Goal: Task Accomplishment & Management: Manage account settings

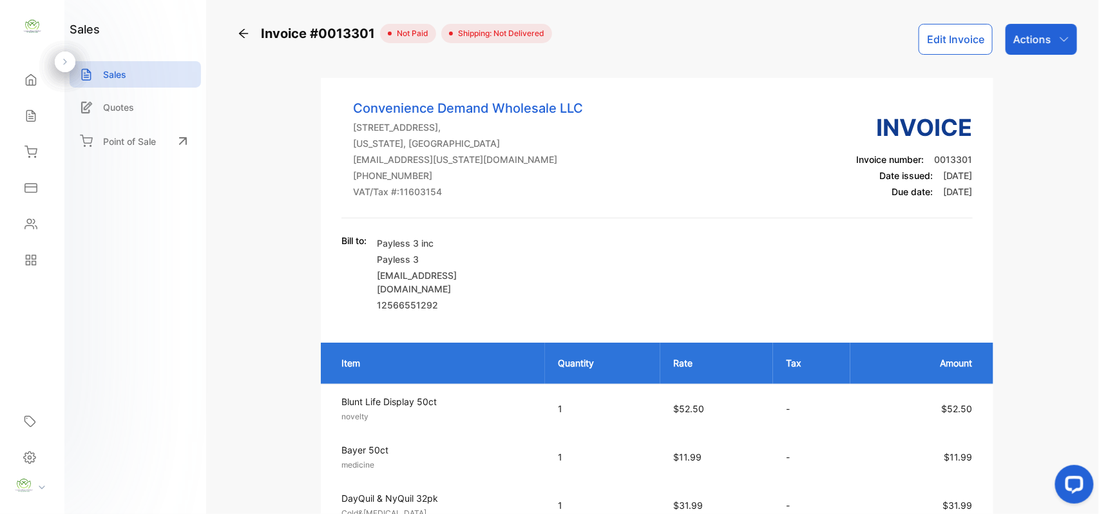
click at [238, 34] on icon at bounding box center [243, 33] width 13 height 13
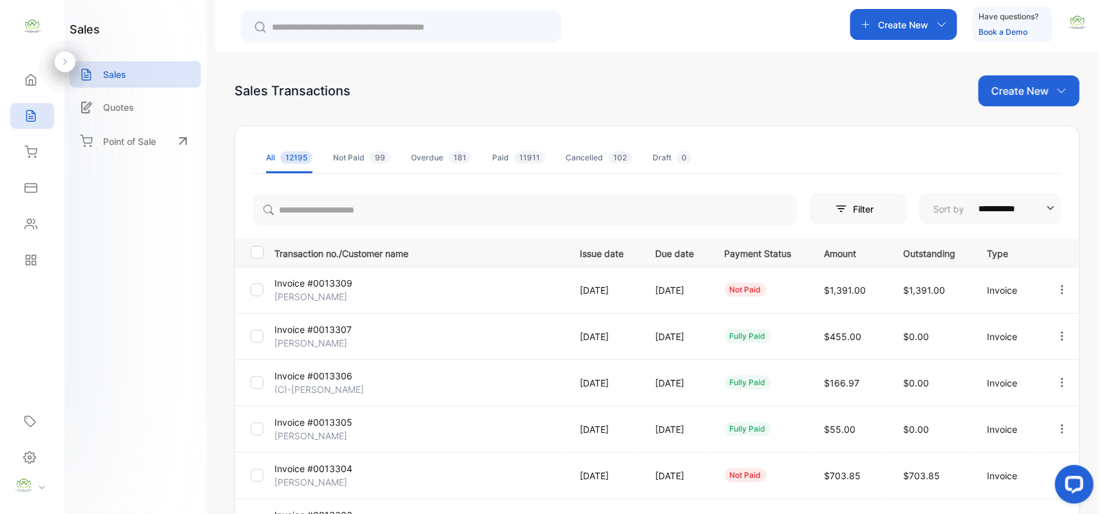
click at [362, 155] on div "Not Paid 99" at bounding box center [361, 158] width 57 height 12
click at [300, 26] on input "text" at bounding box center [410, 28] width 276 height 14
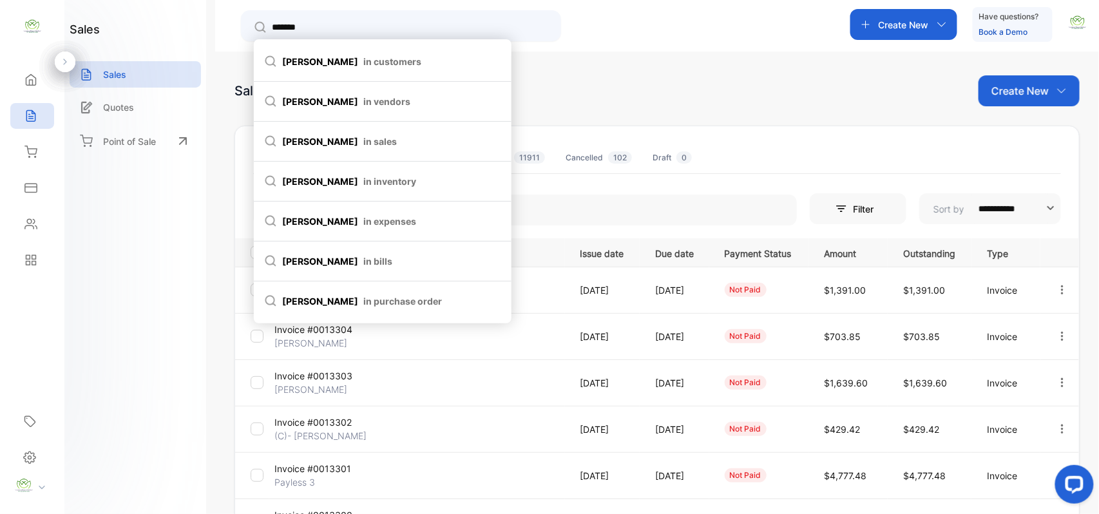
type input "*******"
click at [363, 58] on span "in customers" at bounding box center [392, 62] width 58 height 14
type input "*******"
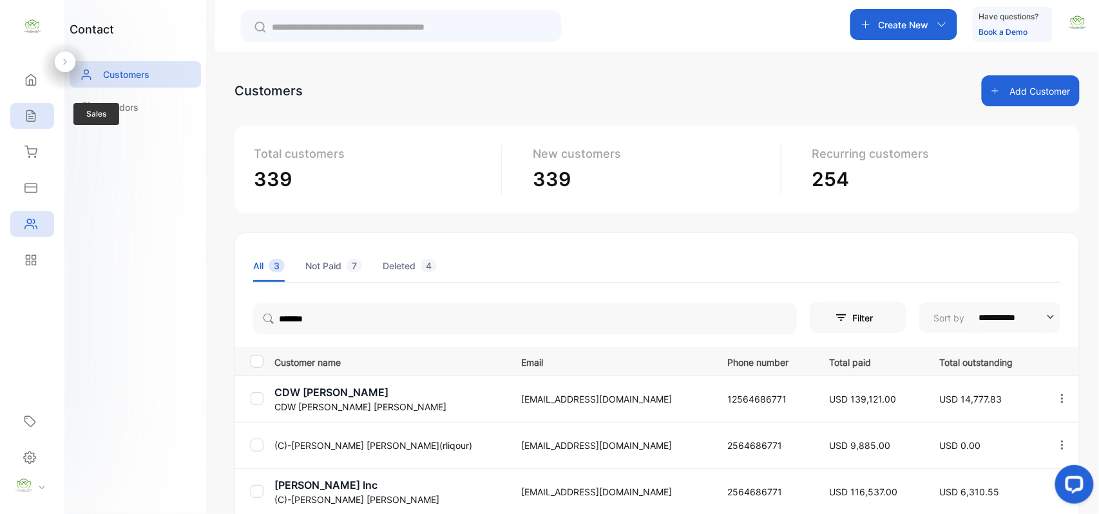
click at [34, 119] on icon at bounding box center [30, 116] width 13 height 13
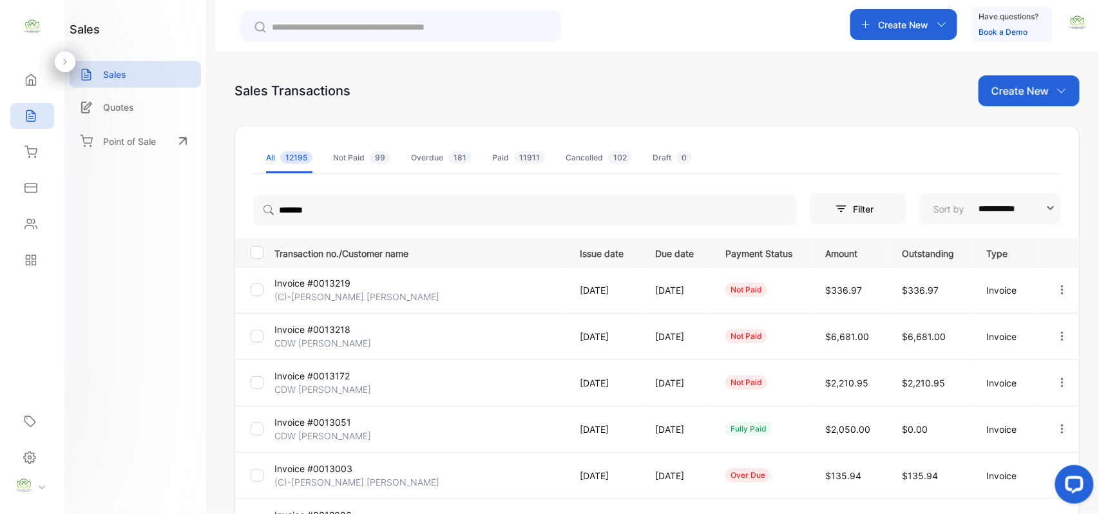
click at [299, 160] on span "12195" at bounding box center [296, 157] width 32 height 12
click at [111, 79] on p "Sales" at bounding box center [114, 75] width 23 height 14
click at [119, 73] on p "Sales" at bounding box center [114, 75] width 23 height 14
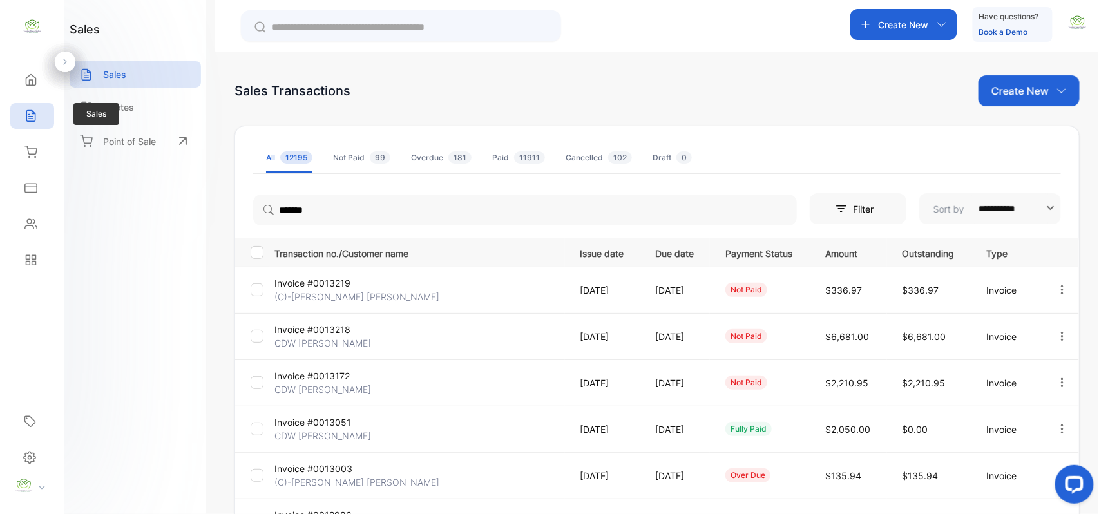
click at [34, 114] on icon at bounding box center [30, 116] width 8 height 11
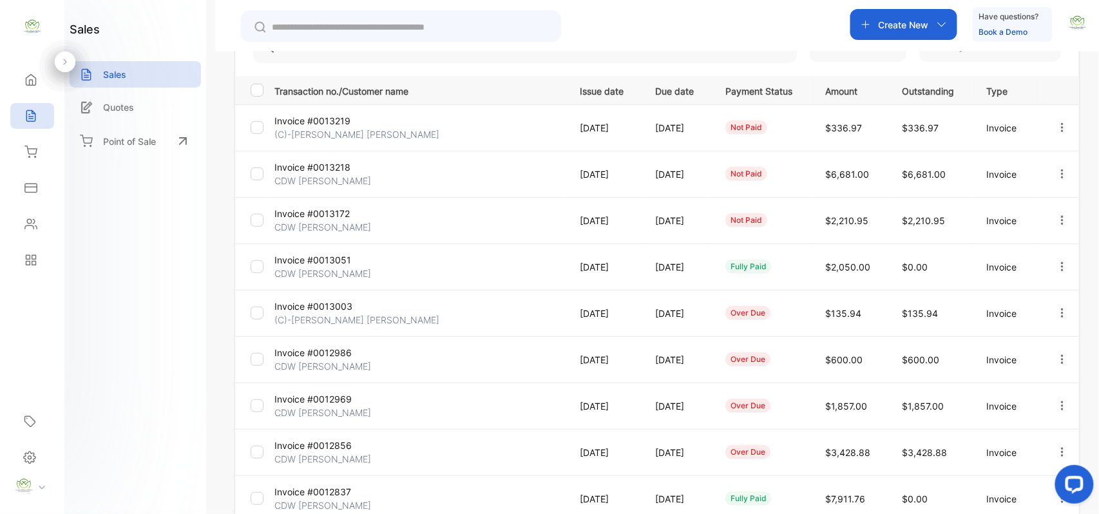
scroll to position [200, 0]
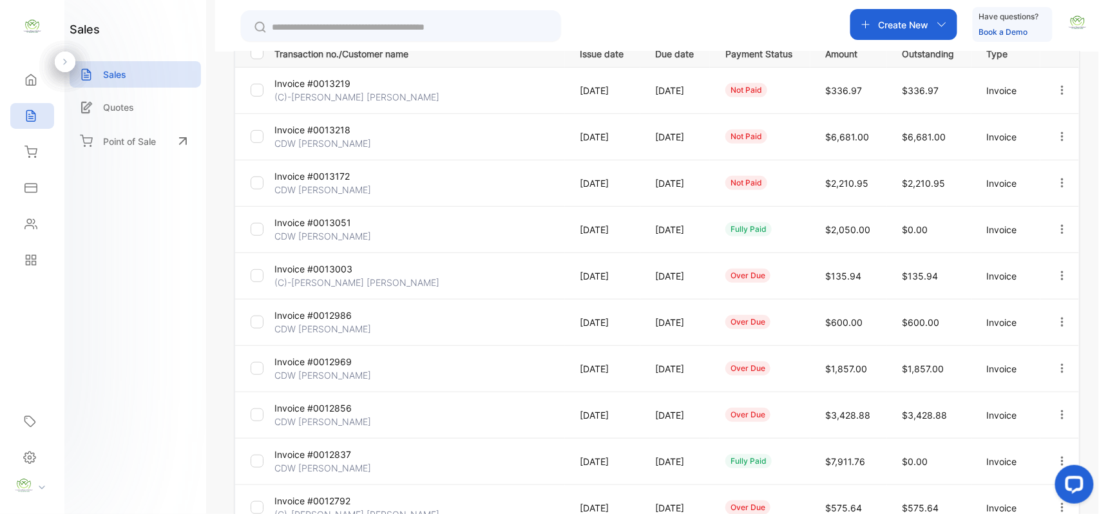
click at [351, 86] on p "Invoice #0013219" at bounding box center [322, 84] width 97 height 14
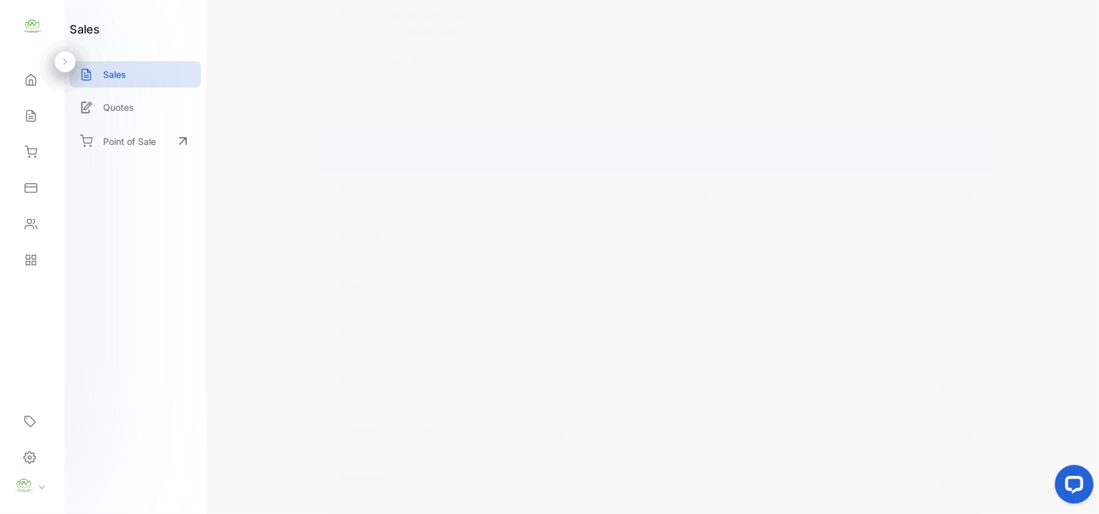
scroll to position [401, 0]
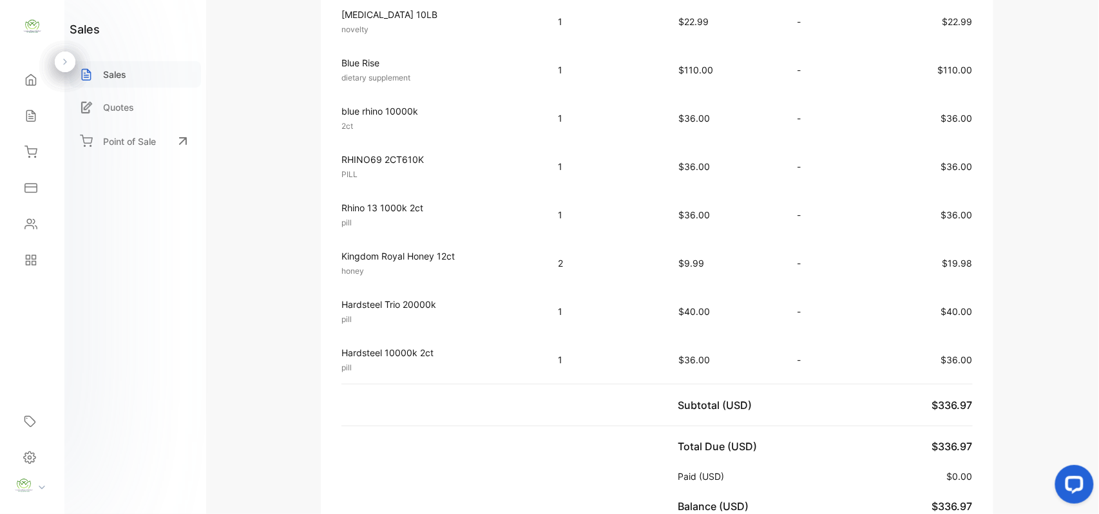
click at [137, 76] on div "Sales" at bounding box center [135, 74] width 131 height 26
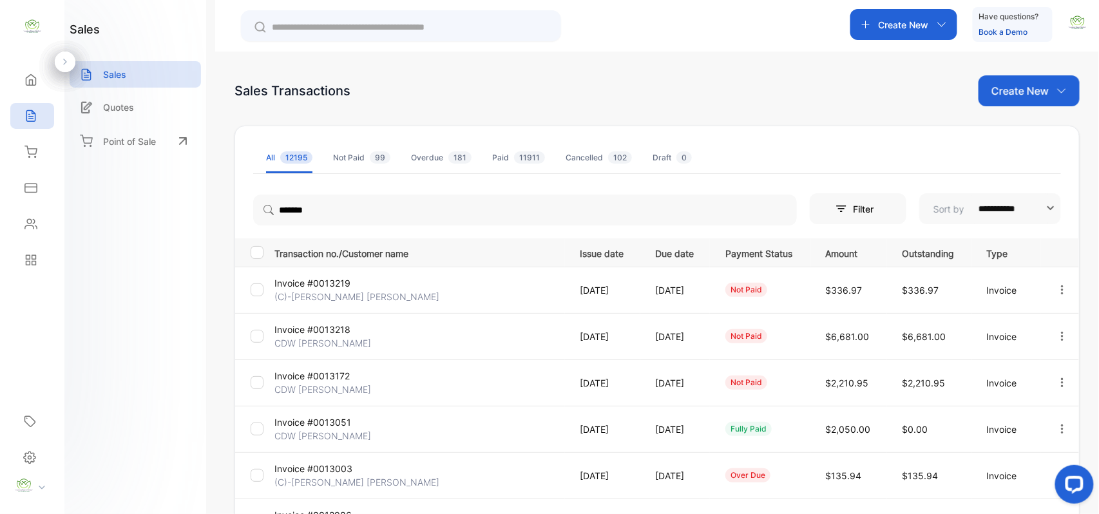
click at [289, 160] on span "12195" at bounding box center [296, 157] width 32 height 12
click at [343, 157] on div "Not Paid 99" at bounding box center [361, 158] width 57 height 12
click at [348, 26] on input "text" at bounding box center [410, 28] width 276 height 14
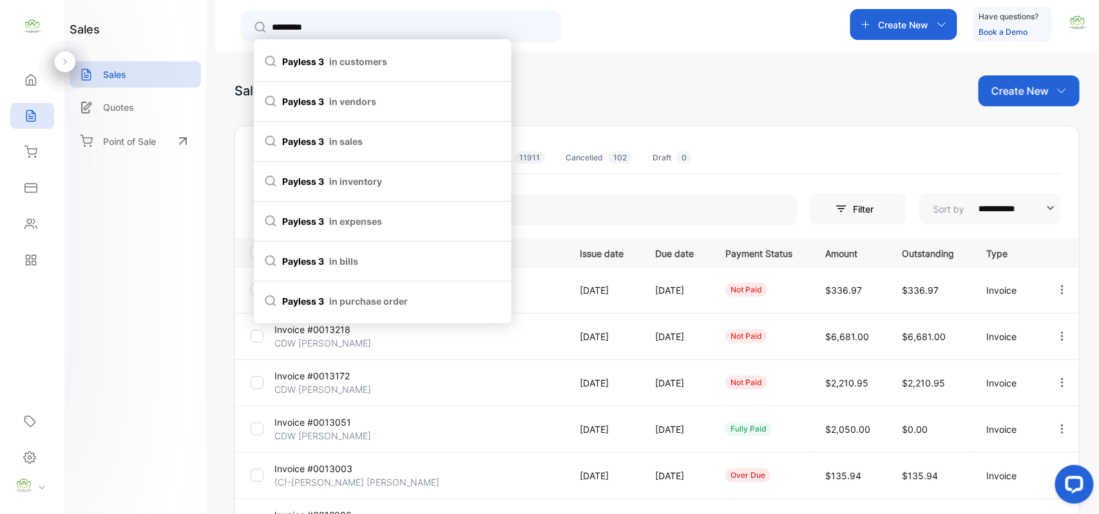
click at [325, 59] on span "payless 3 in customers" at bounding box center [382, 62] width 237 height 14
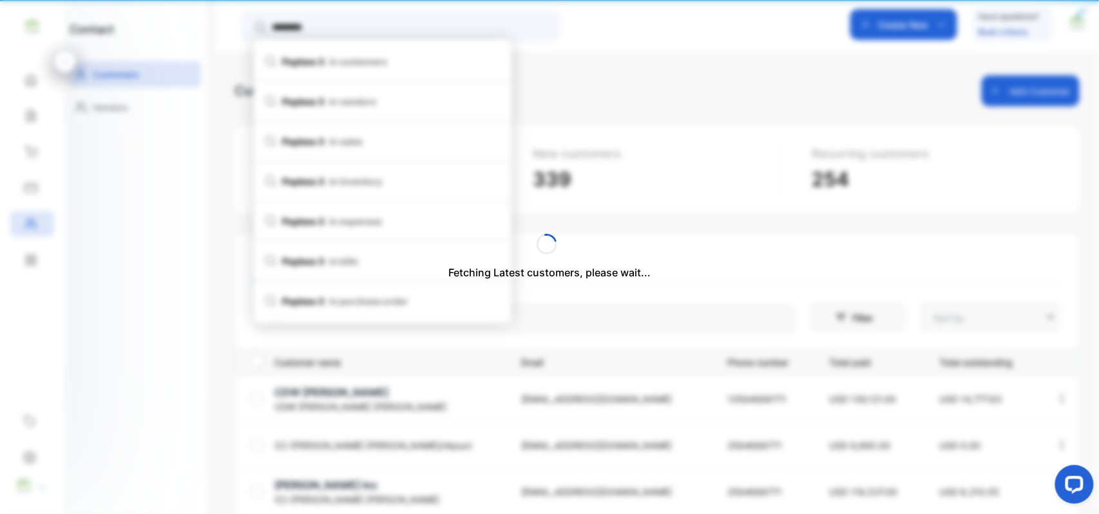
type input "*********"
type input "**********"
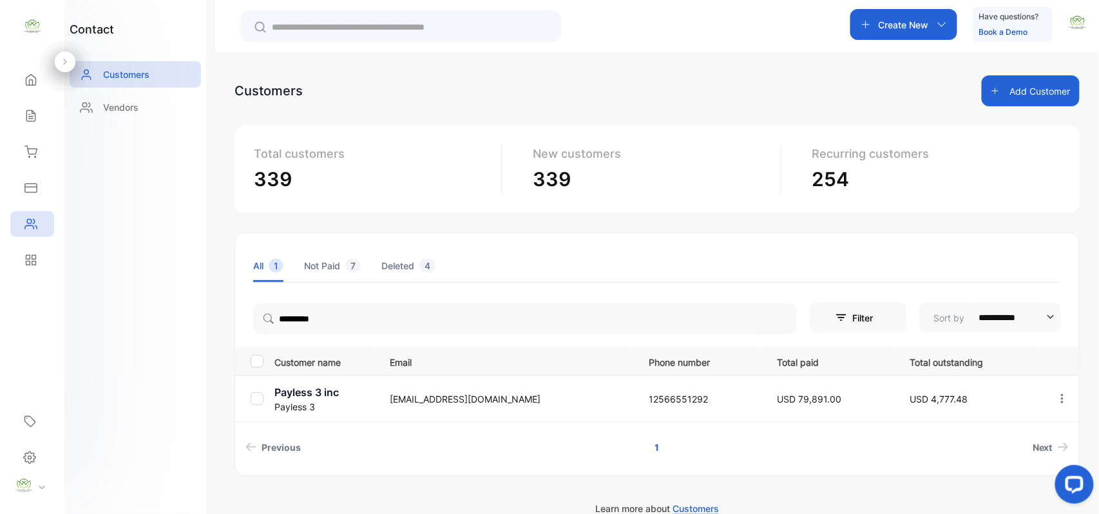
click at [463, 397] on p "Paylessthreeinc@gmail.com" at bounding box center [506, 399] width 233 height 14
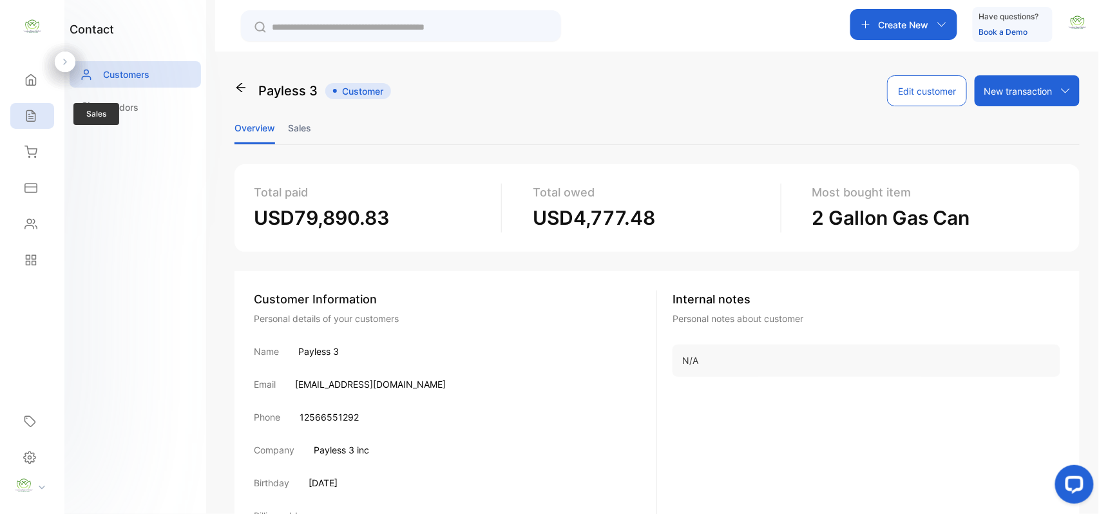
click at [34, 116] on icon at bounding box center [30, 116] width 13 height 13
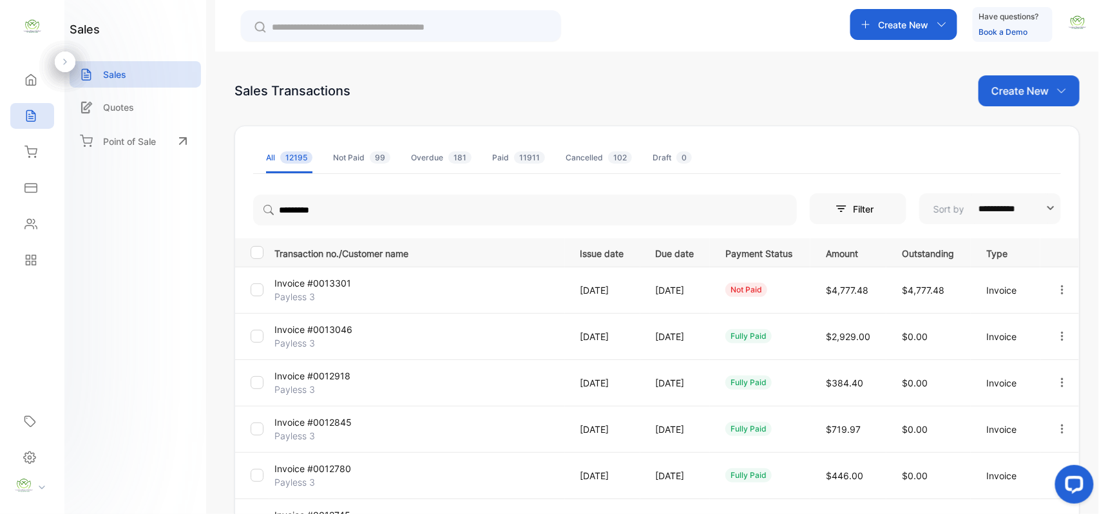
click at [300, 23] on input "text" at bounding box center [410, 28] width 276 height 14
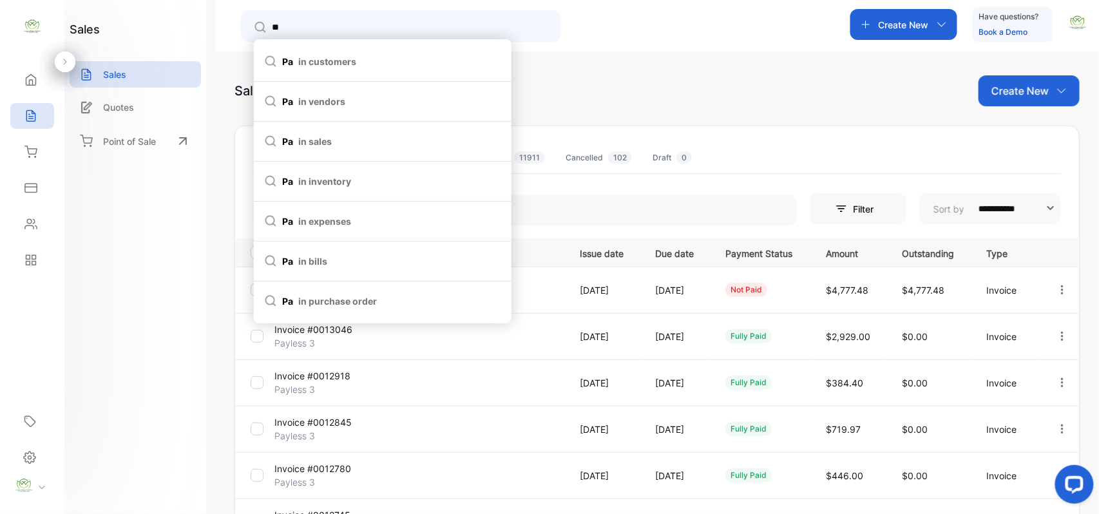
type input "*"
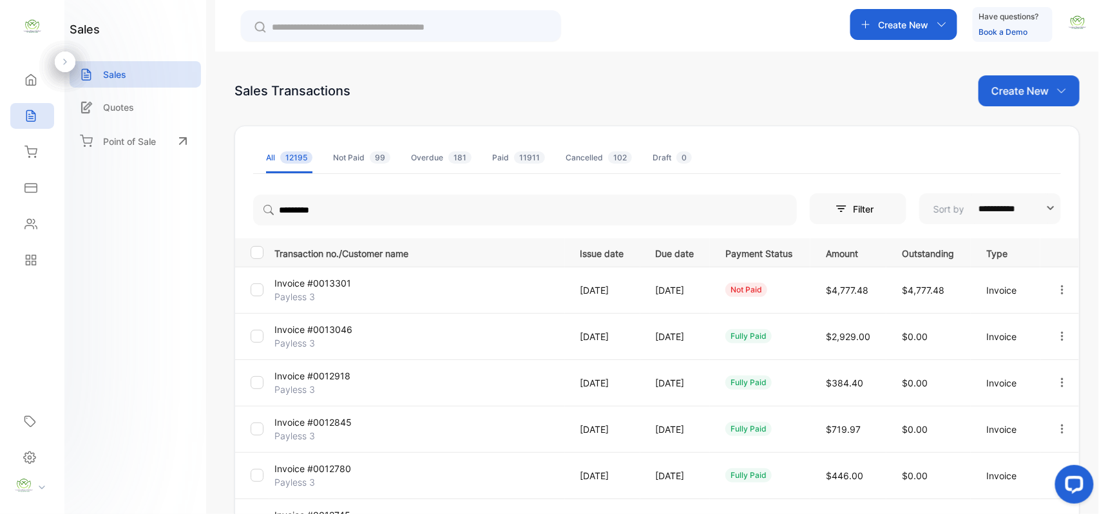
click at [333, 286] on p "Invoice #0013301" at bounding box center [322, 283] width 97 height 14
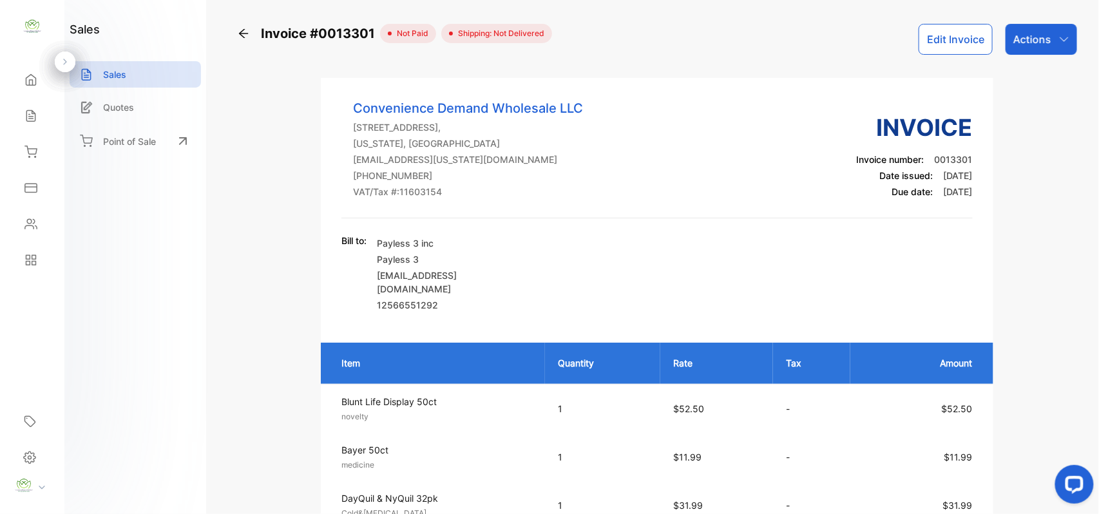
click at [1027, 36] on p "Actions" at bounding box center [1032, 39] width 38 height 15
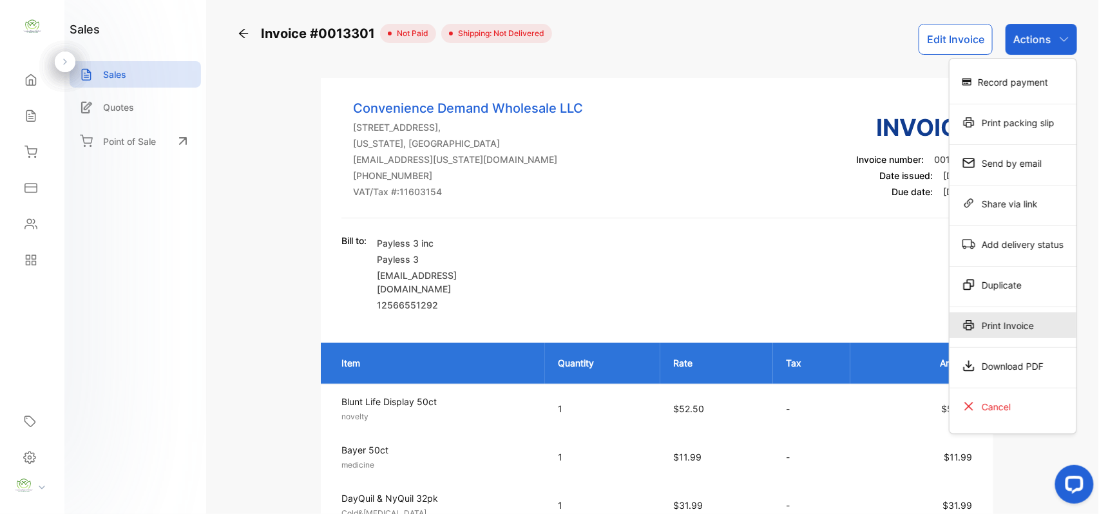
click at [1018, 326] on div "Print Invoice" at bounding box center [1013, 325] width 127 height 26
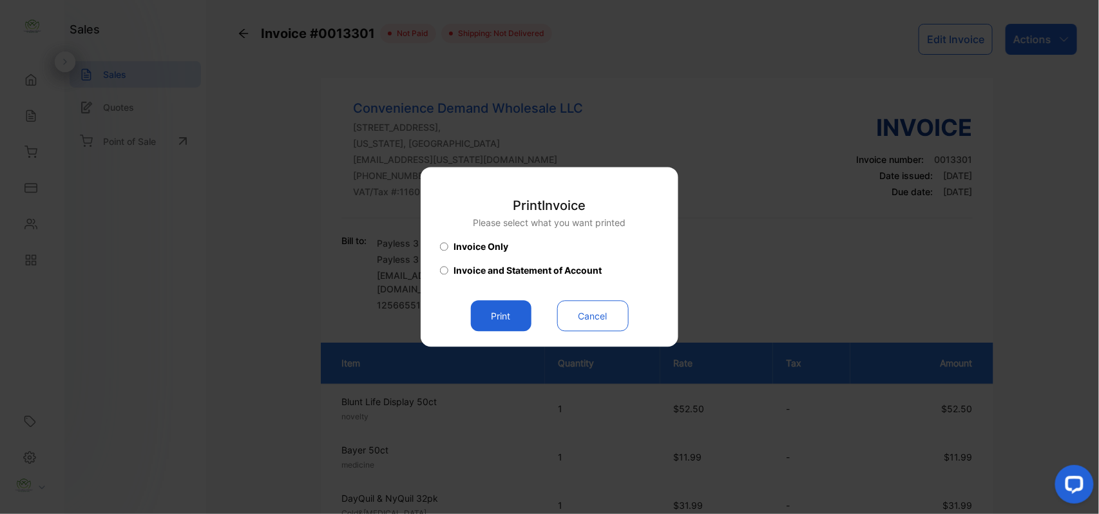
click at [505, 318] on button "Print" at bounding box center [501, 316] width 61 height 31
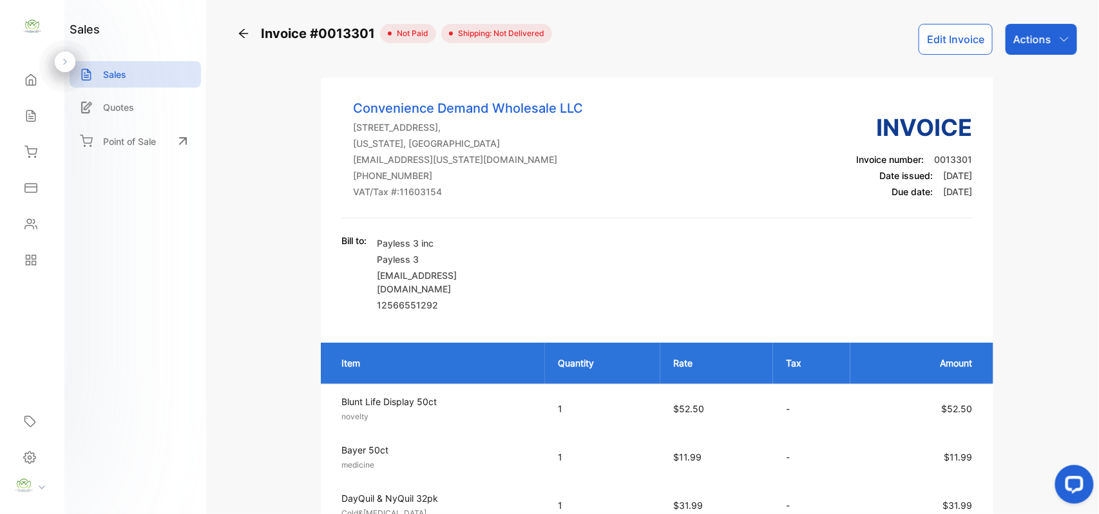
click at [1028, 39] on p "Actions" at bounding box center [1032, 39] width 38 height 15
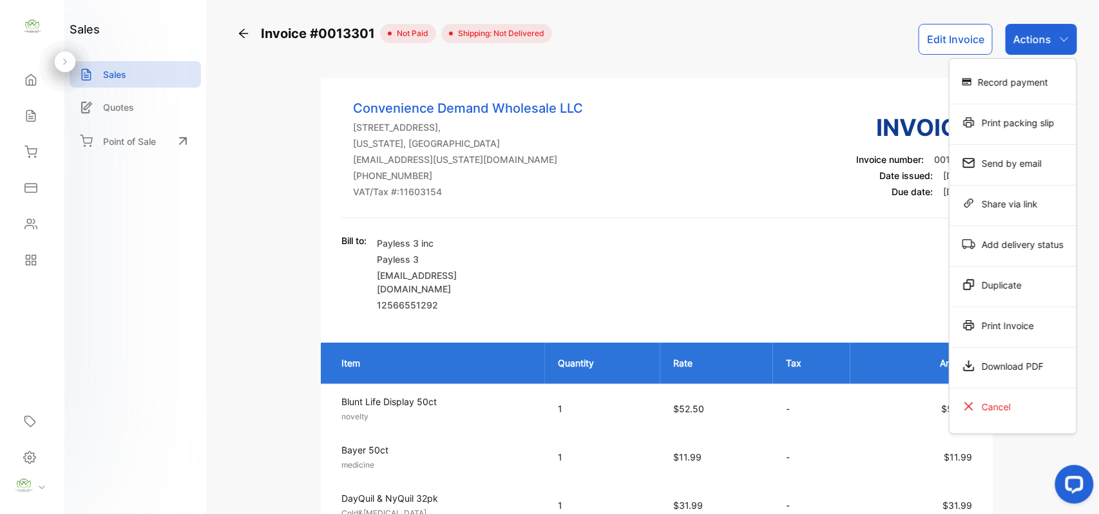
click at [1016, 327] on div "Print Invoice" at bounding box center [1013, 325] width 127 height 26
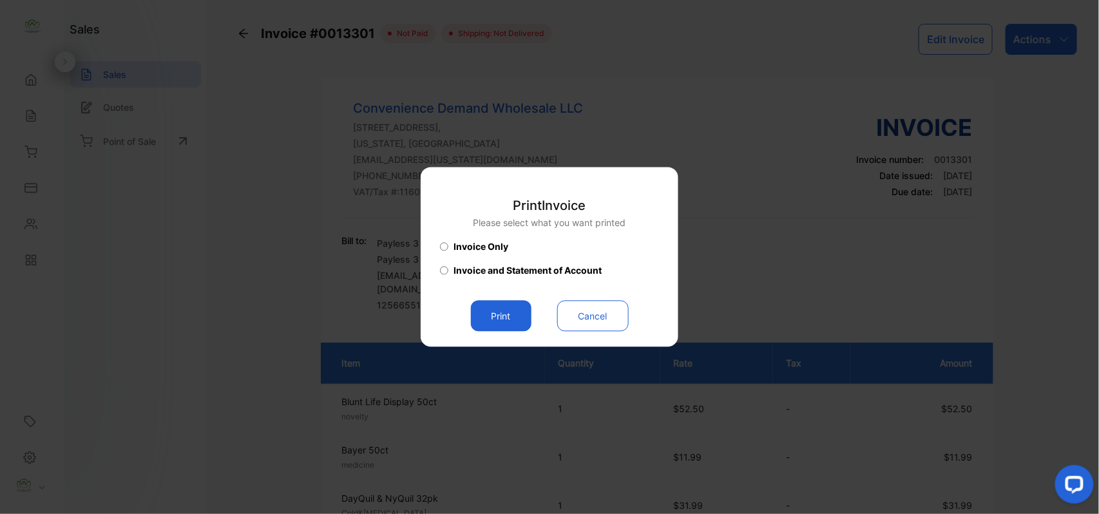
click at [505, 314] on button "Print" at bounding box center [501, 316] width 61 height 31
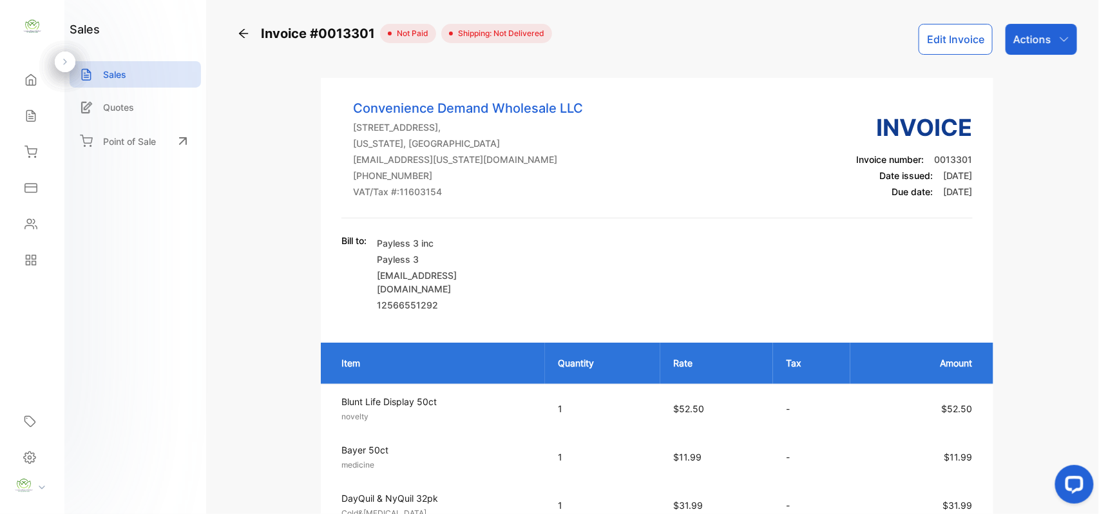
click at [34, 115] on icon at bounding box center [30, 116] width 13 height 13
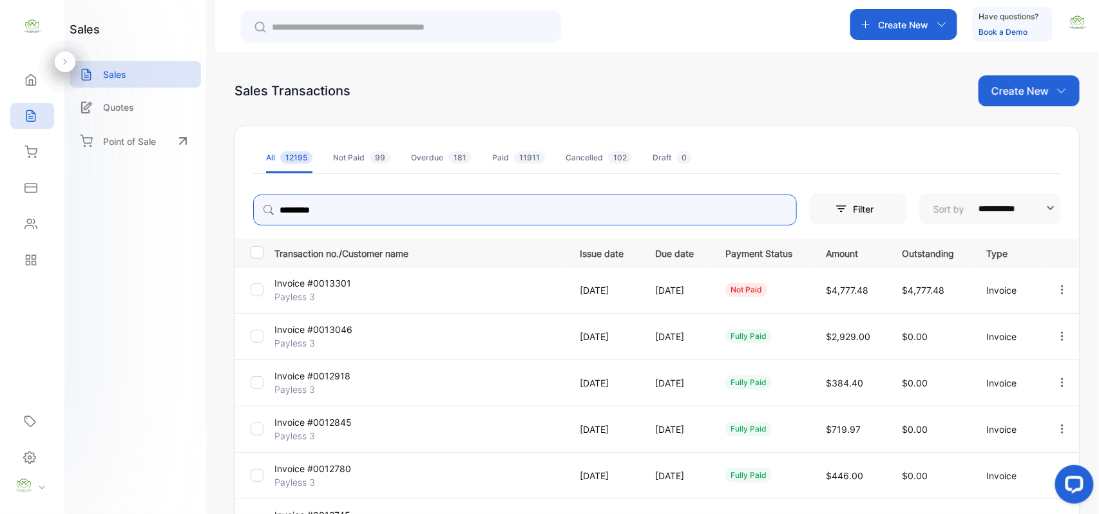
click at [402, 202] on input "*********" at bounding box center [525, 210] width 544 height 31
type input "*"
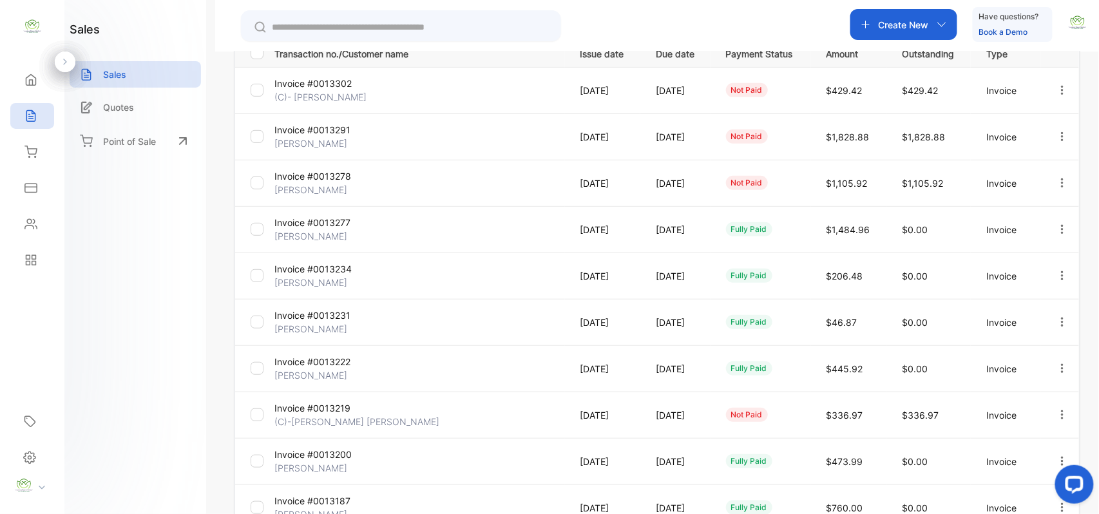
type input "***"
click at [327, 410] on p "Invoice #0013219" at bounding box center [322, 408] width 97 height 14
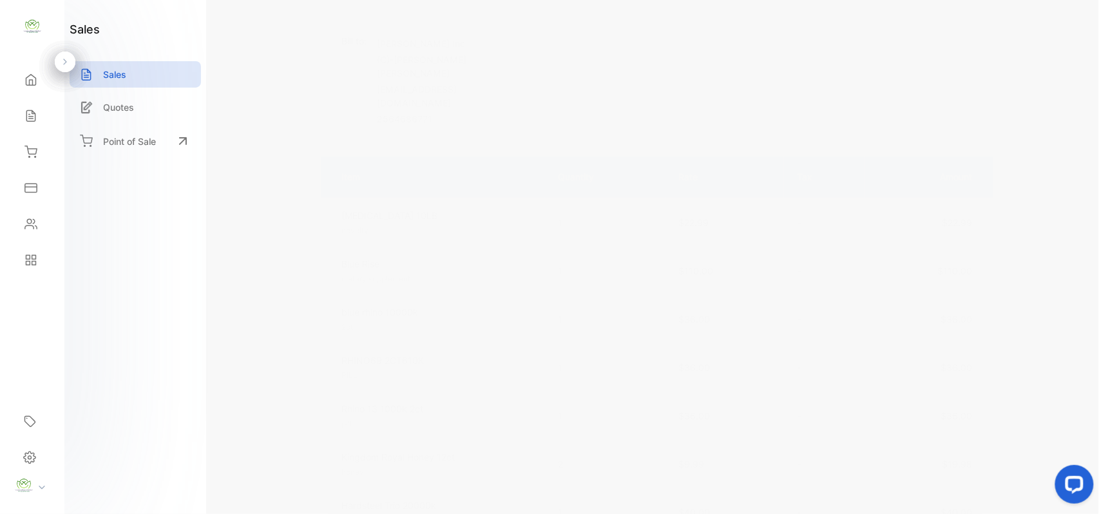
click at [28, 161] on div "Inventory" at bounding box center [32, 152] width 44 height 26
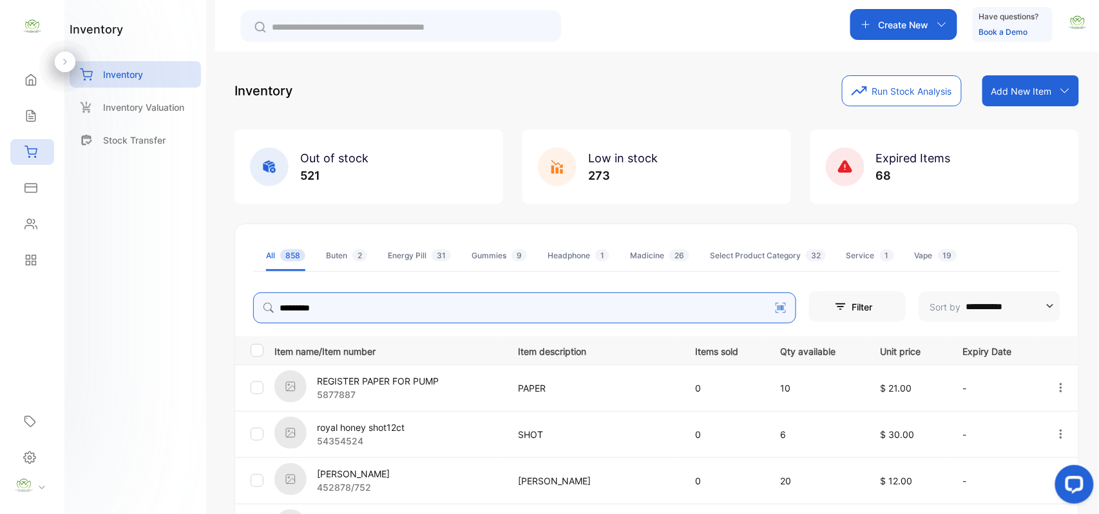
click at [463, 303] on input "*********" at bounding box center [524, 308] width 543 height 31
type input "******"
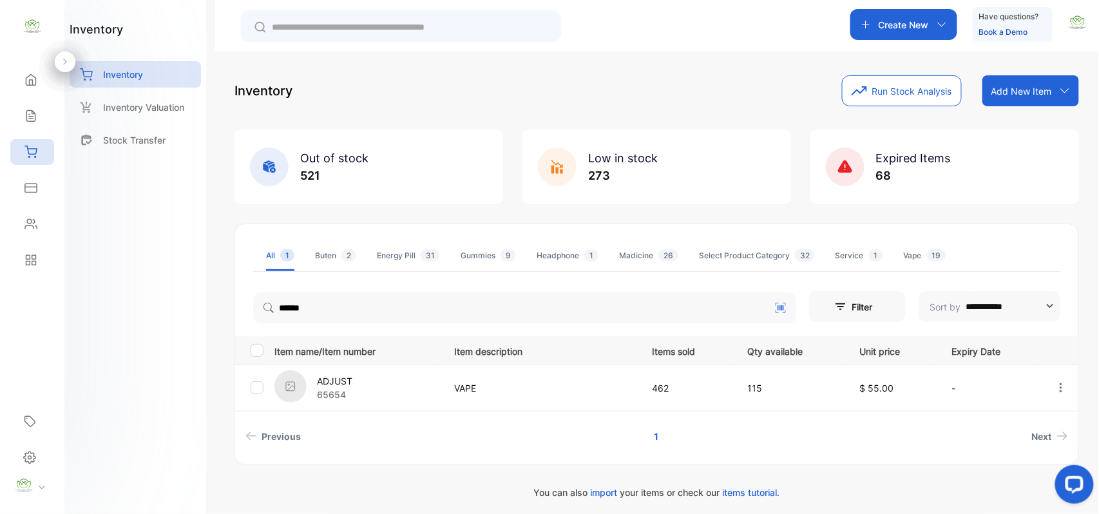
click at [37, 119] on div "Sales" at bounding box center [32, 116] width 44 height 26
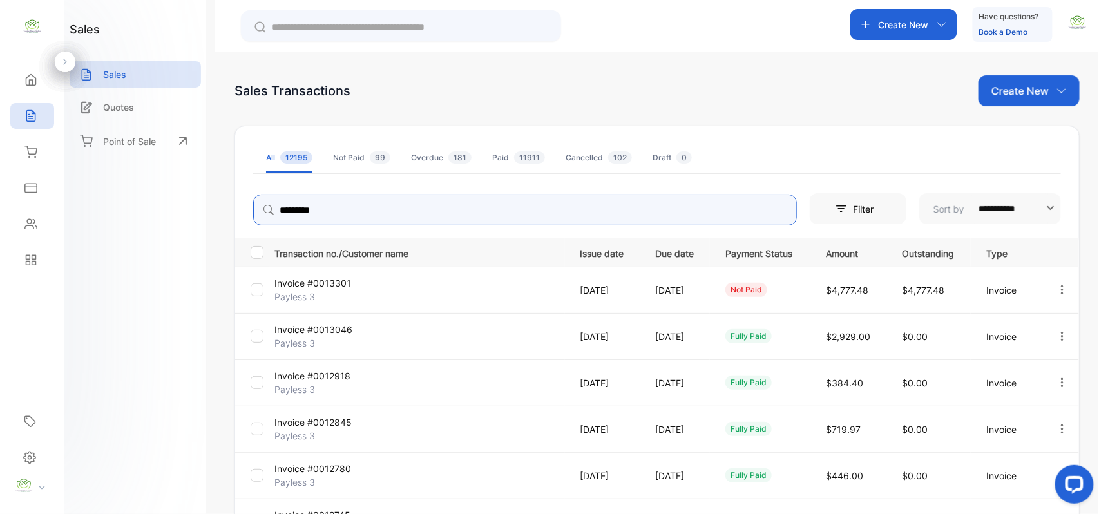
click at [331, 201] on input "*********" at bounding box center [525, 210] width 544 height 31
type input "********"
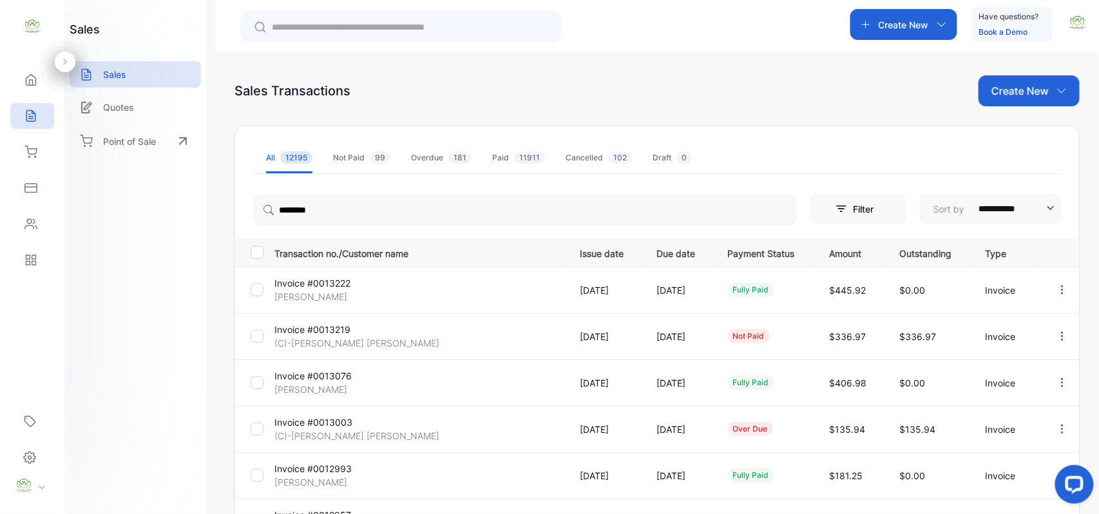
click at [364, 341] on p "(C)-[PERSON_NAME] [PERSON_NAME]" at bounding box center [356, 343] width 165 height 14
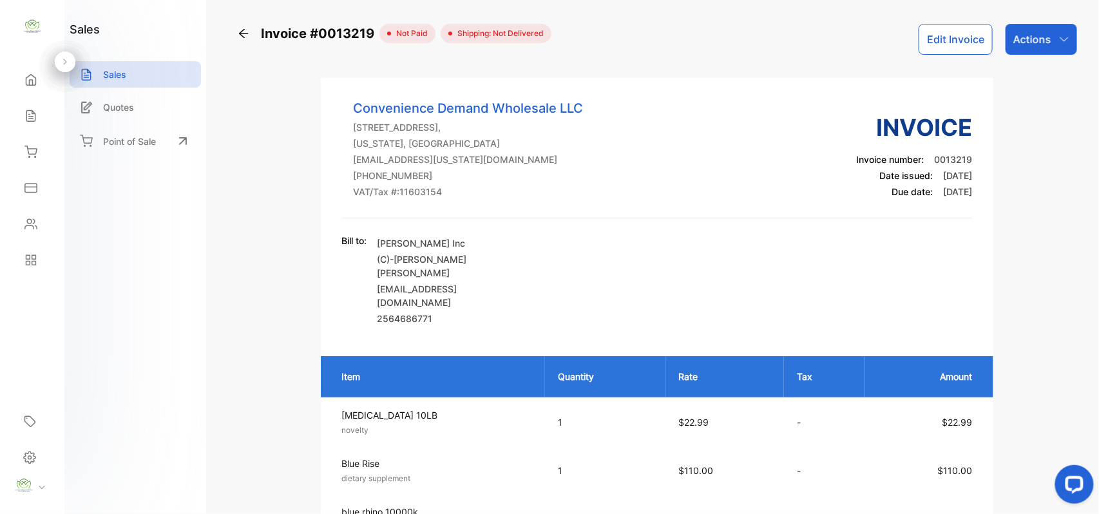
click at [934, 34] on button "Edit Invoice" at bounding box center [956, 39] width 74 height 31
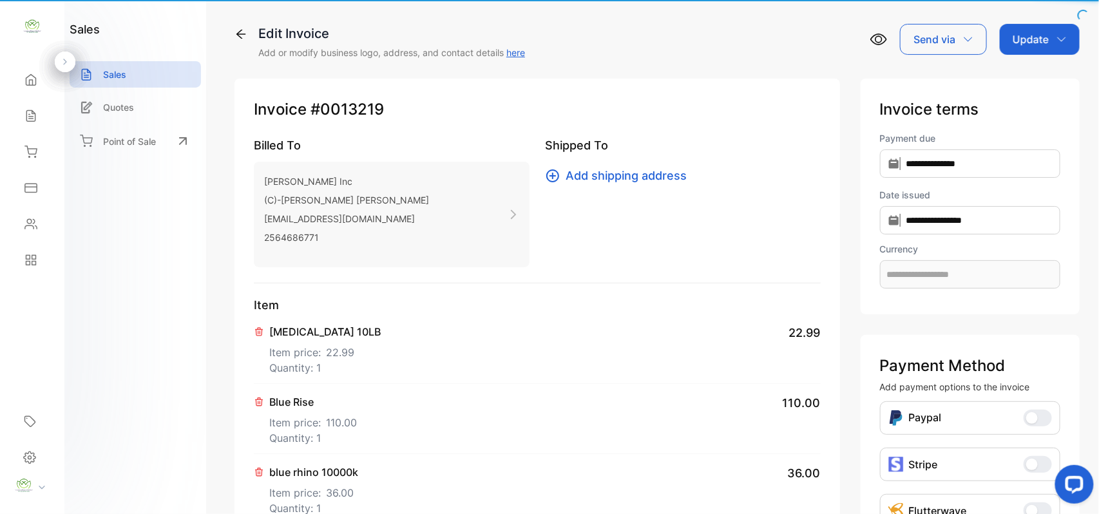
type input "**********"
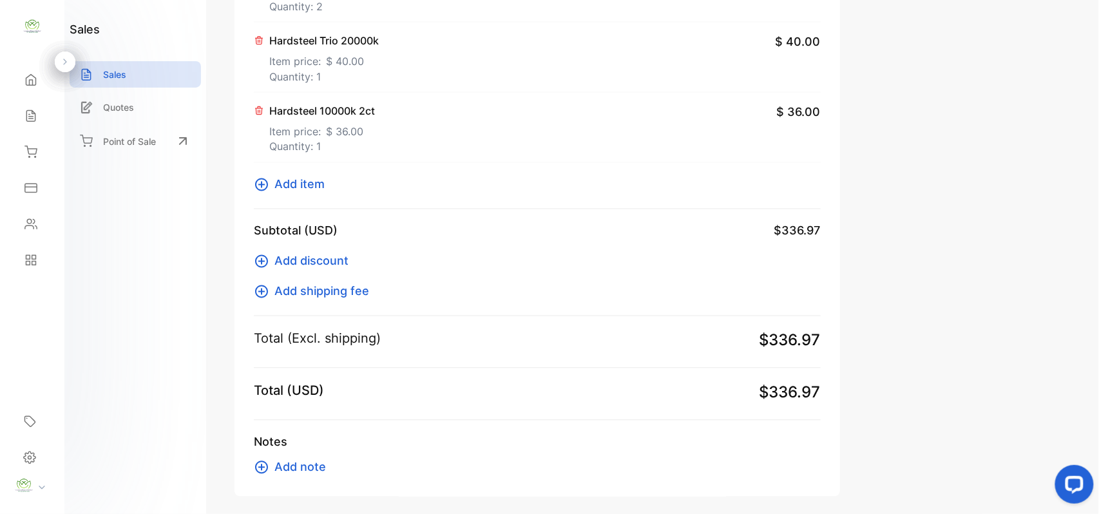
scroll to position [769, 0]
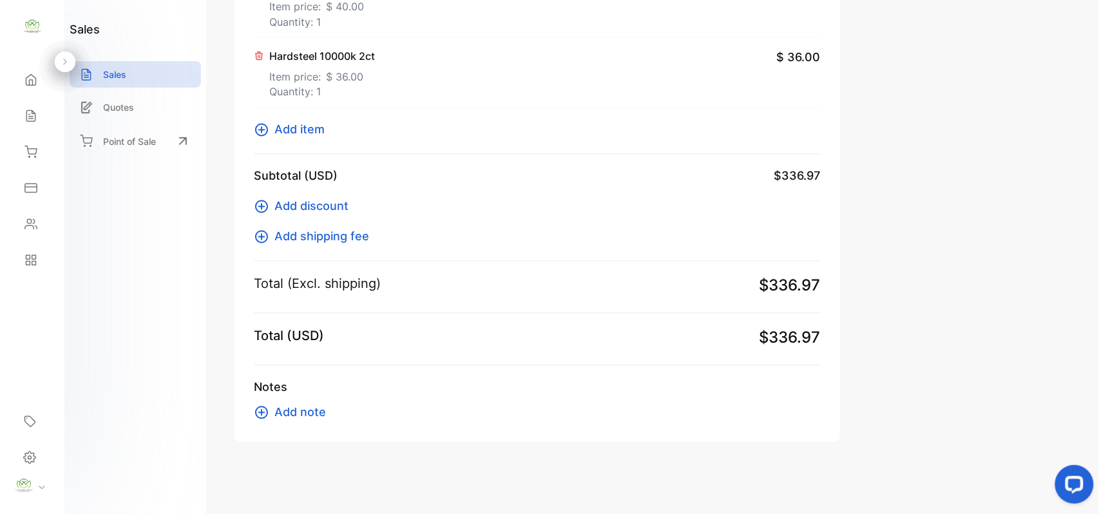
click at [264, 128] on icon at bounding box center [261, 129] width 15 height 15
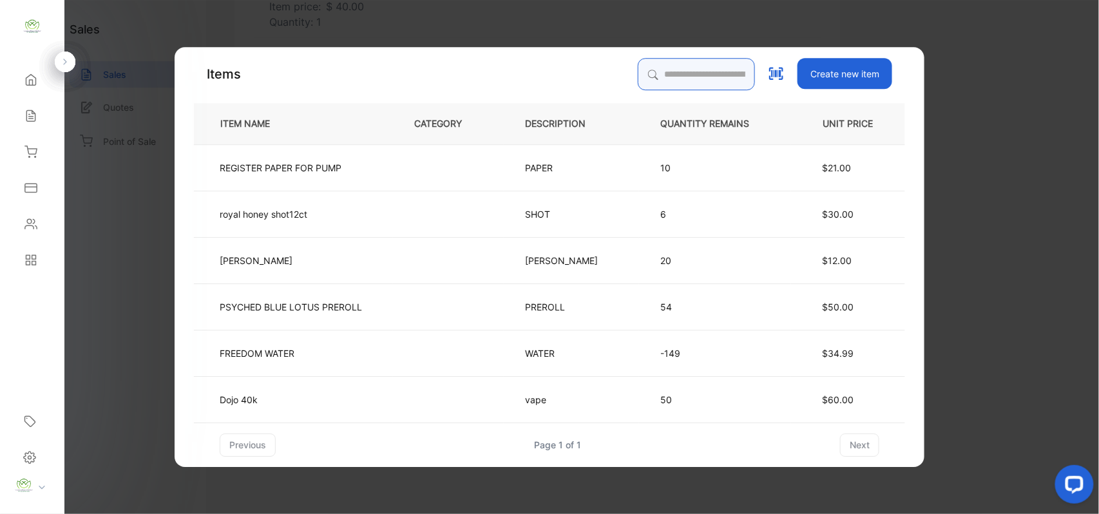
click at [678, 81] on input "search" at bounding box center [696, 74] width 117 height 32
type input "******"
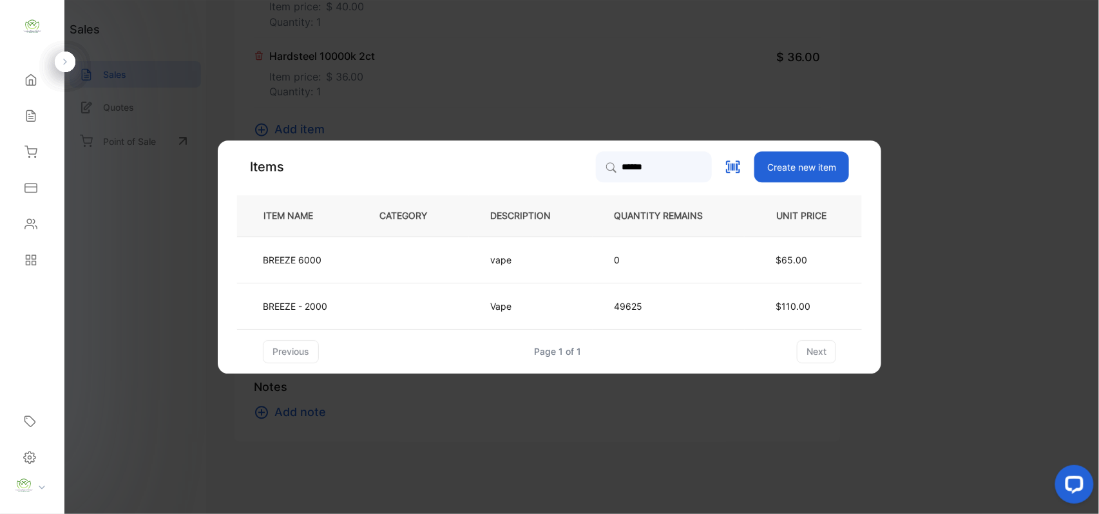
click at [344, 293] on td "BREEZE - 2000" at bounding box center [297, 306] width 121 height 46
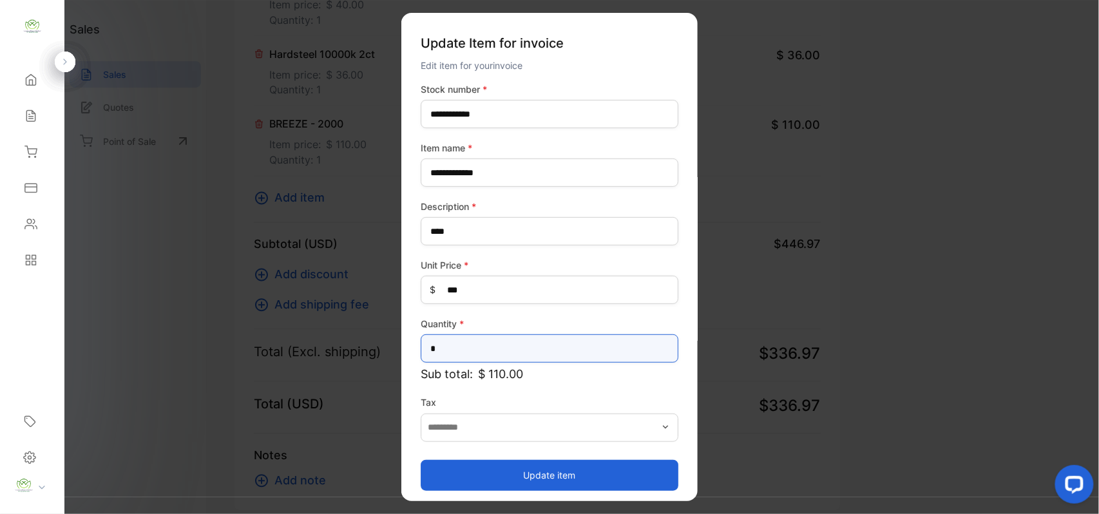
click at [468, 349] on input "*" at bounding box center [550, 348] width 258 height 28
type input "*"
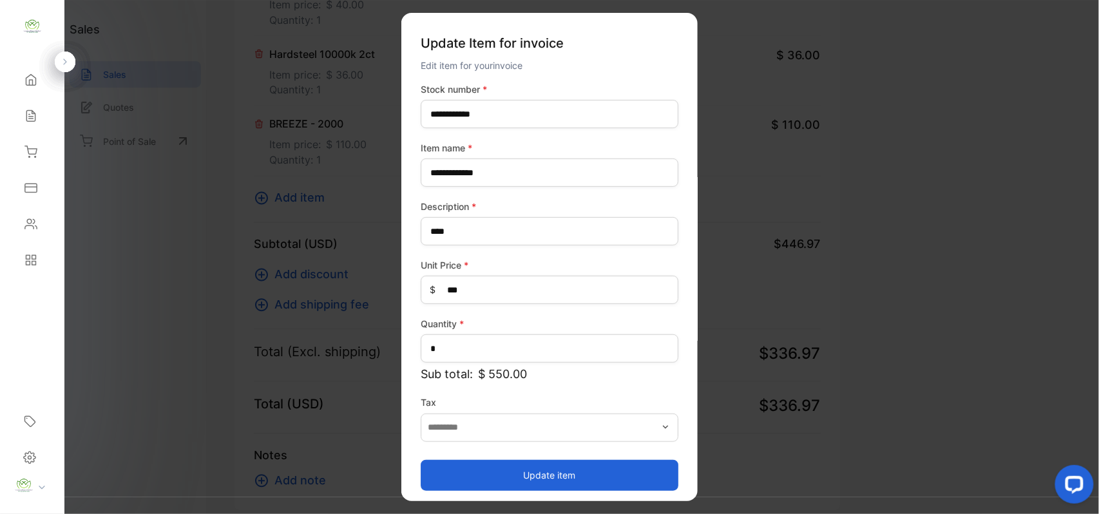
click at [586, 475] on button "Update item" at bounding box center [550, 474] width 258 height 31
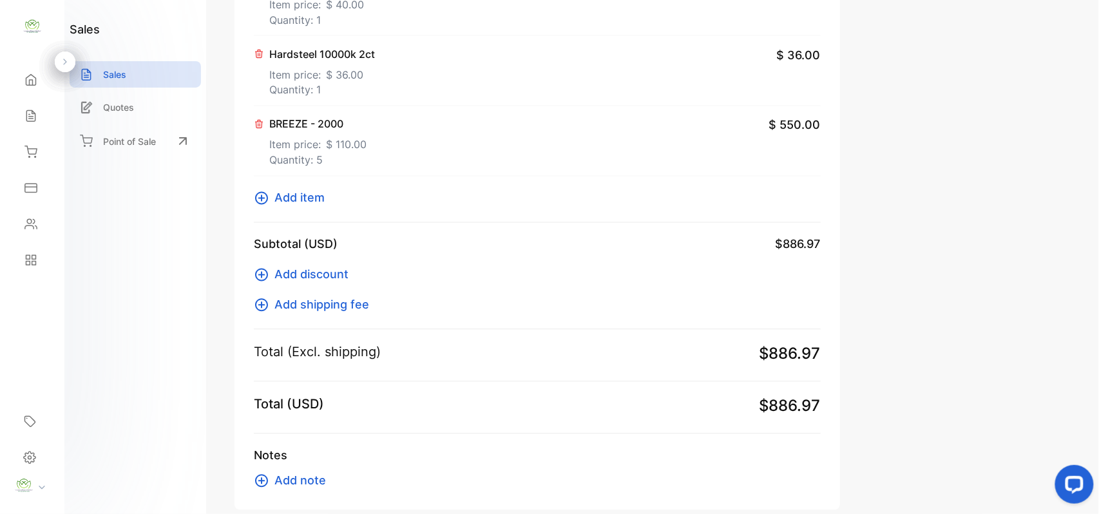
click at [268, 200] on icon at bounding box center [261, 198] width 15 height 15
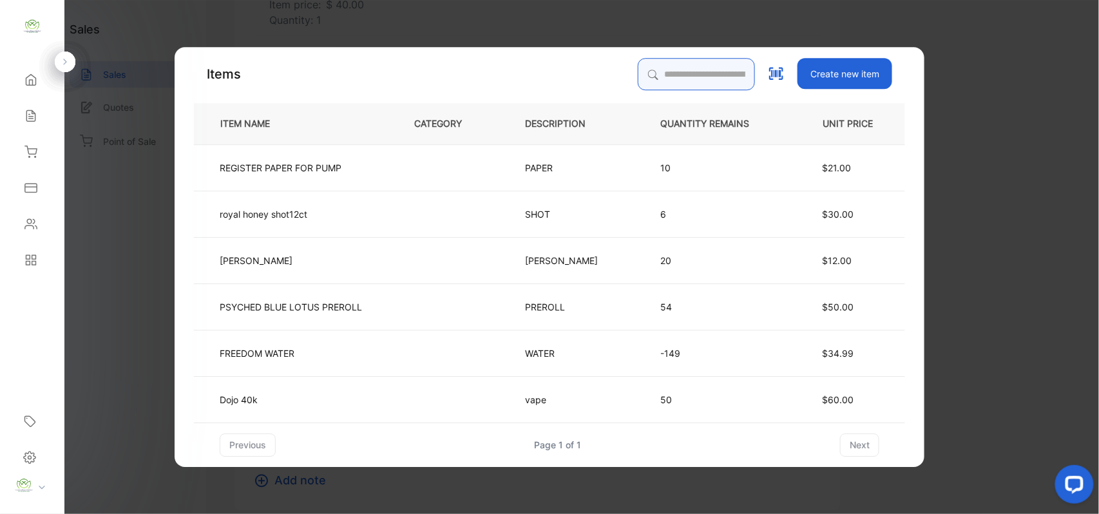
click at [704, 73] on input "search" at bounding box center [696, 74] width 117 height 32
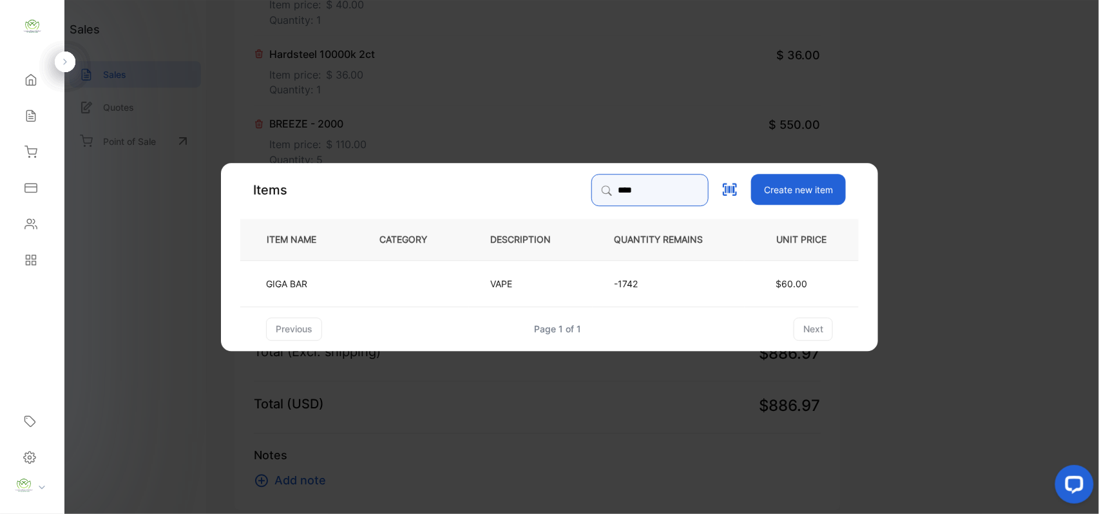
type input "****"
click at [750, 282] on td "$60.00" at bounding box center [802, 283] width 114 height 46
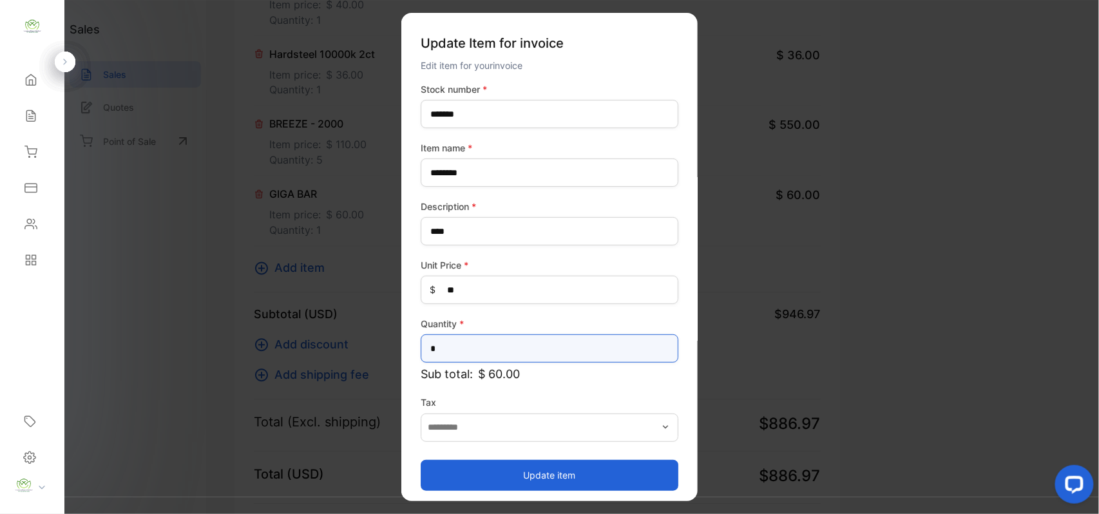
click at [491, 341] on input "*" at bounding box center [550, 348] width 258 height 28
type input "*"
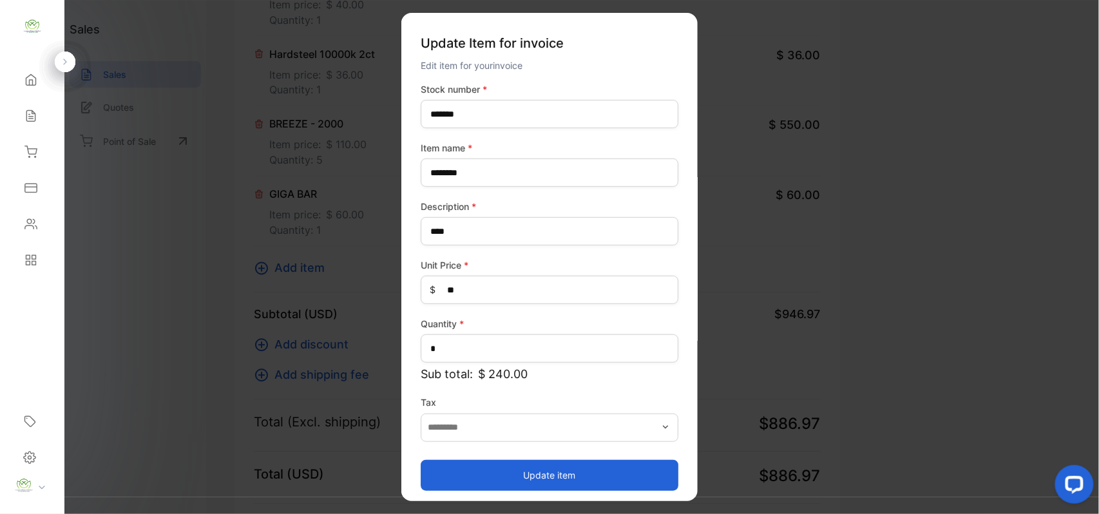
click at [611, 480] on button "Update item" at bounding box center [550, 474] width 258 height 31
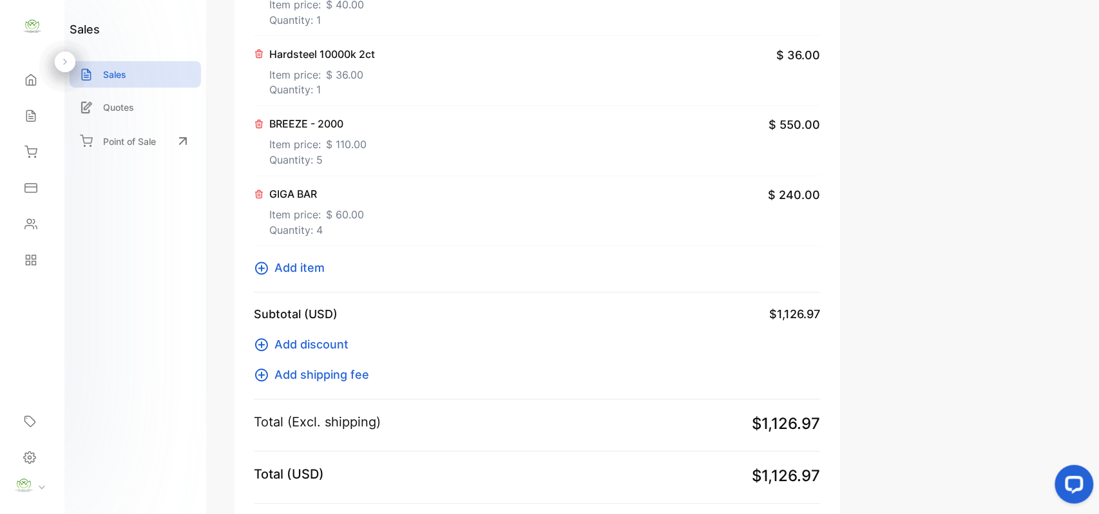
click at [272, 273] on button "Add item" at bounding box center [293, 268] width 79 height 17
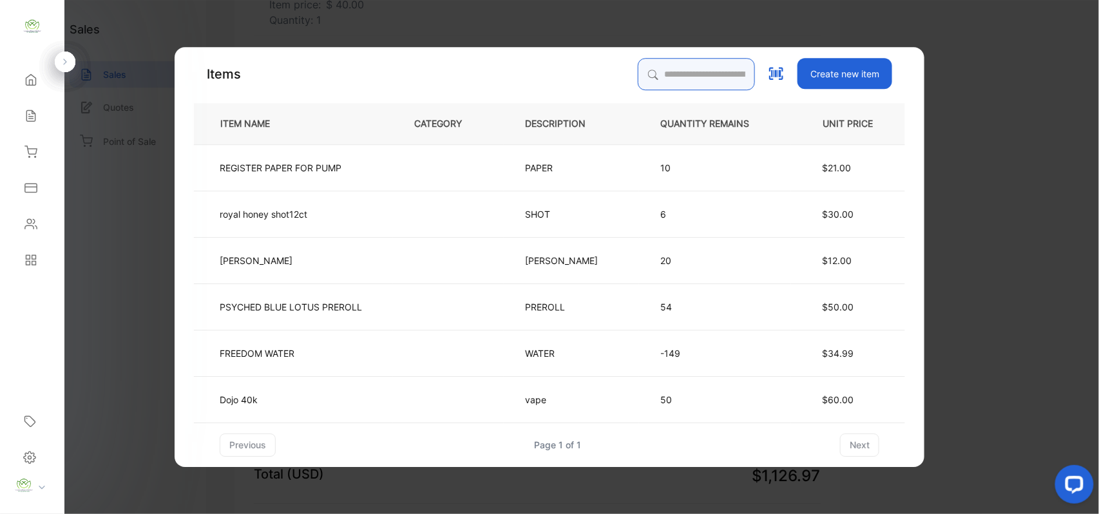
click at [646, 71] on input "search" at bounding box center [696, 74] width 117 height 32
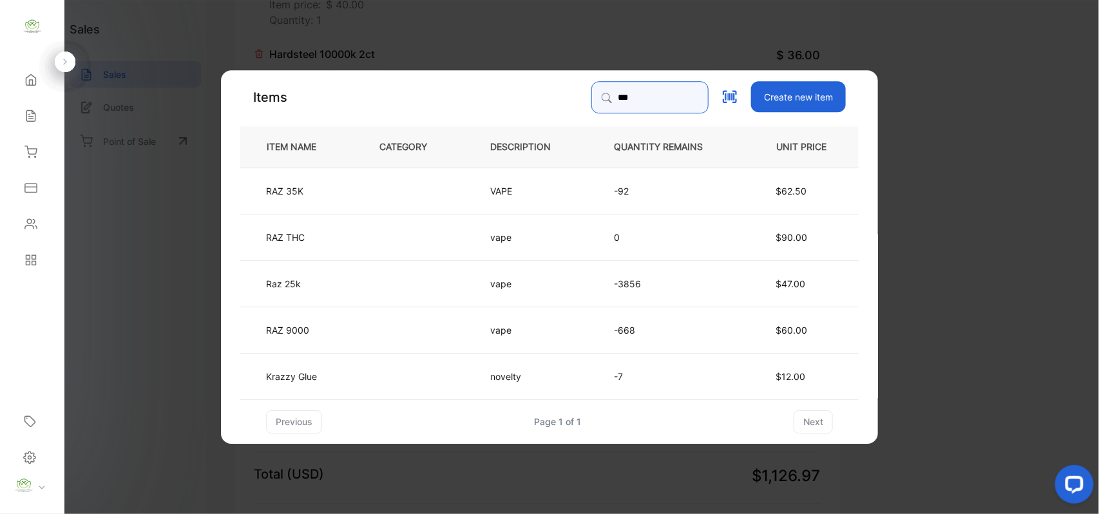
type input "***"
click at [798, 189] on span "$62.50" at bounding box center [791, 190] width 31 height 11
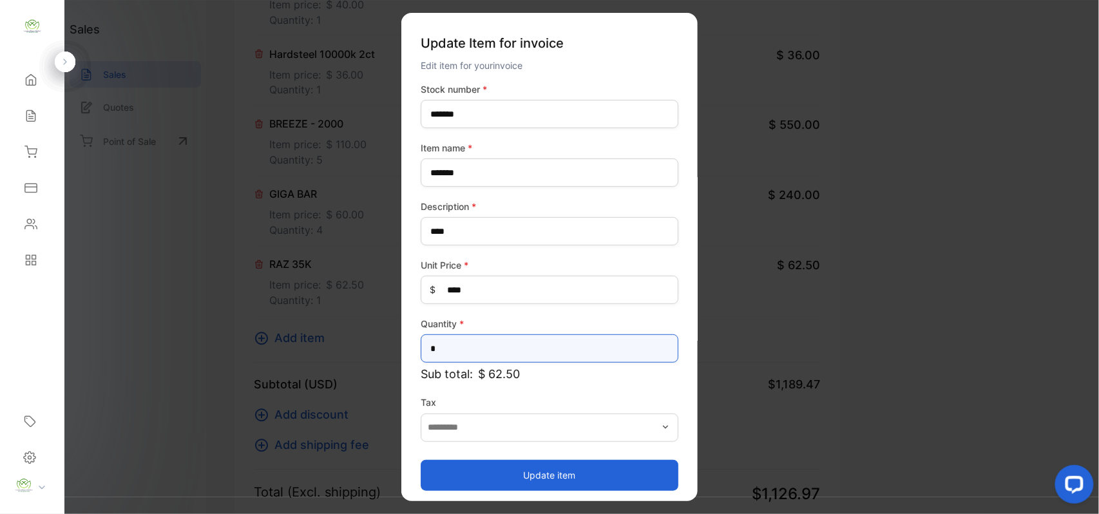
click at [470, 349] on input "*" at bounding box center [550, 348] width 258 height 28
type input "*"
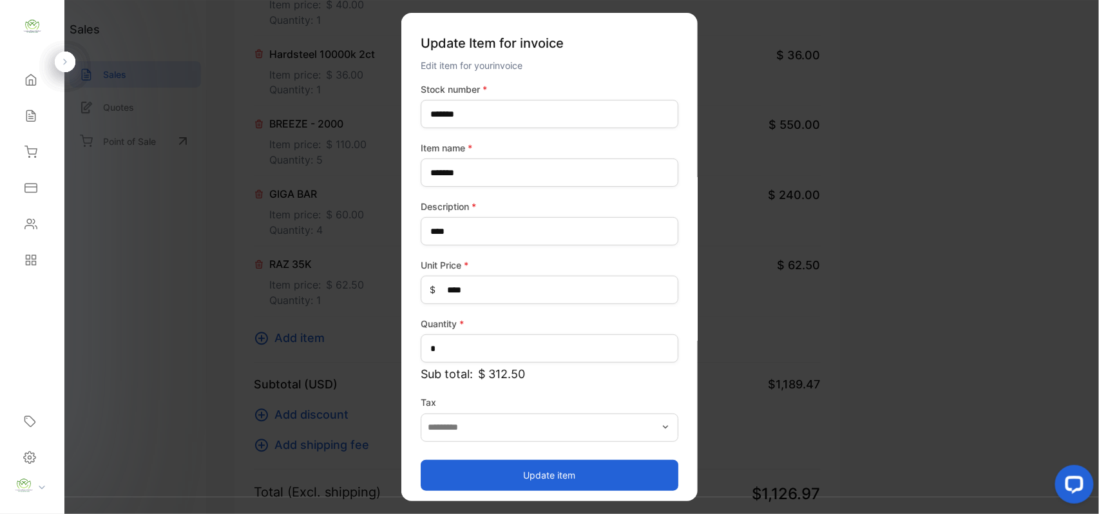
click at [532, 463] on button "Update item" at bounding box center [550, 474] width 258 height 31
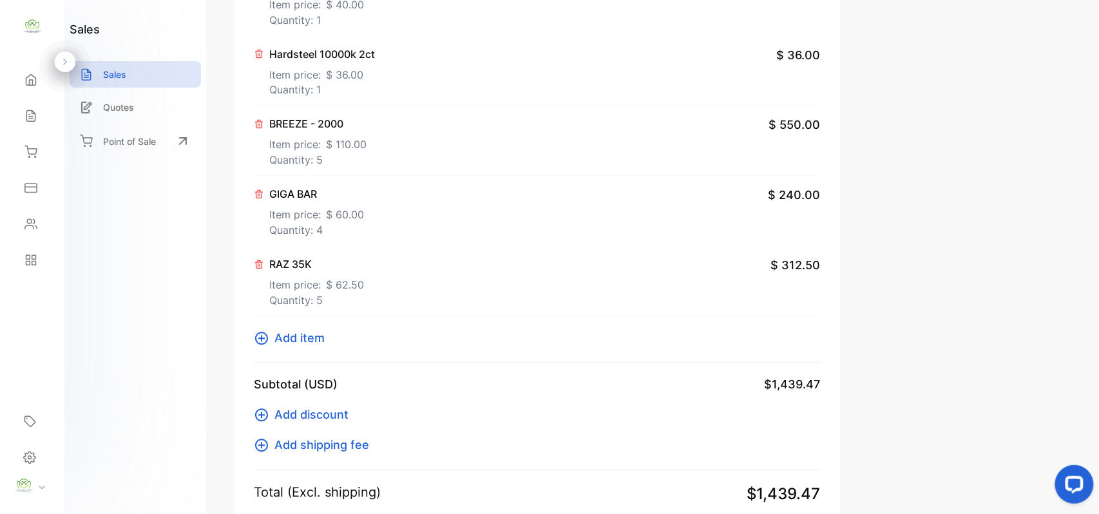
click at [294, 289] on p "Item price: $ 62.50" at bounding box center [316, 283] width 95 height 21
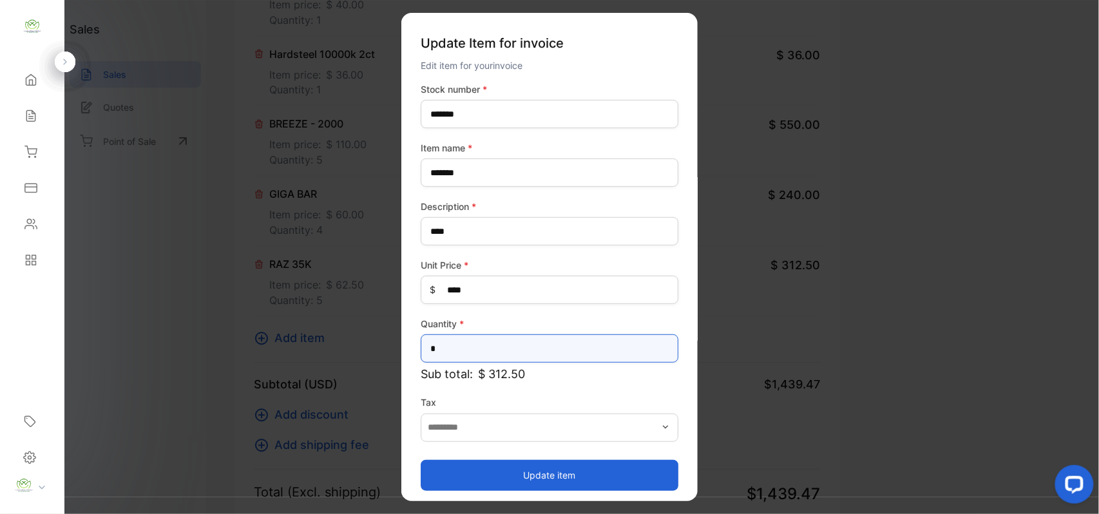
click at [483, 344] on input "*" at bounding box center [550, 348] width 258 height 28
type input "*"
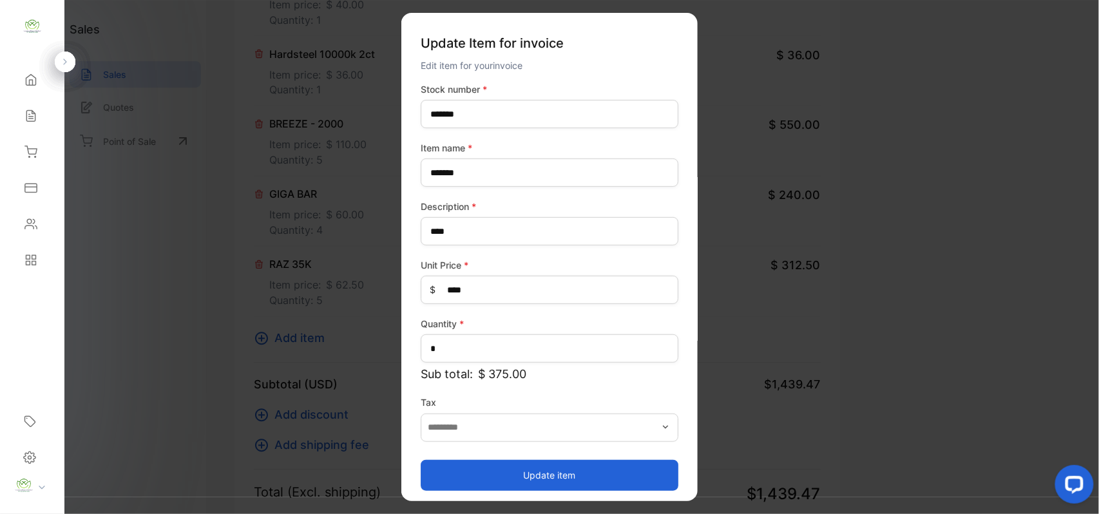
click at [537, 475] on button "Update item" at bounding box center [550, 474] width 258 height 31
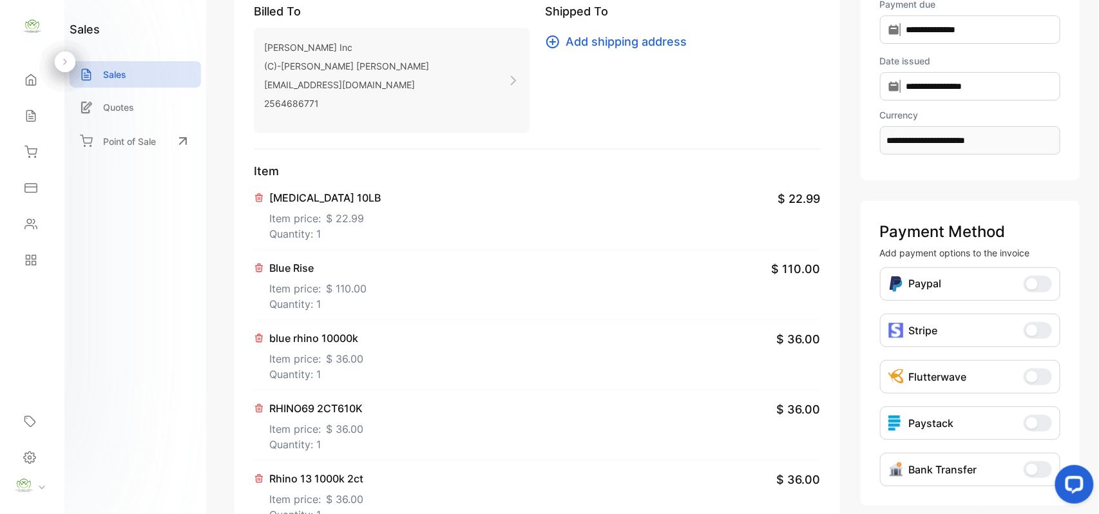
scroll to position [0, 0]
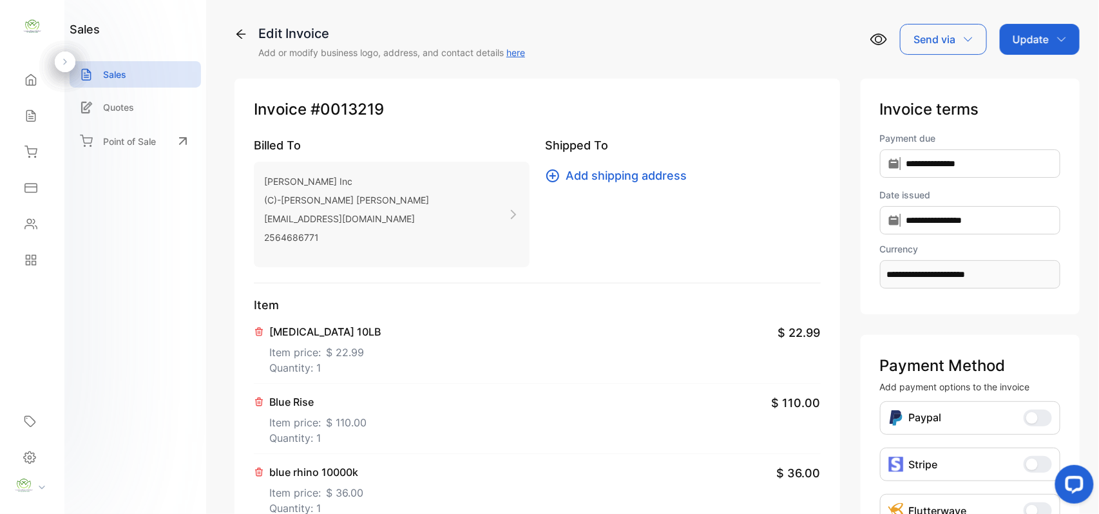
click at [1052, 44] on div "Update" at bounding box center [1040, 39] width 80 height 31
click at [1037, 70] on div "Invoice" at bounding box center [1042, 82] width 74 height 26
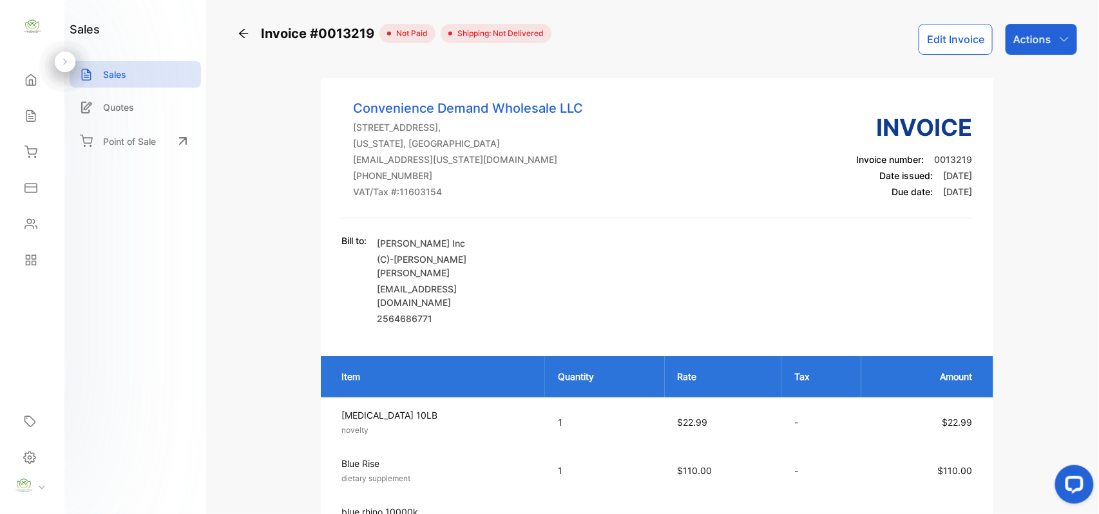
click at [32, 124] on div "Sales" at bounding box center [32, 116] width 44 height 26
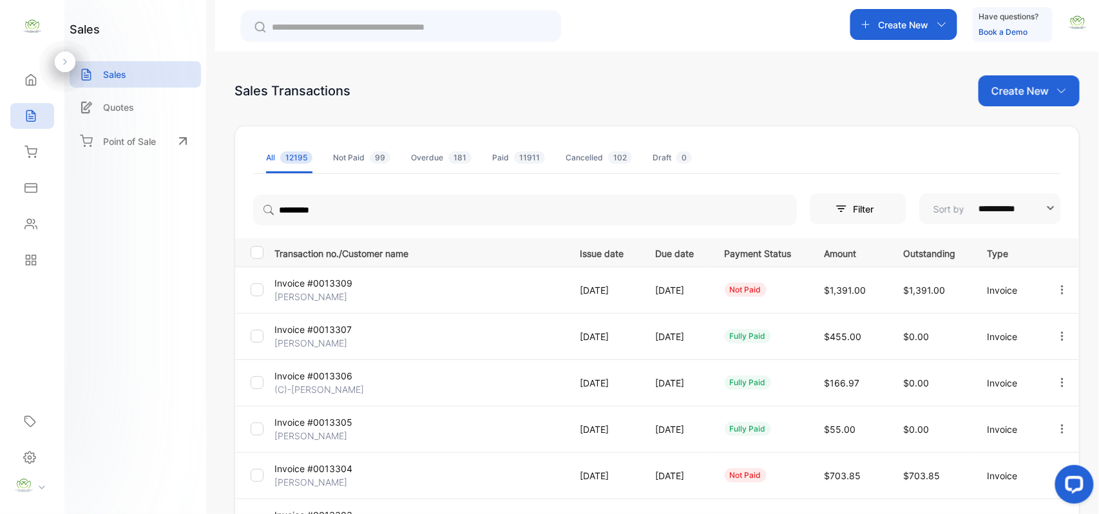
click at [944, 18] on div "Create New" at bounding box center [903, 24] width 107 height 31
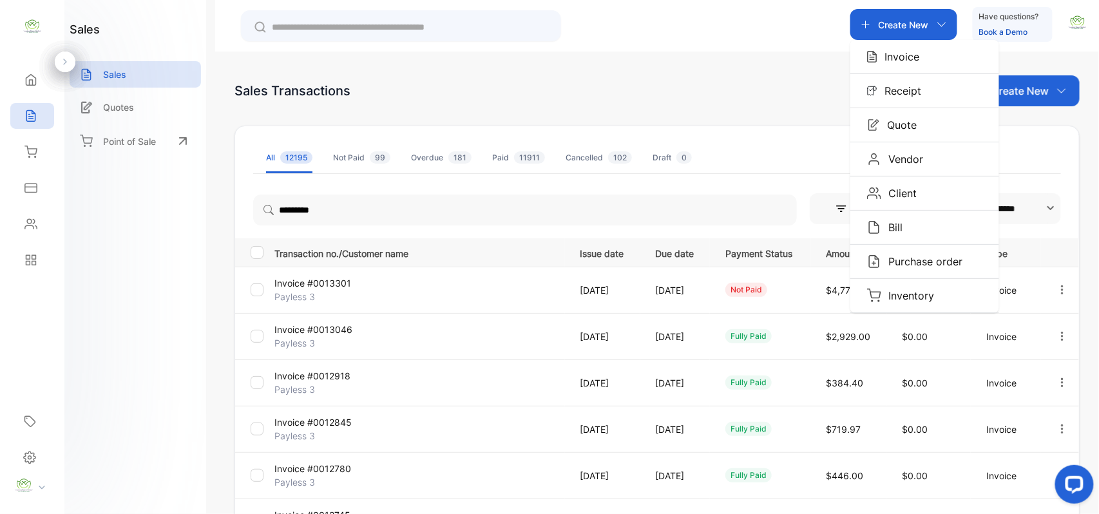
click at [907, 44] on div "Invoice" at bounding box center [924, 57] width 149 height 34
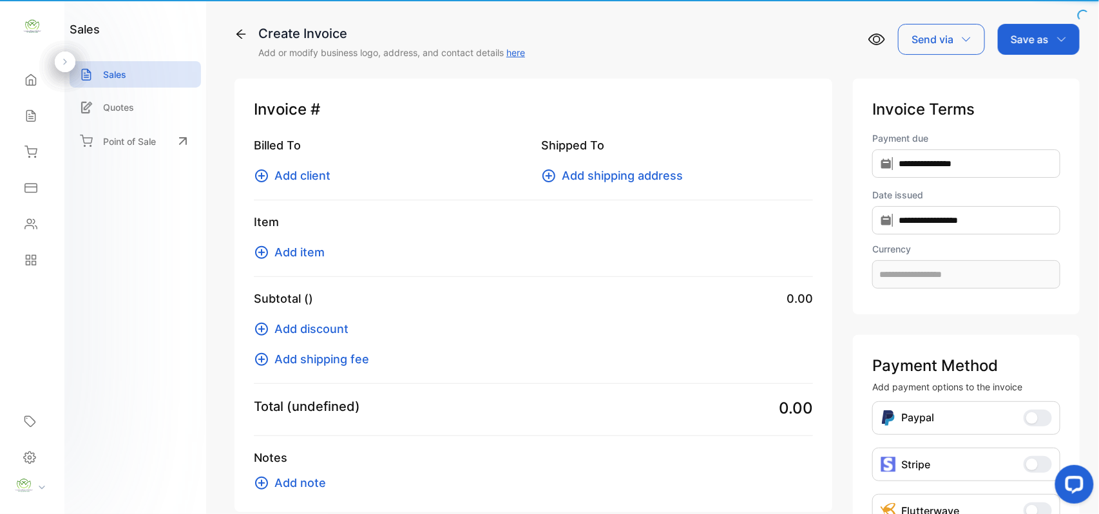
type input "**********"
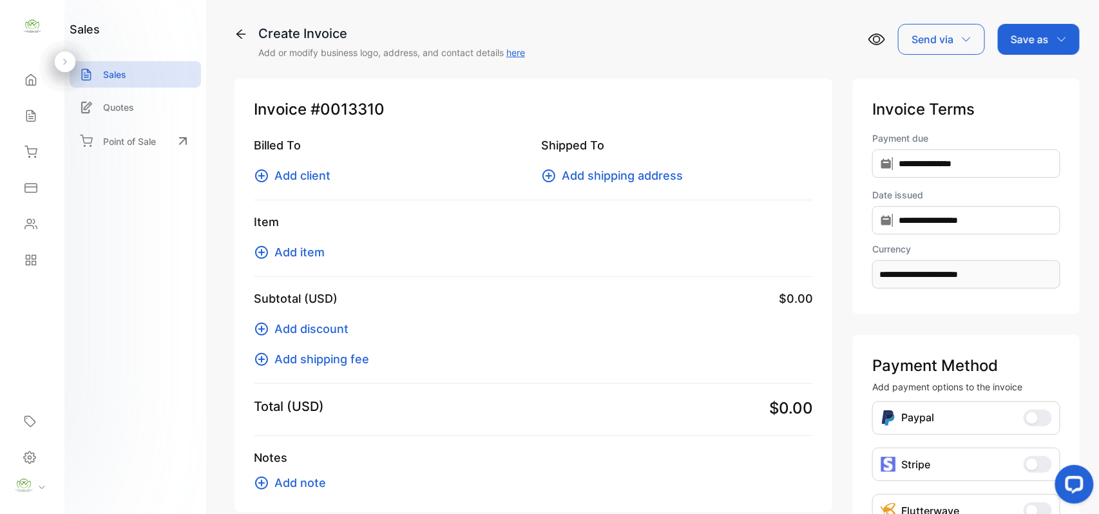
click at [282, 177] on span "Add client" at bounding box center [302, 175] width 56 height 17
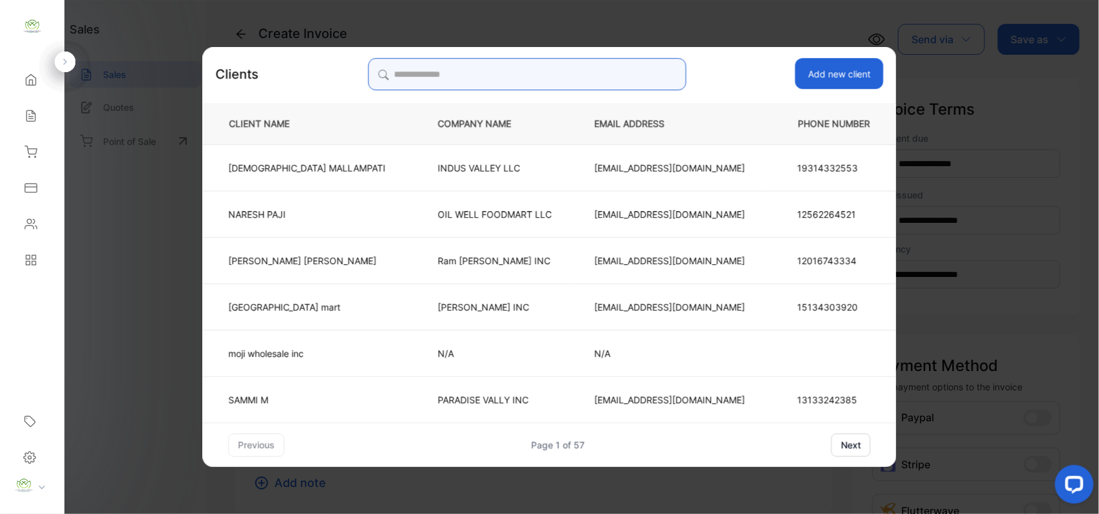
click at [439, 70] on input "search" at bounding box center [527, 74] width 318 height 32
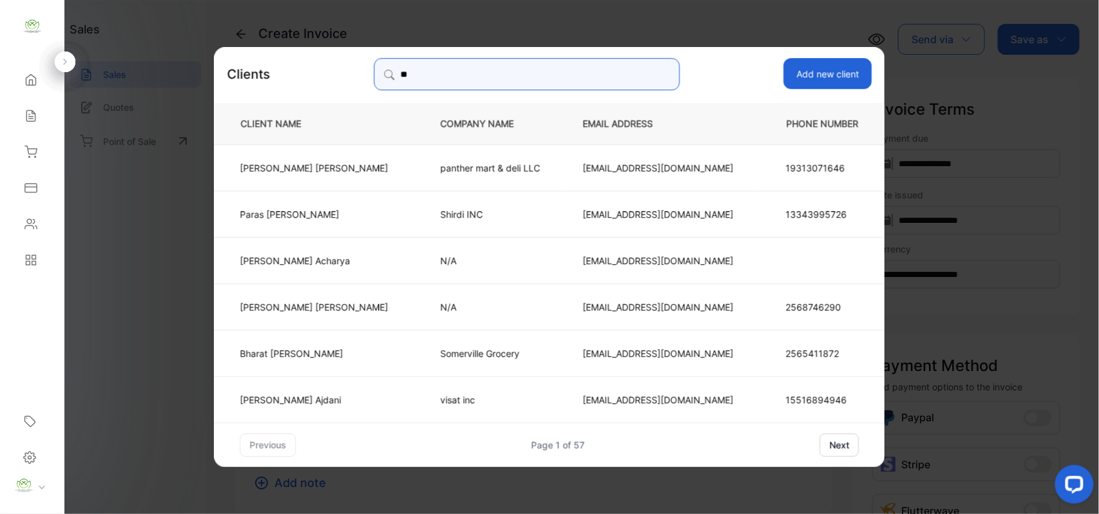
type input "*"
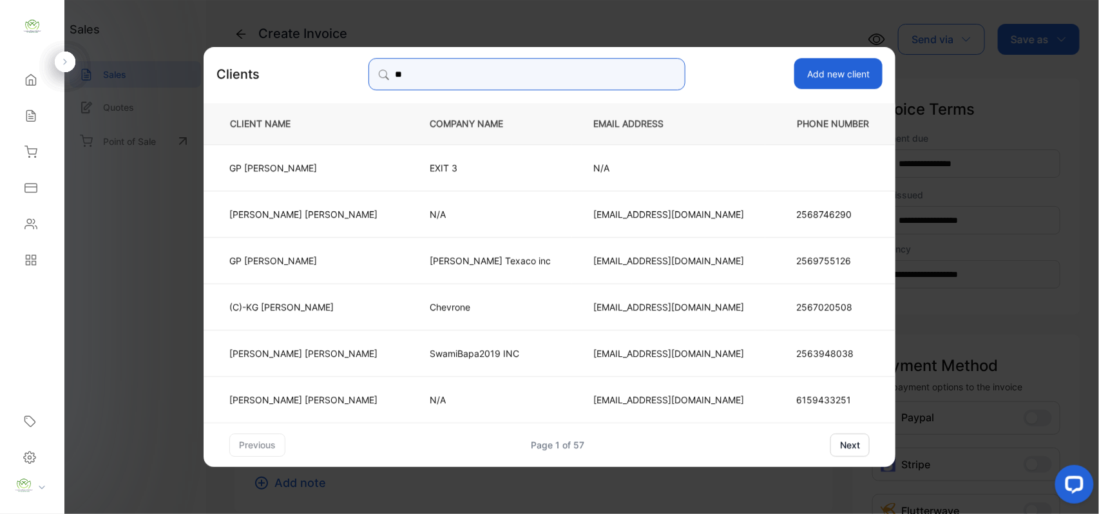
type input "**"
click at [481, 253] on td "ryland Texaco inc" at bounding box center [490, 259] width 164 height 46
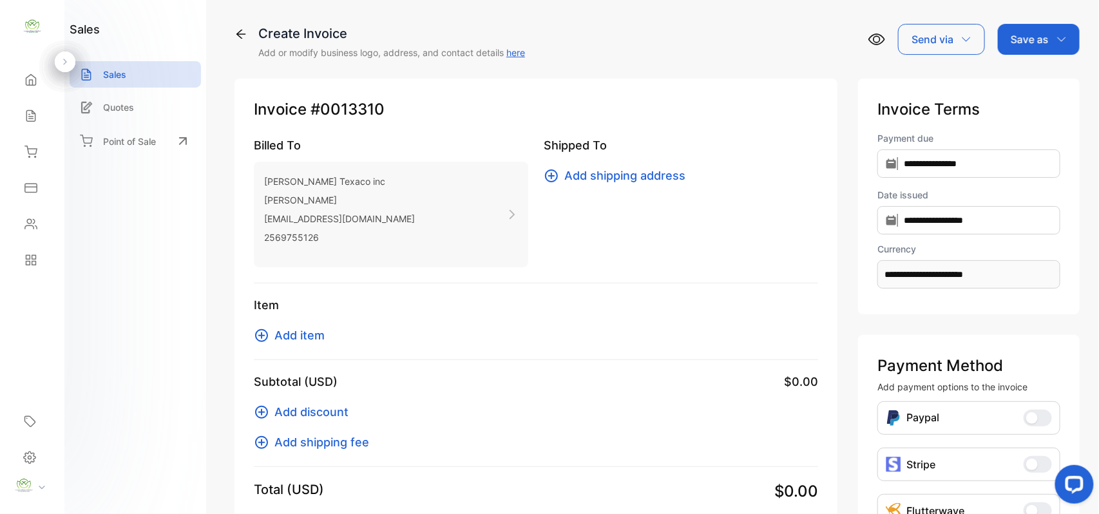
click at [269, 341] on icon at bounding box center [261, 335] width 15 height 15
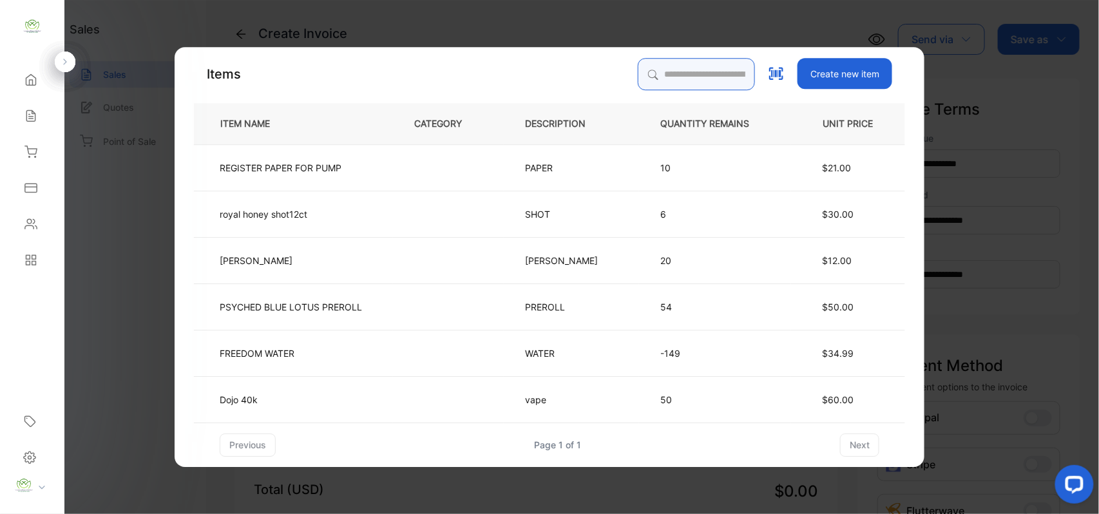
click at [668, 75] on input "search" at bounding box center [696, 74] width 117 height 32
type input "***"
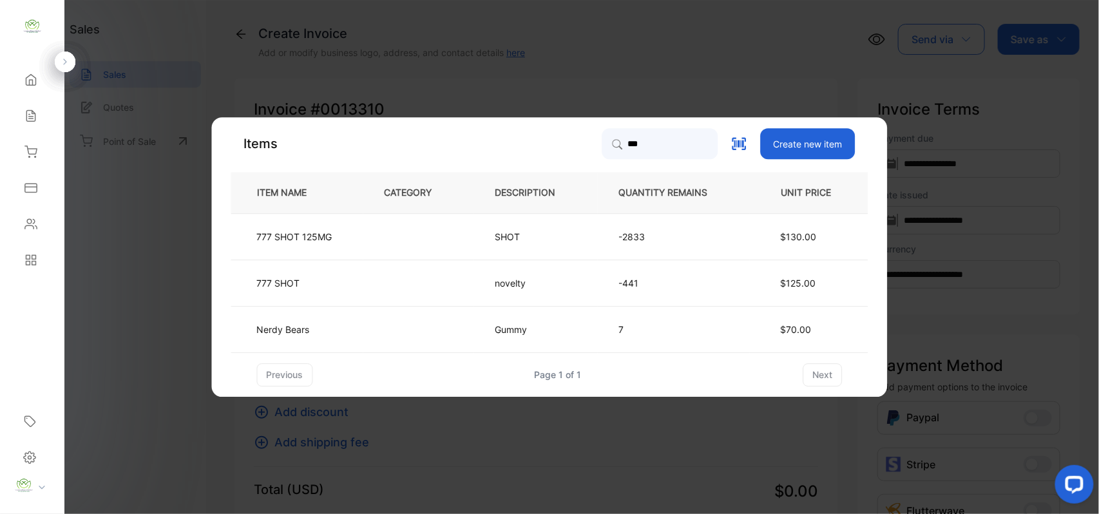
click at [604, 231] on td "-2833" at bounding box center [674, 236] width 152 height 46
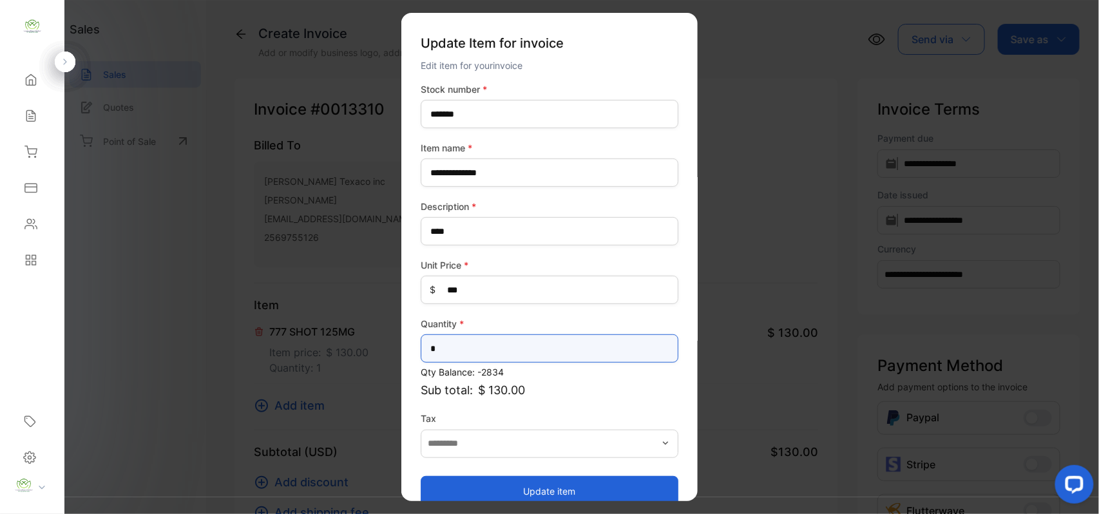
click at [465, 341] on input "*" at bounding box center [550, 348] width 258 height 28
type input "*"
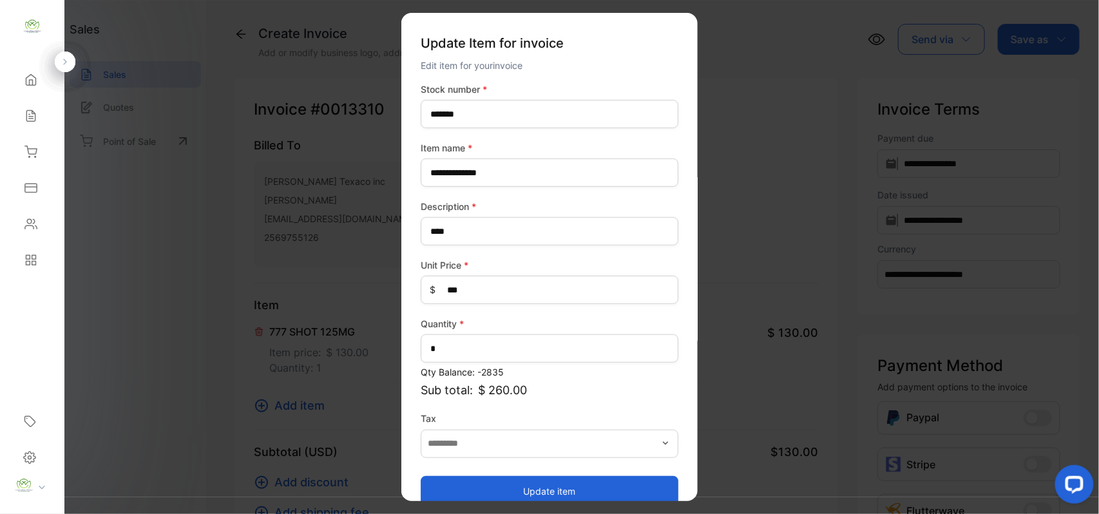
click at [521, 482] on button "Update item" at bounding box center [550, 490] width 258 height 31
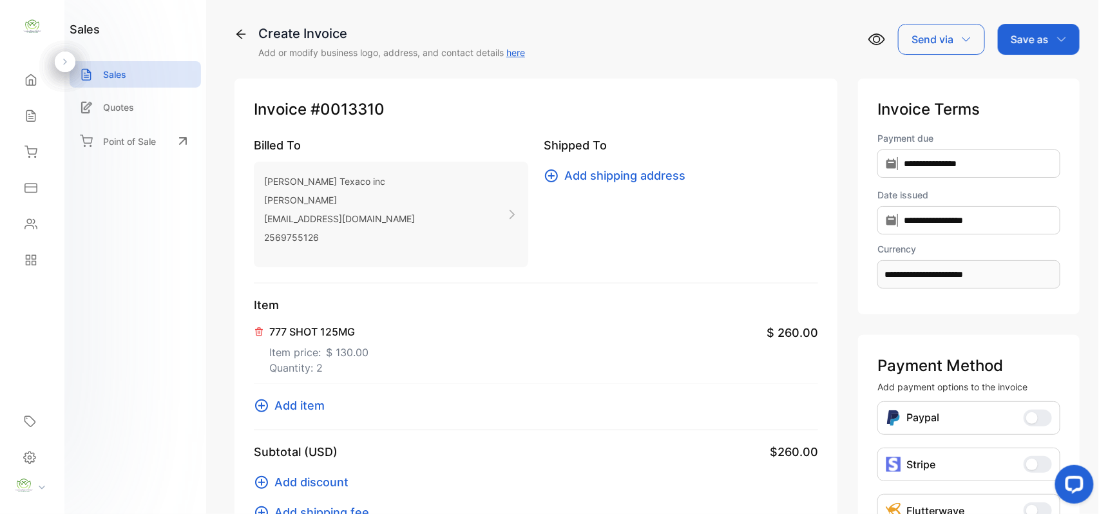
click at [954, 37] on div "Send via" at bounding box center [941, 39] width 87 height 31
click at [1039, 36] on p "Save as" at bounding box center [1030, 39] width 38 height 15
click at [1036, 32] on p "Save as" at bounding box center [1030, 39] width 38 height 15
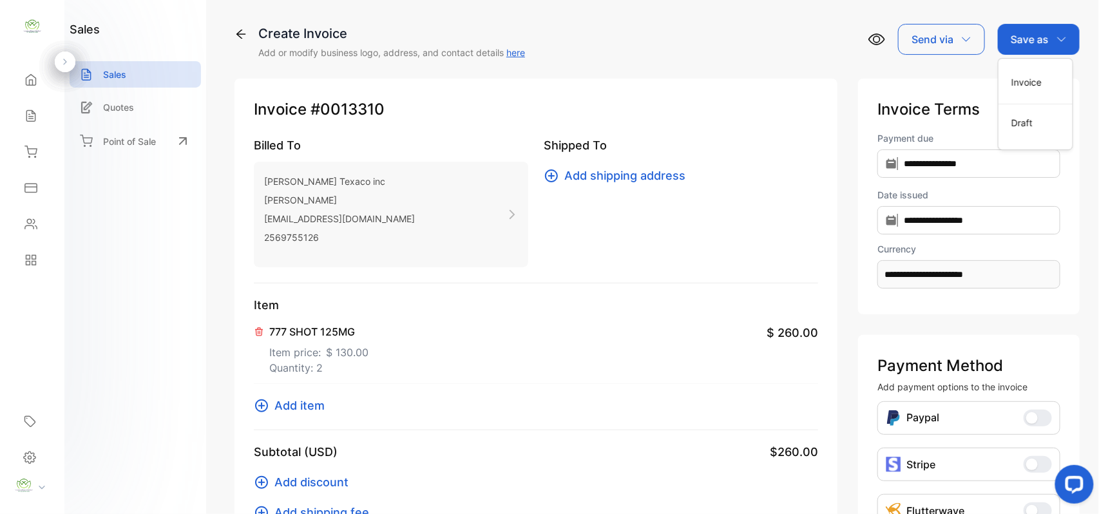
click at [1008, 83] on div "Invoice" at bounding box center [1036, 82] width 74 height 26
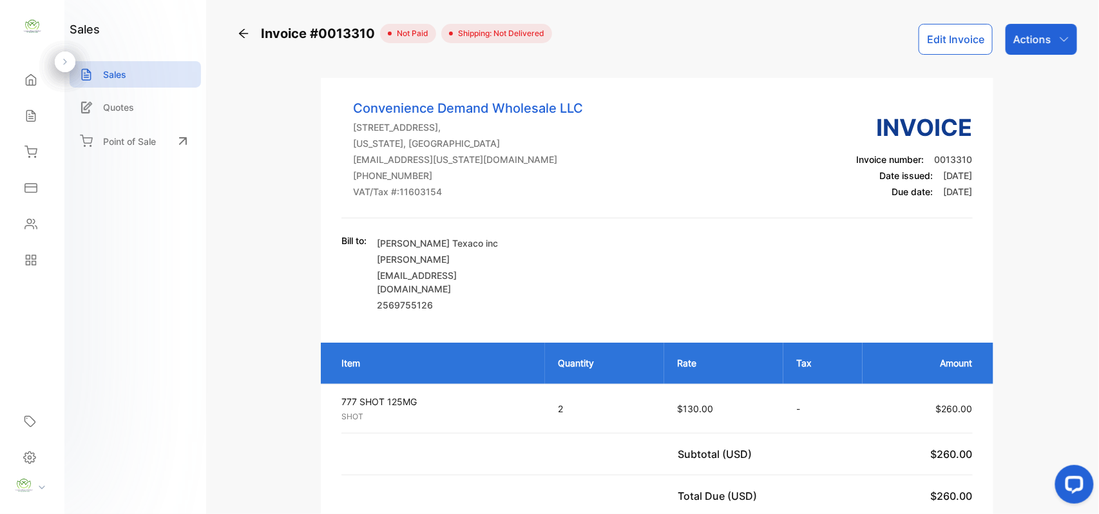
click at [1036, 48] on div "Actions" at bounding box center [1042, 39] width 72 height 31
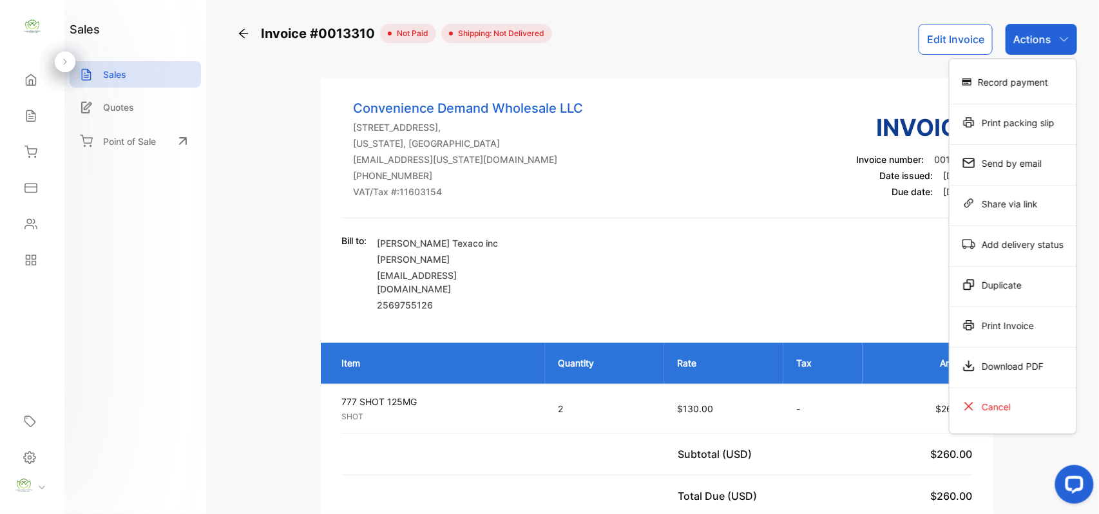
click at [1032, 75] on div "Record payment" at bounding box center [1013, 82] width 127 height 26
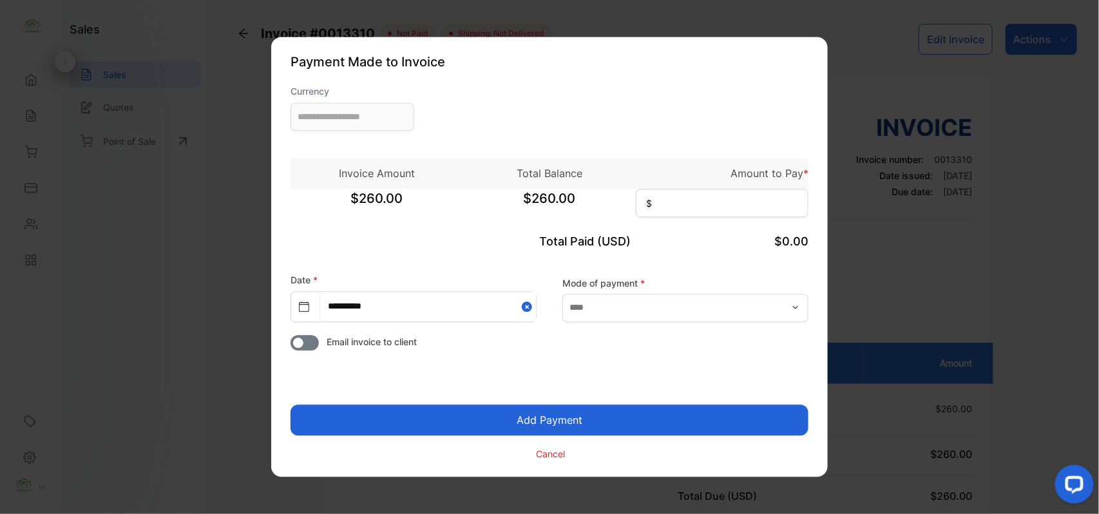
type input "**********"
click at [706, 195] on input at bounding box center [722, 203] width 173 height 28
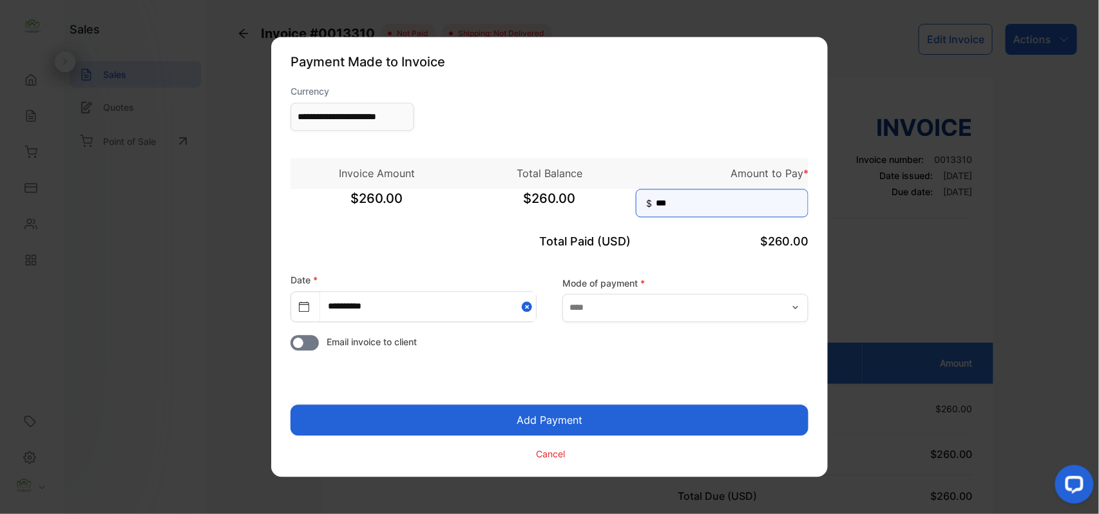
type input "***"
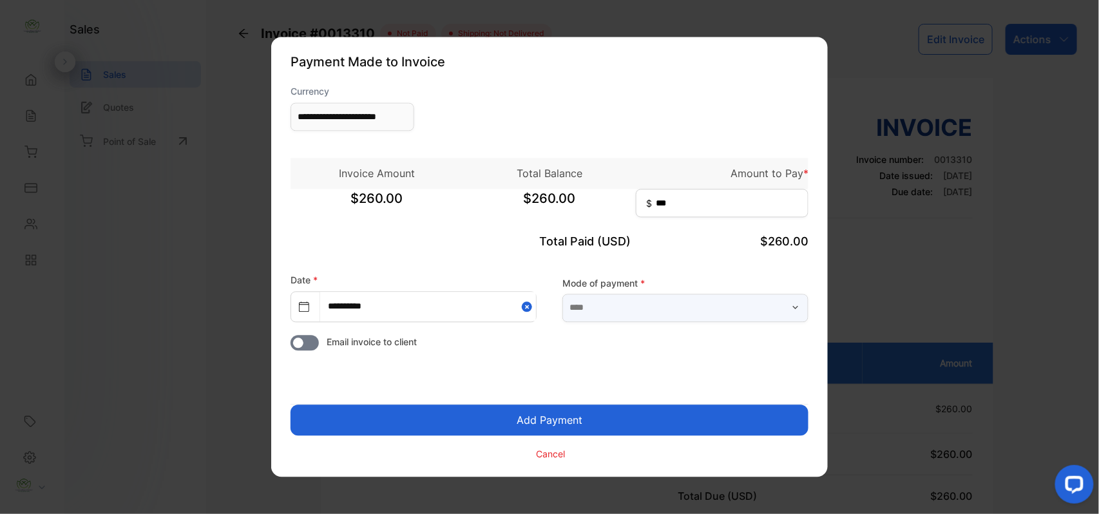
click at [716, 302] on input "text" at bounding box center [685, 308] width 246 height 28
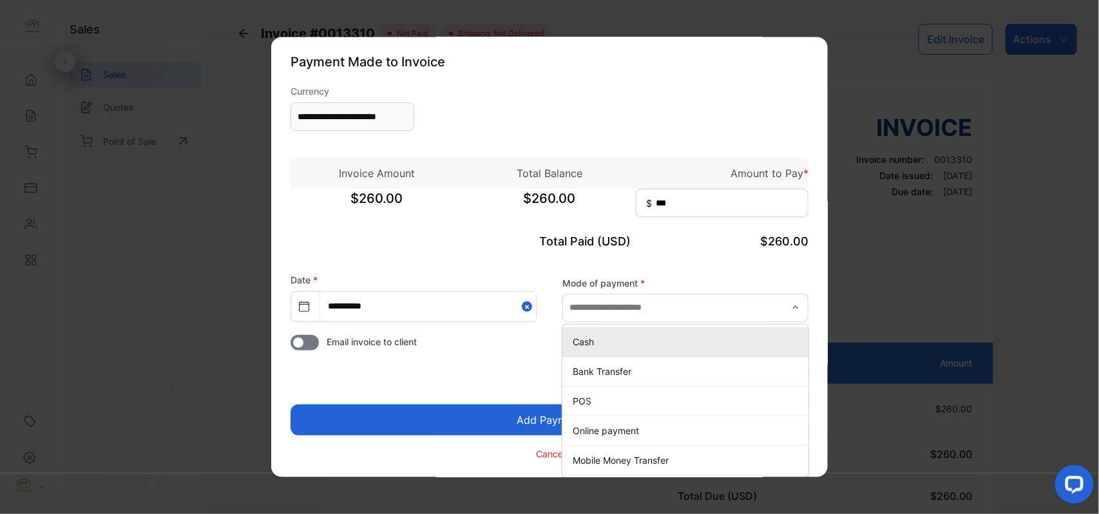
click at [611, 349] on div "Cash" at bounding box center [685, 341] width 246 height 19
type input "****"
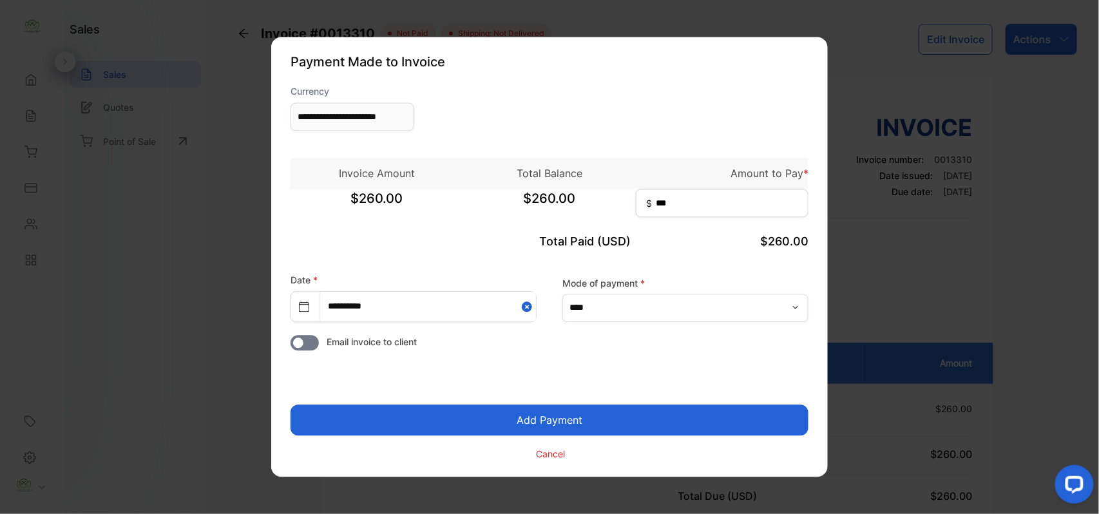
click at [519, 420] on button "Add Payment" at bounding box center [550, 420] width 518 height 31
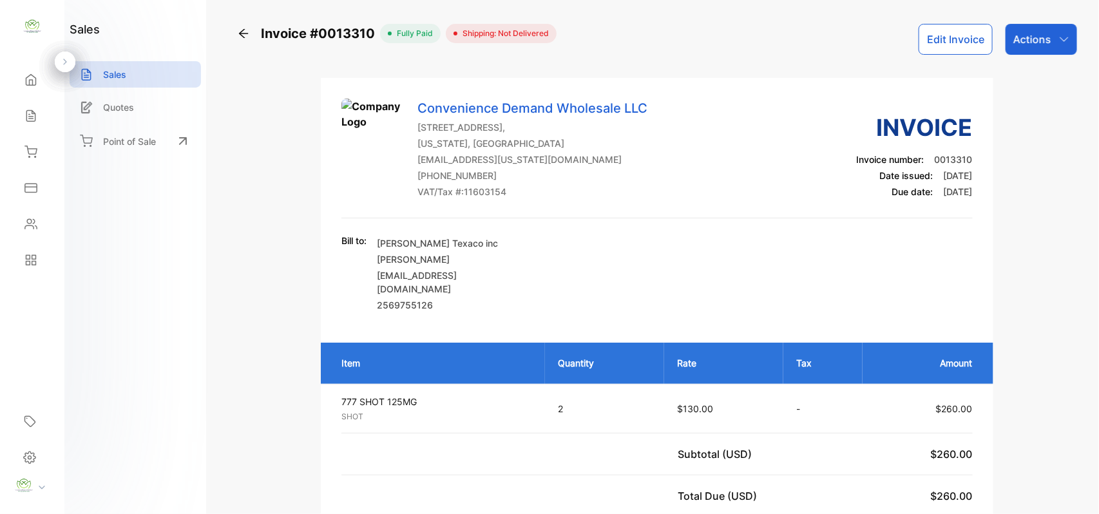
click at [1024, 35] on p "Actions" at bounding box center [1032, 39] width 38 height 15
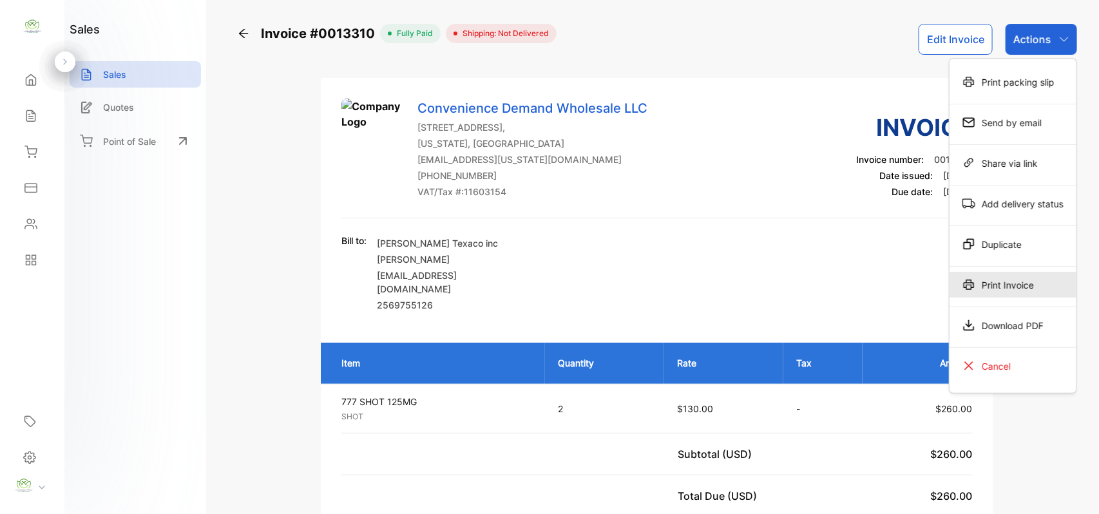
click at [1004, 278] on div "Print Invoice" at bounding box center [1013, 285] width 127 height 26
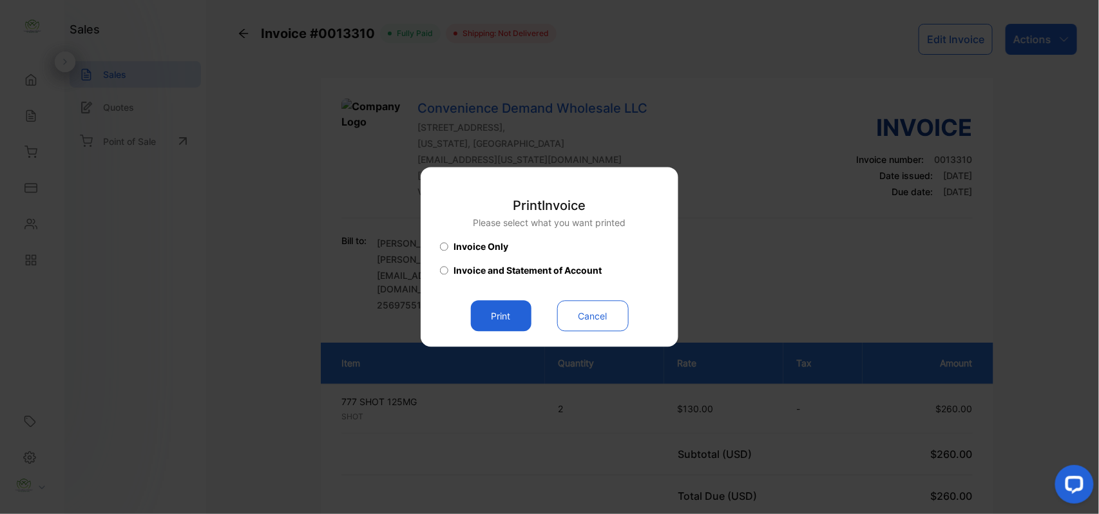
click at [492, 312] on button "Print" at bounding box center [501, 316] width 61 height 31
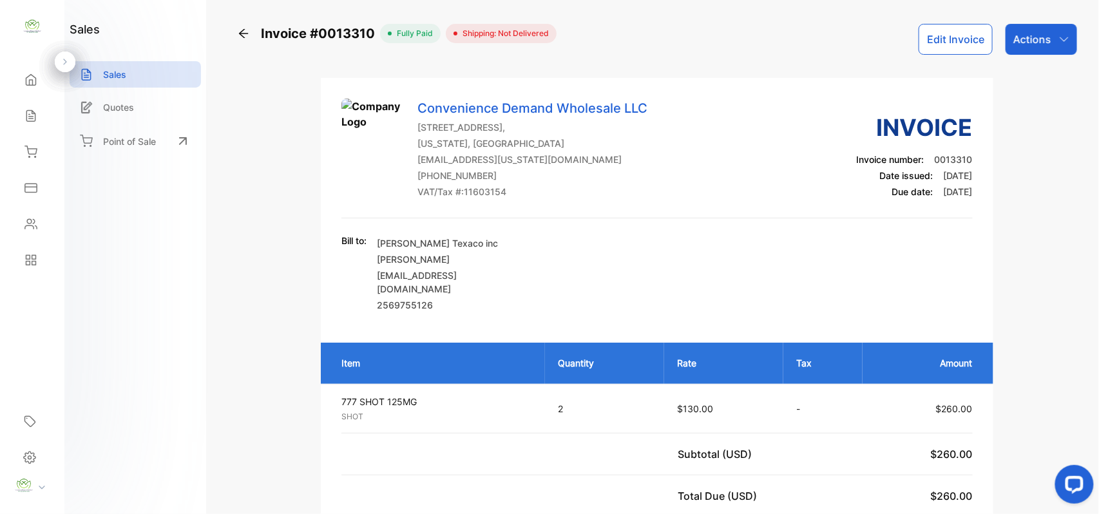
click at [1053, 47] on div "Actions" at bounding box center [1042, 39] width 72 height 31
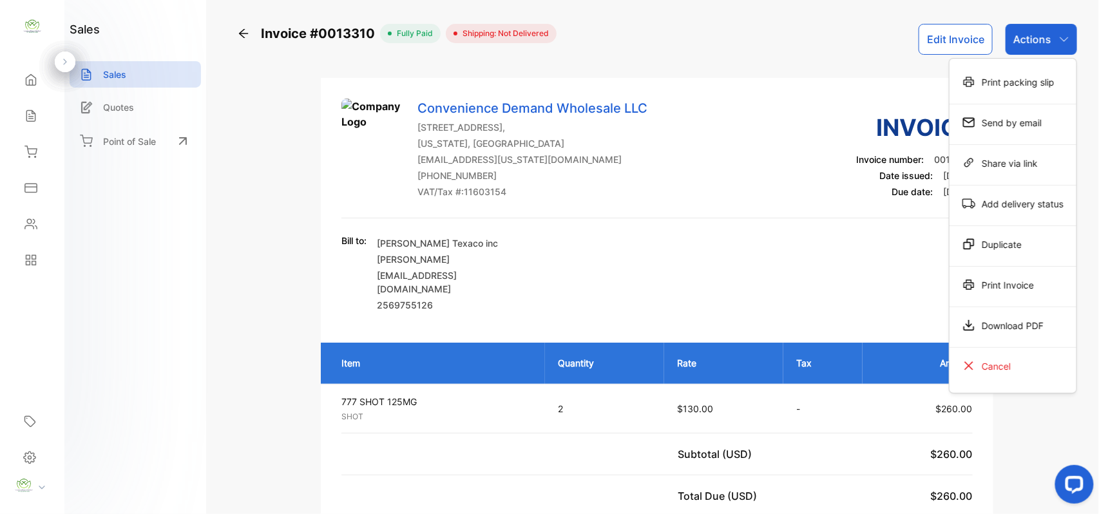
click at [1011, 291] on div "Print Invoice" at bounding box center [1013, 285] width 127 height 26
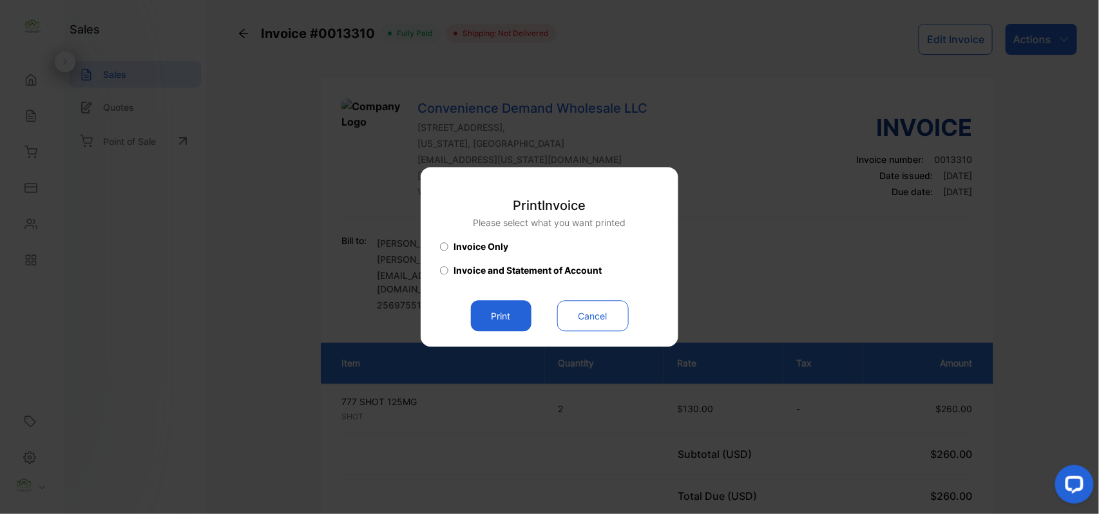
click at [524, 320] on button "Print" at bounding box center [501, 316] width 61 height 31
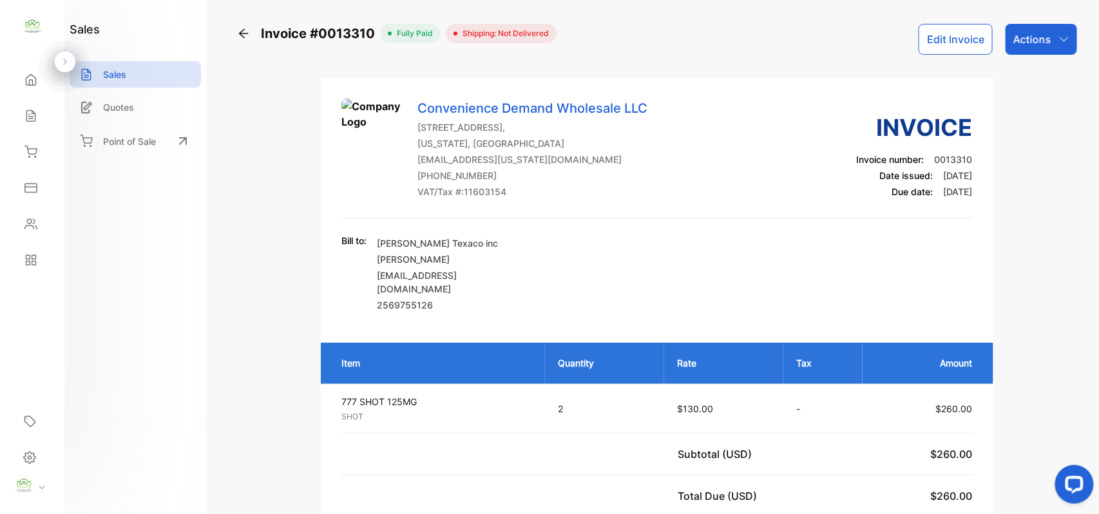
click at [28, 140] on div "Inventory" at bounding box center [32, 152] width 44 height 26
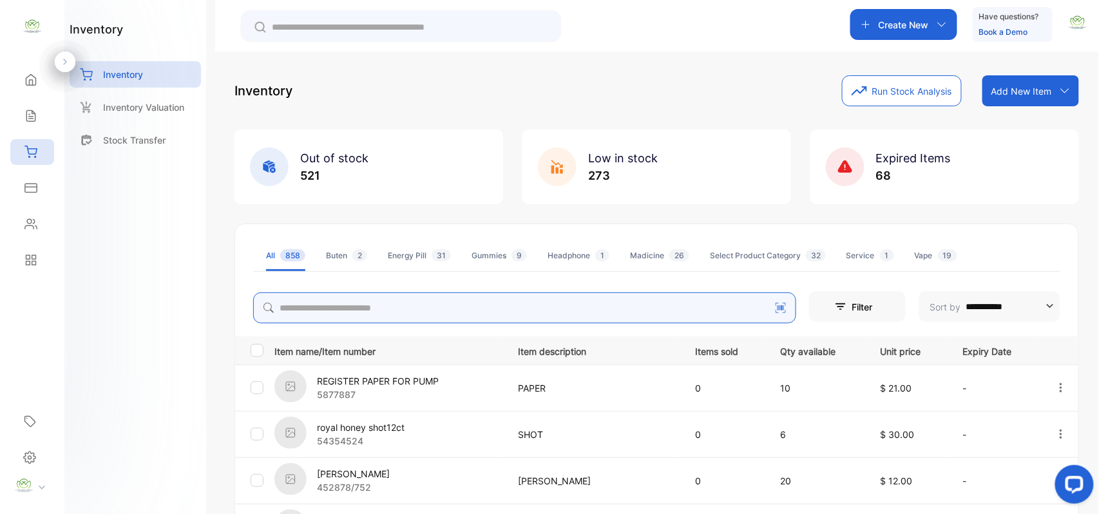
click at [443, 303] on input "search" at bounding box center [524, 308] width 543 height 31
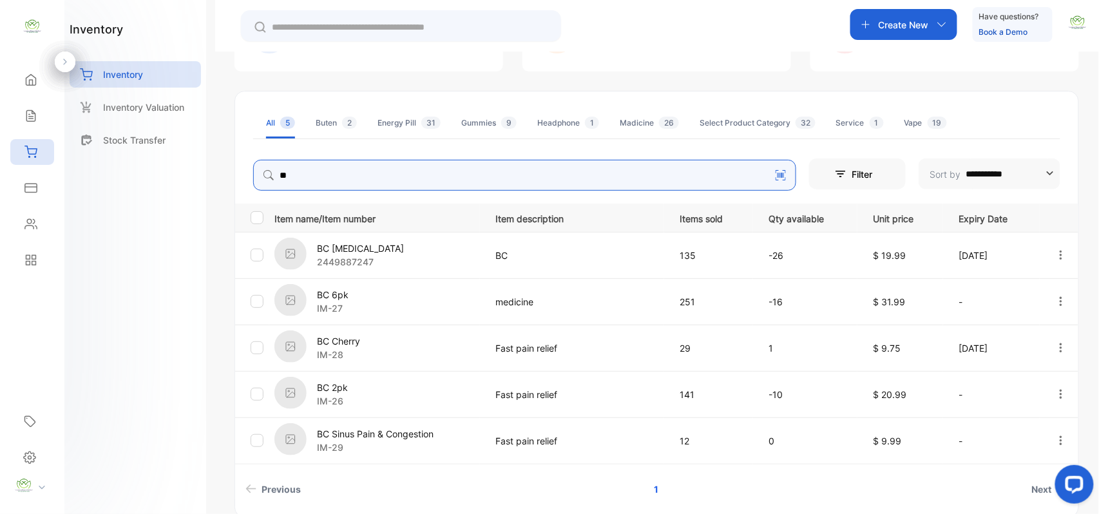
scroll to position [191, 0]
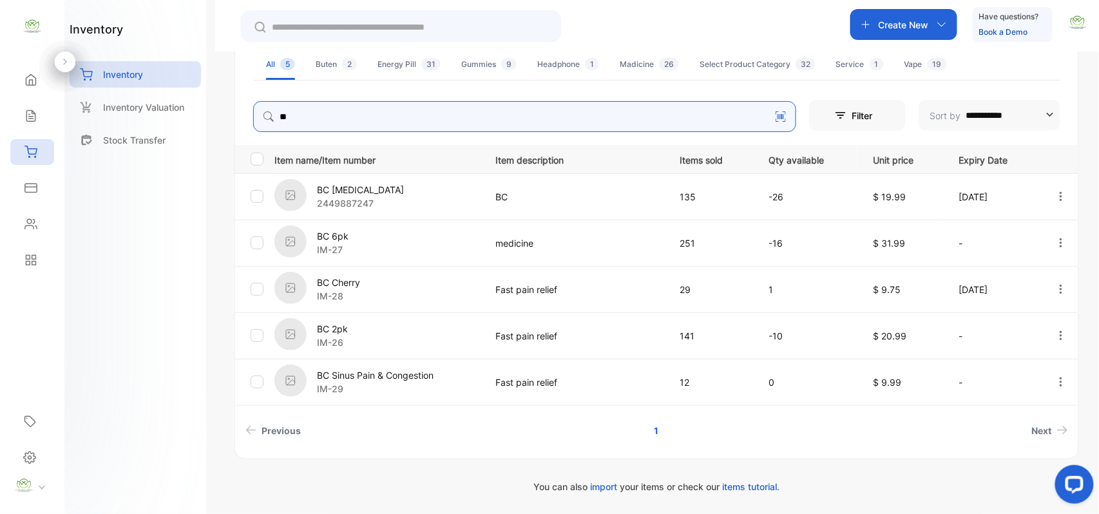
type input "*"
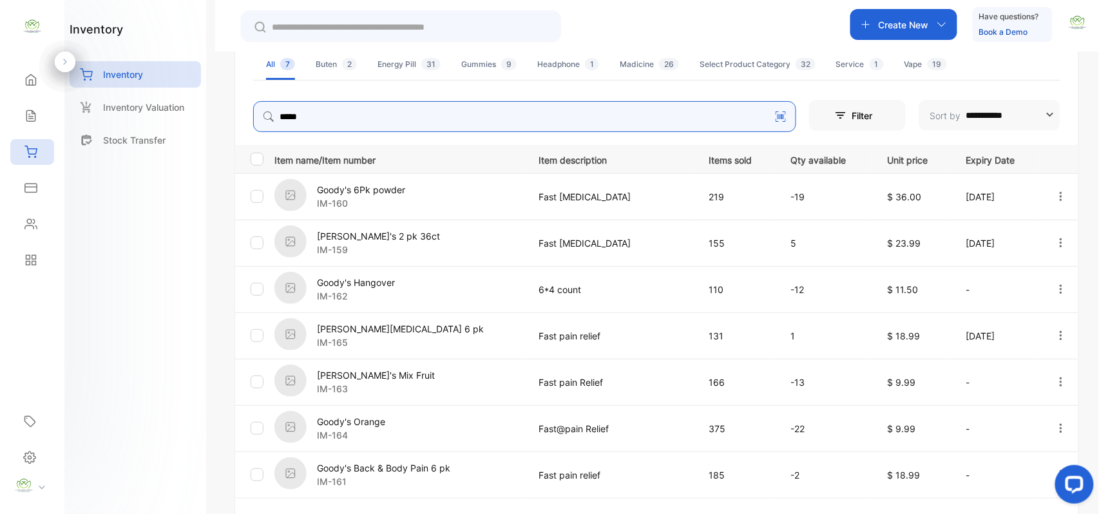
type input "*****"
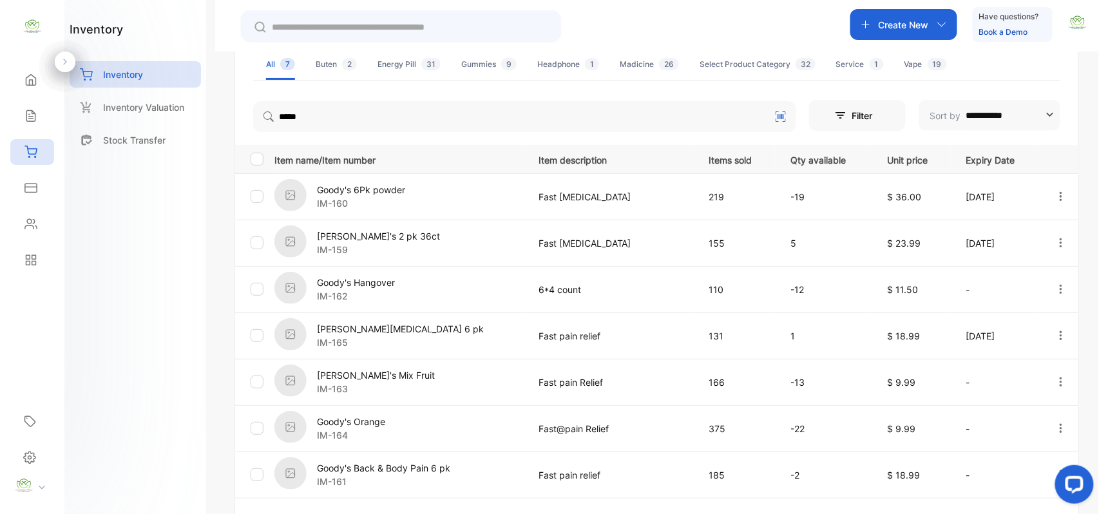
click at [44, 124] on div "Sales" at bounding box center [32, 116] width 44 height 26
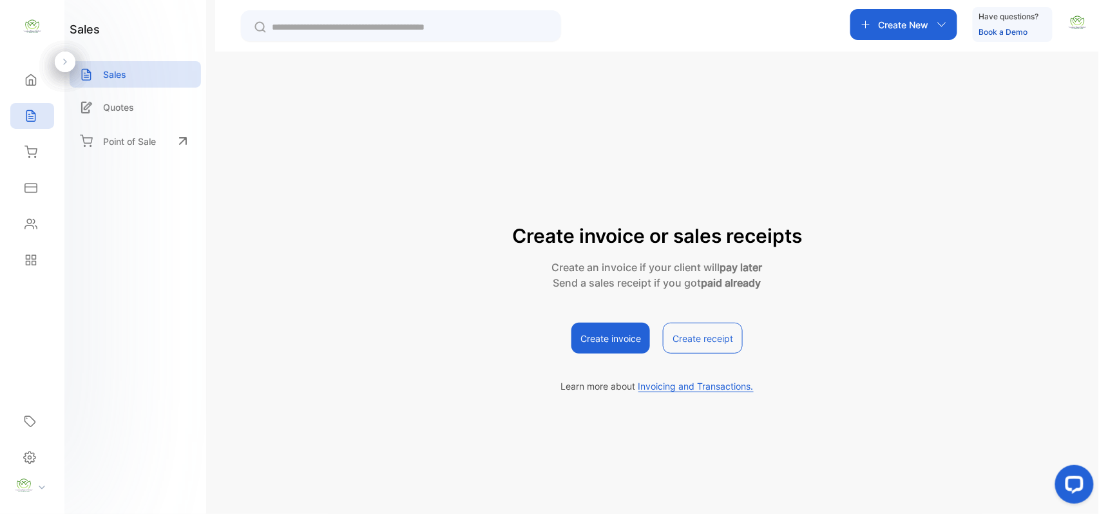
click at [32, 114] on icon at bounding box center [30, 116] width 8 height 11
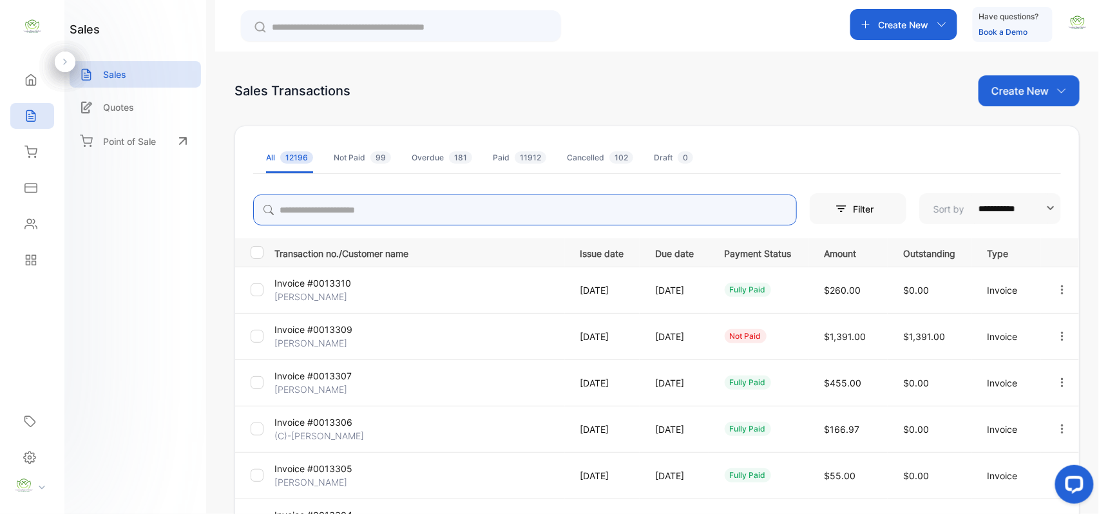
click at [352, 214] on input "search" at bounding box center [525, 210] width 544 height 31
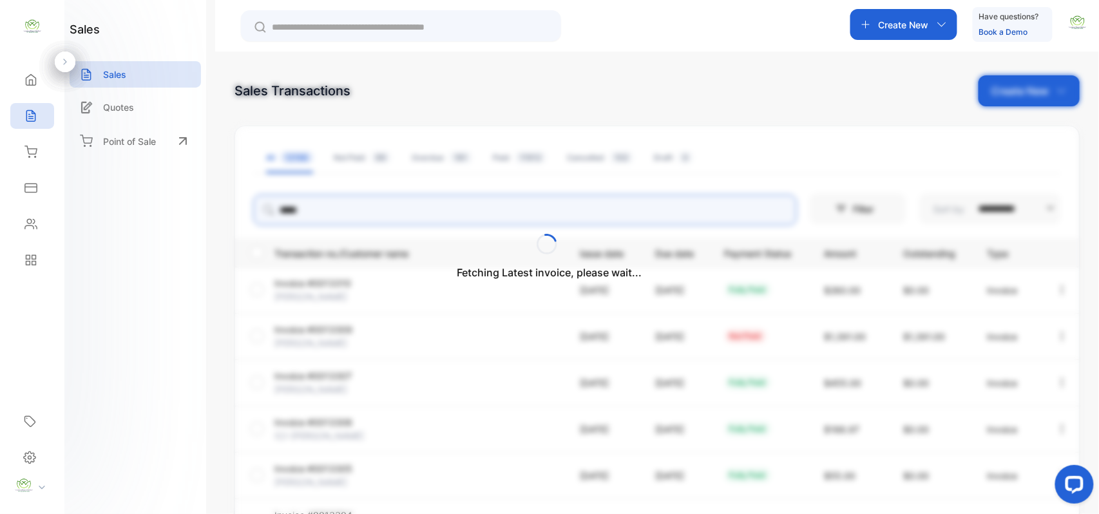
type input "*****"
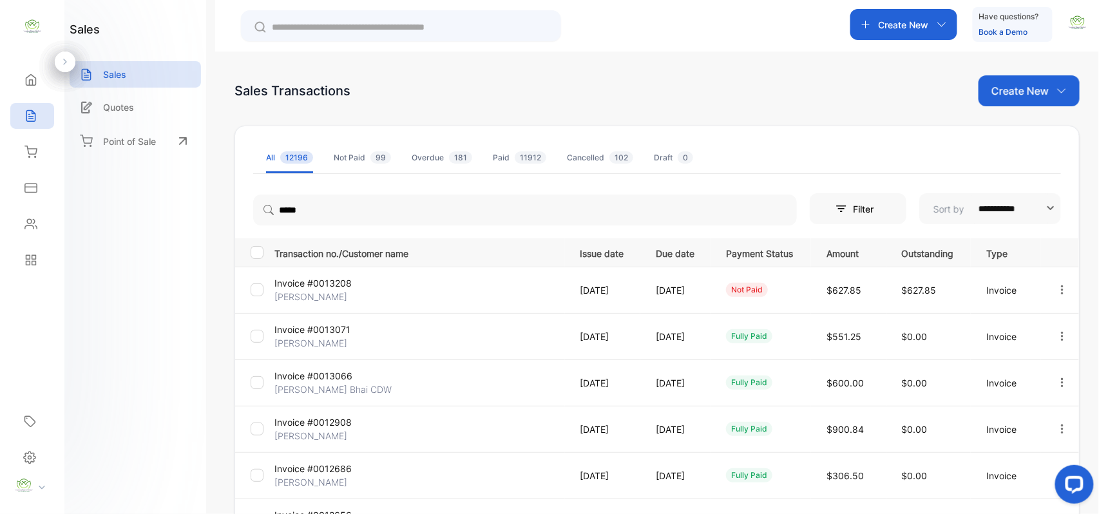
click at [760, 307] on td "not paid" at bounding box center [761, 290] width 101 height 46
click at [686, 294] on p "[DATE]" at bounding box center [678, 290] width 44 height 14
click at [316, 287] on p "Invoice #0013208" at bounding box center [322, 283] width 97 height 14
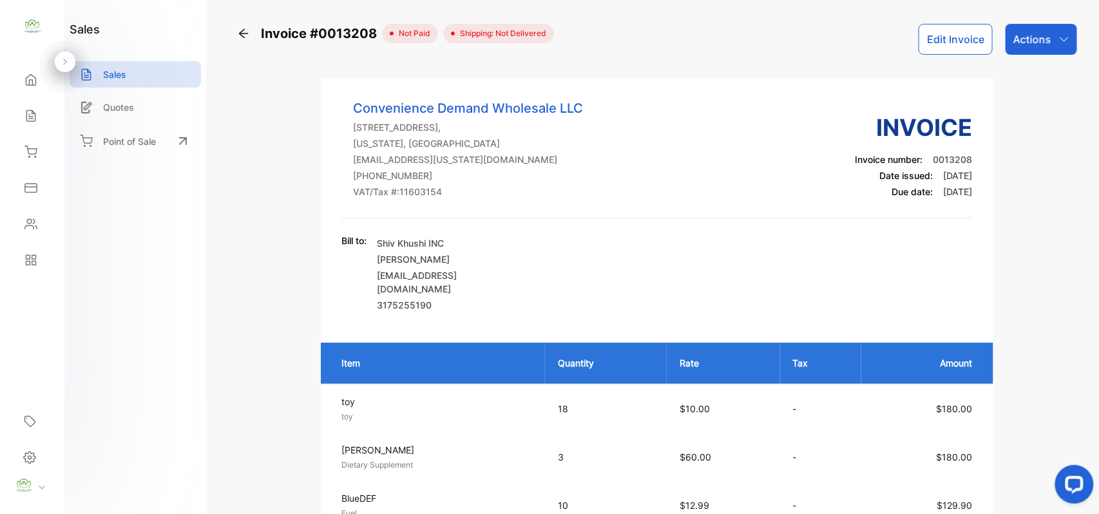
click at [959, 41] on button "Edit Invoice" at bounding box center [956, 39] width 74 height 31
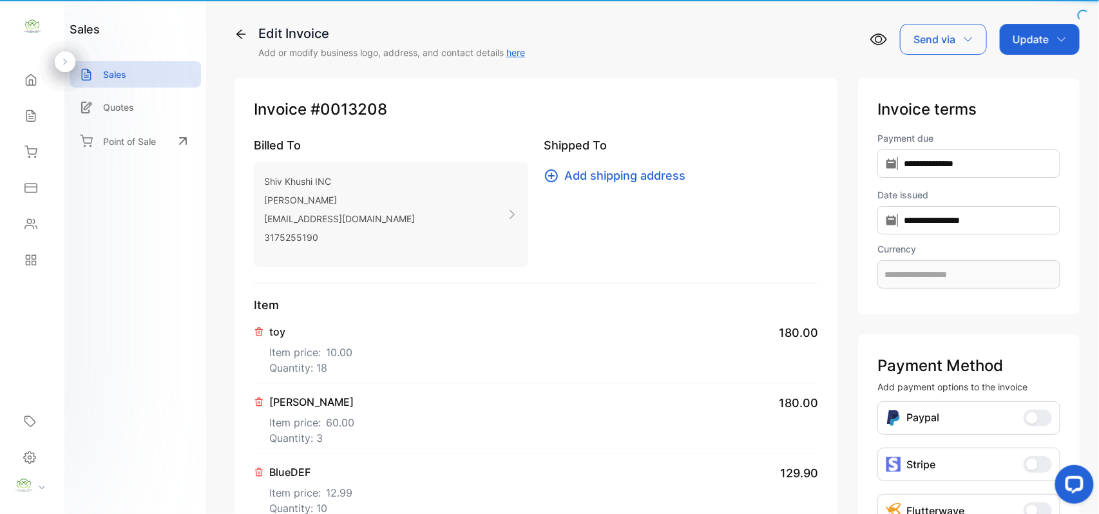
type input "**********"
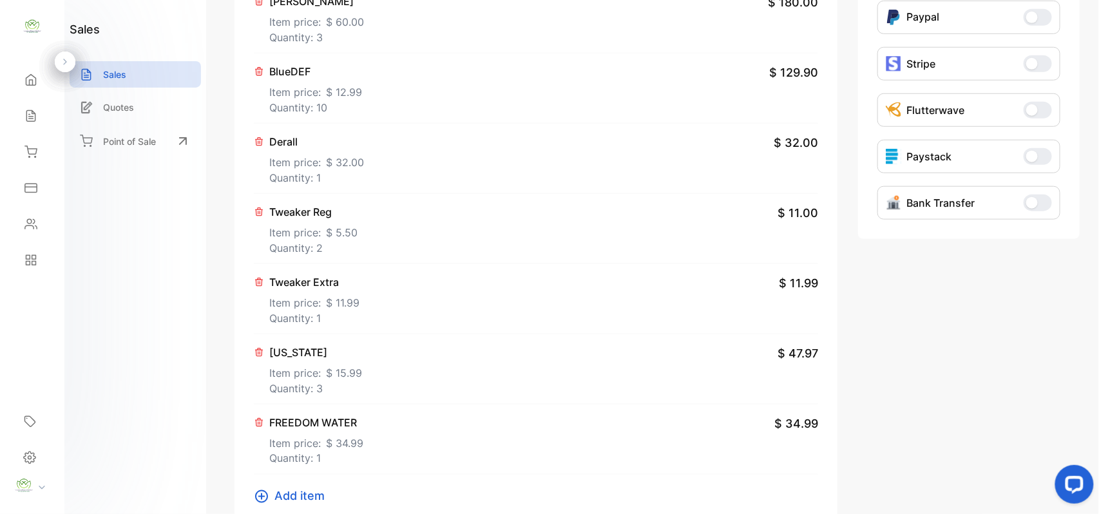
scroll to position [601, 0]
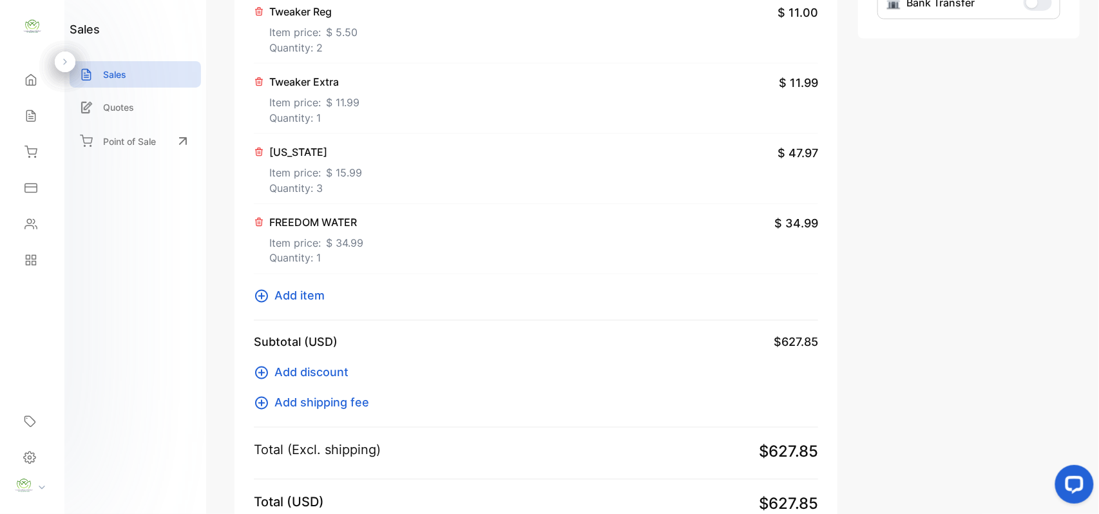
click at [260, 223] on icon at bounding box center [259, 222] width 7 height 8
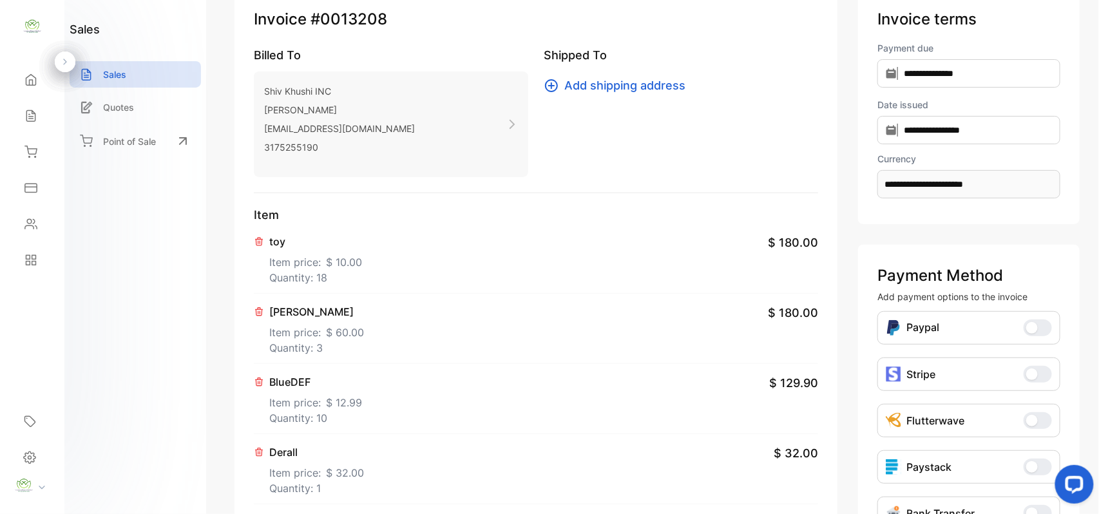
scroll to position [0, 0]
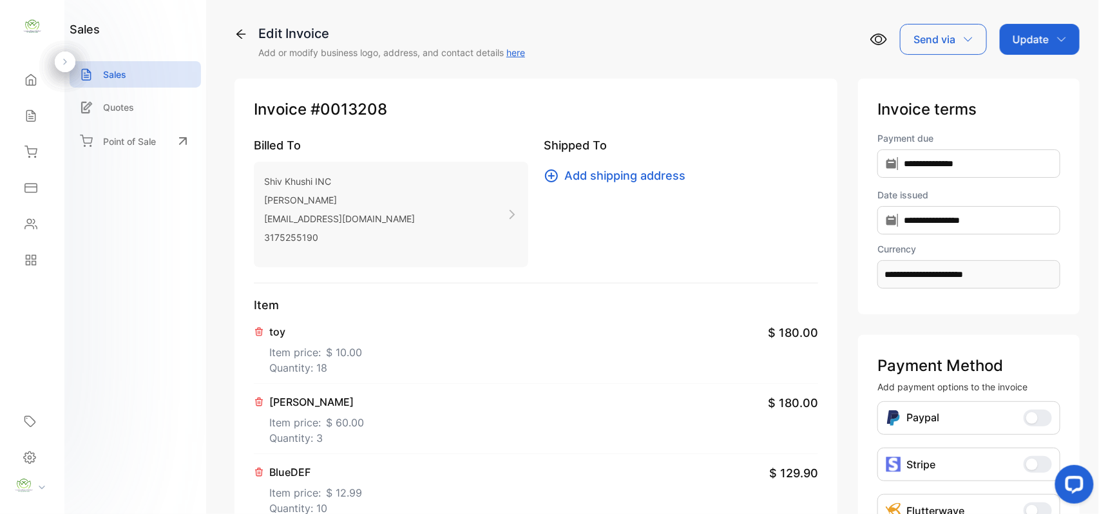
click at [1044, 34] on p "Update" at bounding box center [1031, 39] width 36 height 15
click at [1036, 77] on div "Invoice" at bounding box center [1042, 82] width 74 height 26
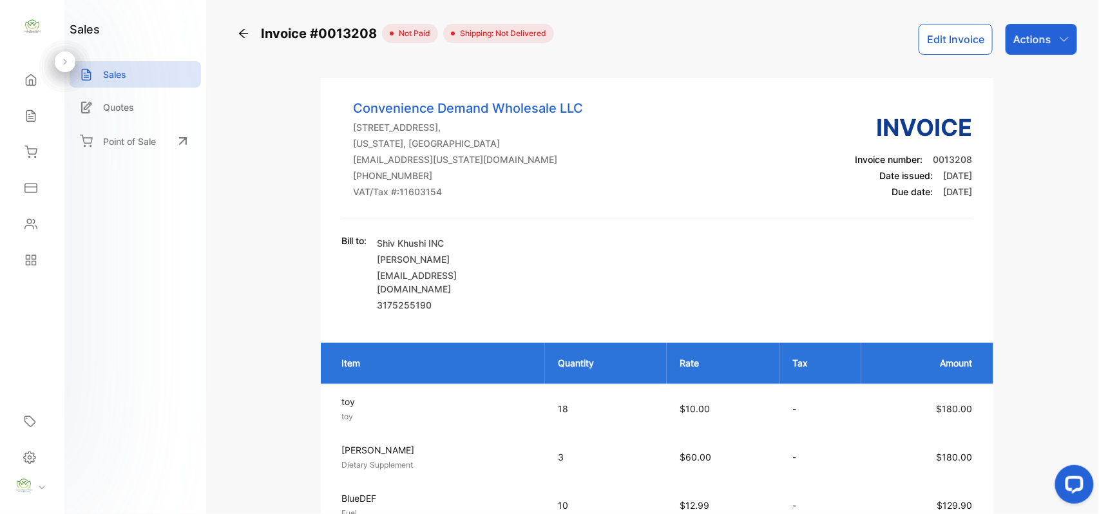
click at [1027, 49] on div "Actions" at bounding box center [1042, 39] width 72 height 31
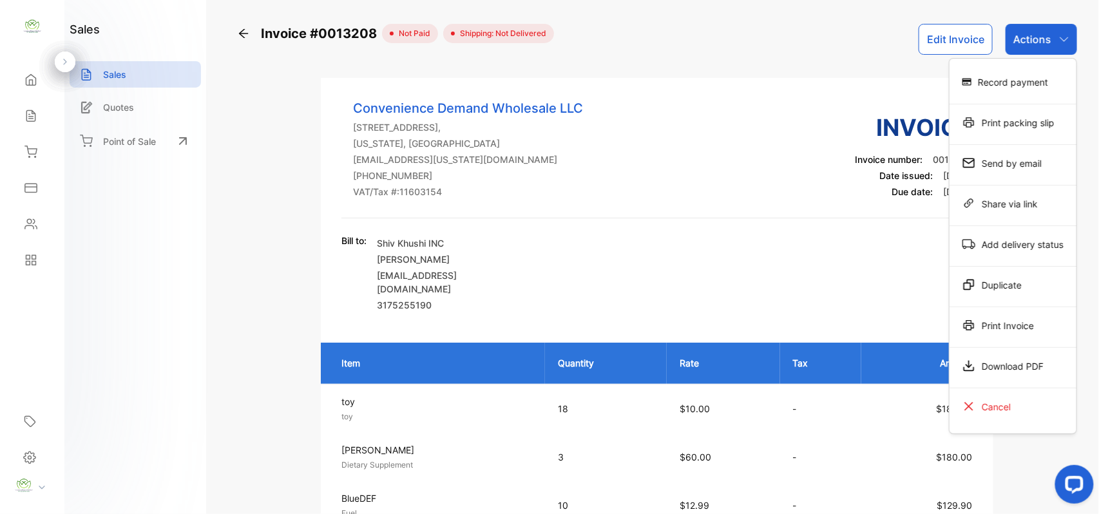
click at [1021, 70] on div "Record payment" at bounding box center [1013, 82] width 127 height 26
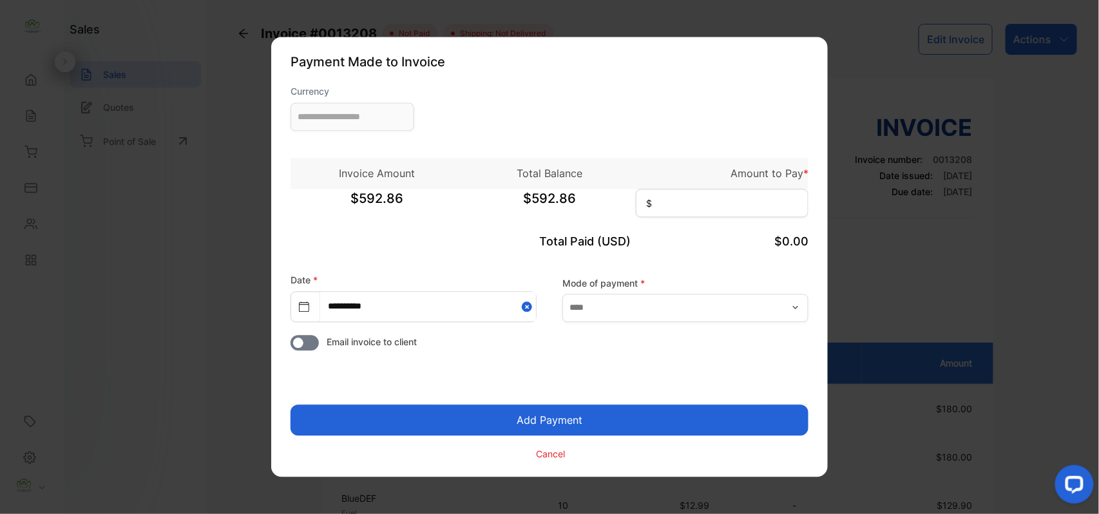
type input "**********"
click at [693, 201] on input at bounding box center [722, 203] width 173 height 28
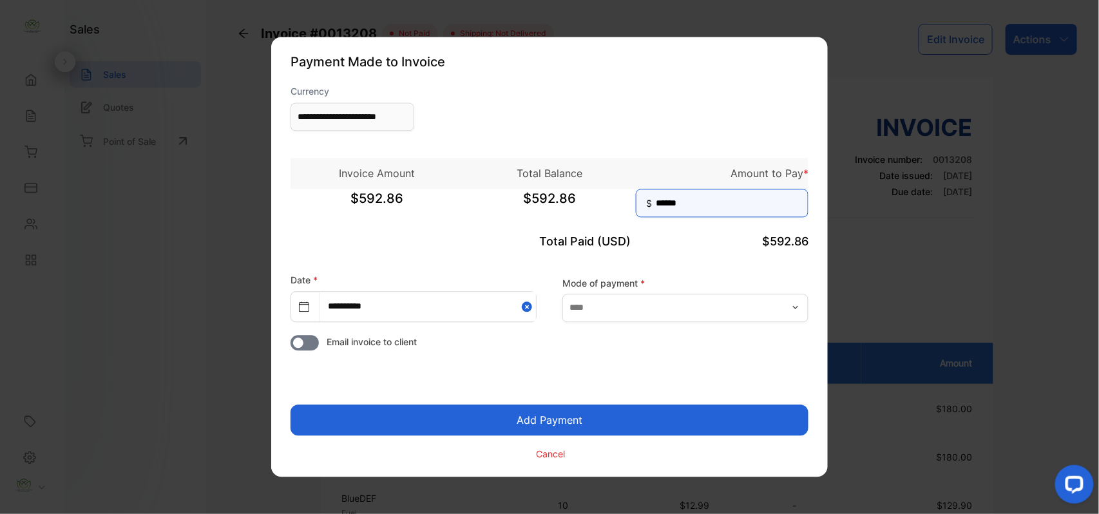
type input "******"
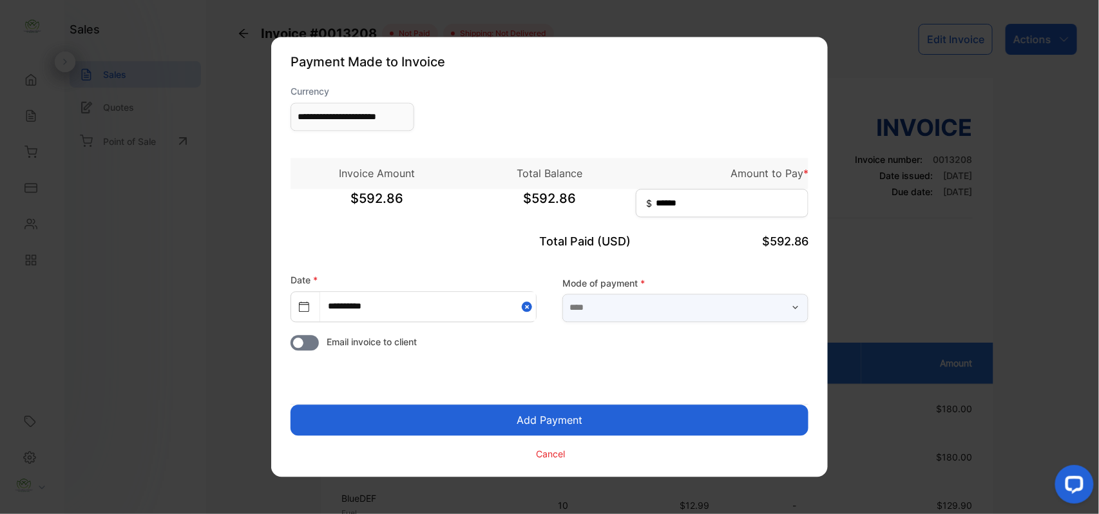
click at [720, 310] on input "text" at bounding box center [685, 308] width 246 height 28
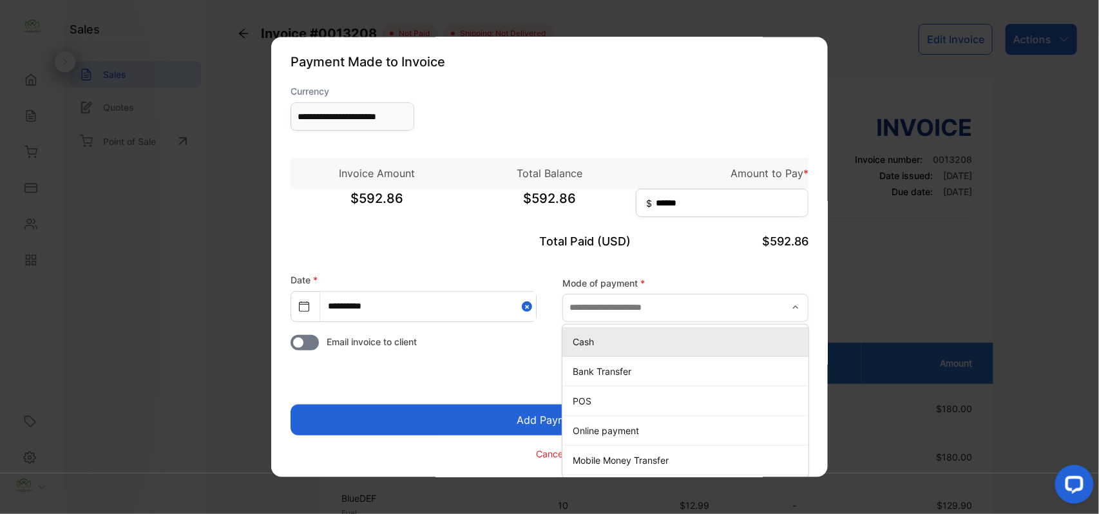
click at [691, 336] on p "Cash" at bounding box center [688, 342] width 231 height 14
type input "****"
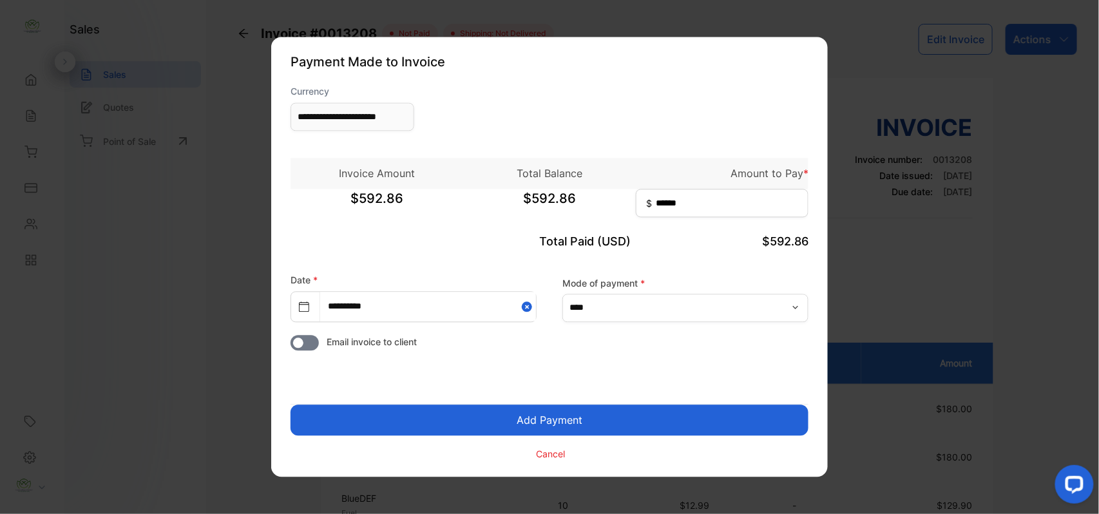
click at [600, 416] on button "Add Payment" at bounding box center [550, 420] width 518 height 31
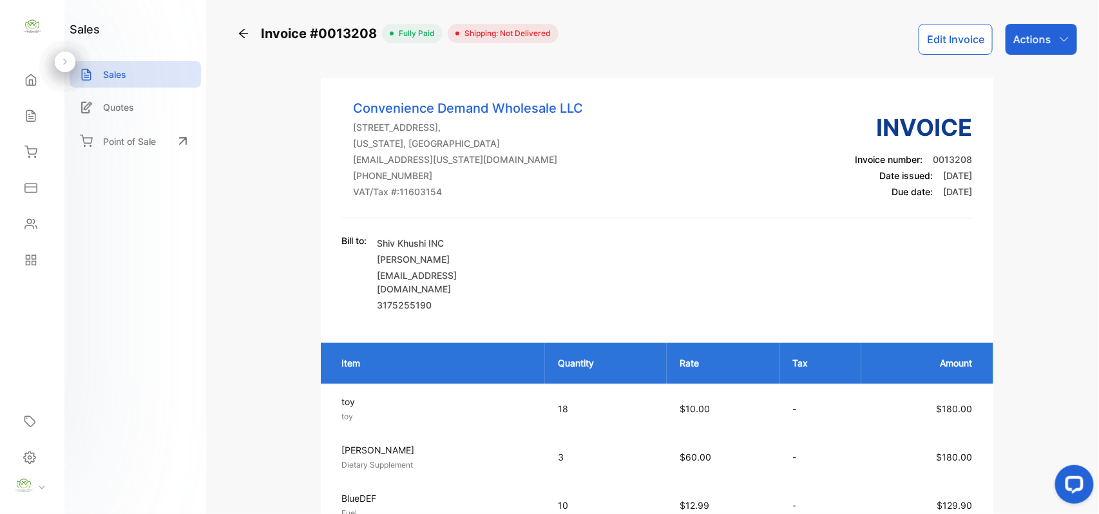
click at [1015, 36] on p "Actions" at bounding box center [1032, 39] width 38 height 15
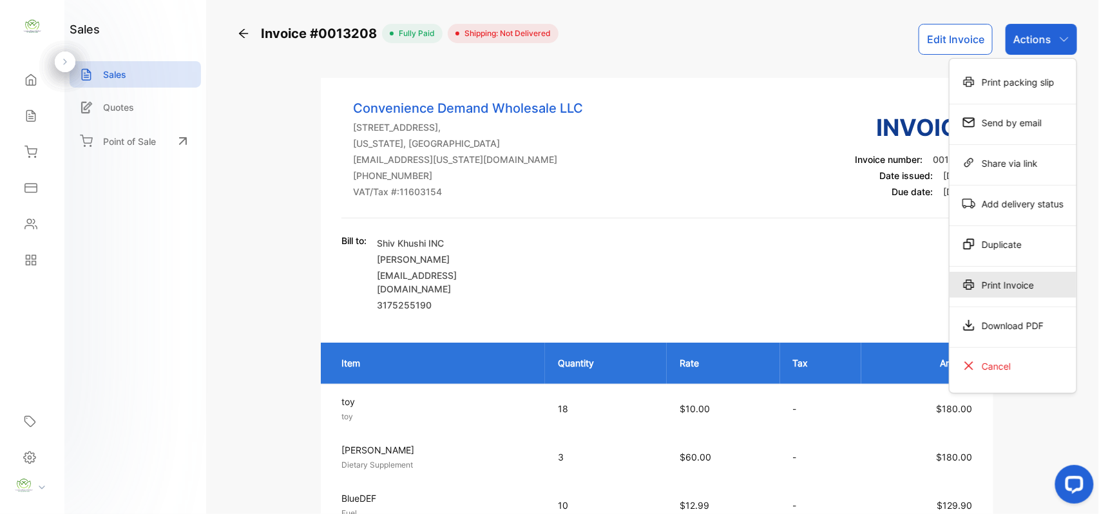
click at [1001, 277] on div "Print Invoice" at bounding box center [1013, 285] width 127 height 26
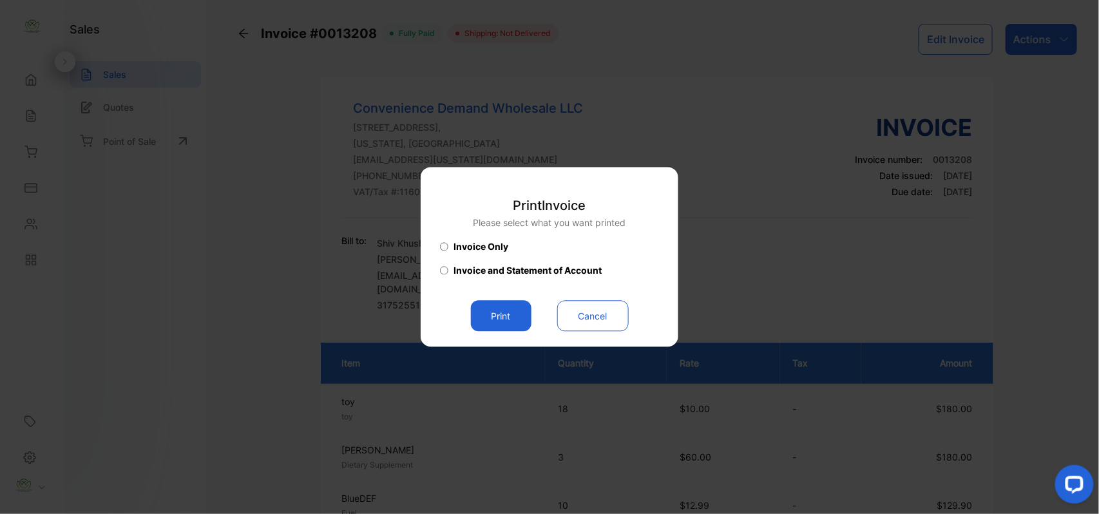
click at [488, 313] on button "Print" at bounding box center [501, 316] width 61 height 31
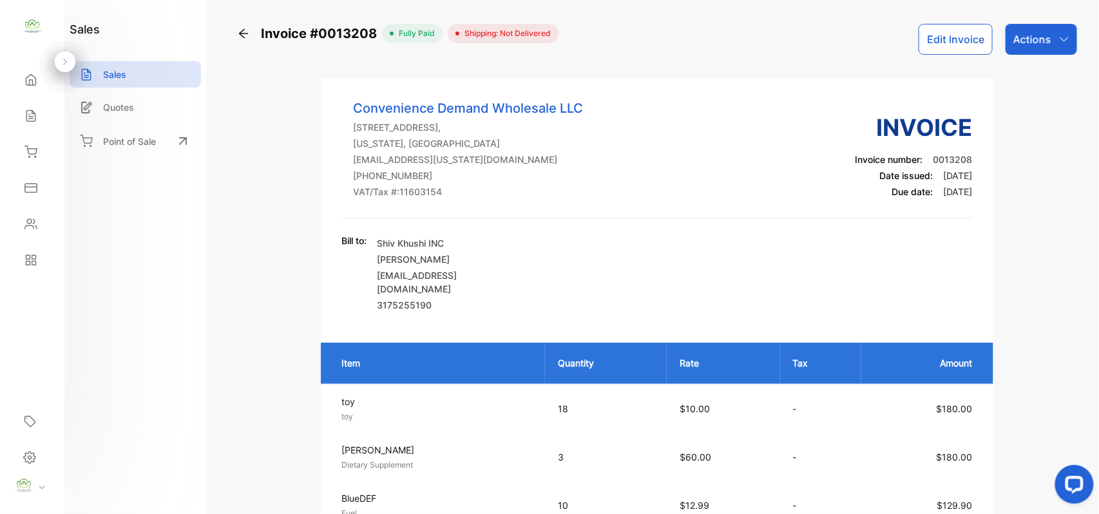
click at [1021, 40] on p "Actions" at bounding box center [1032, 39] width 38 height 15
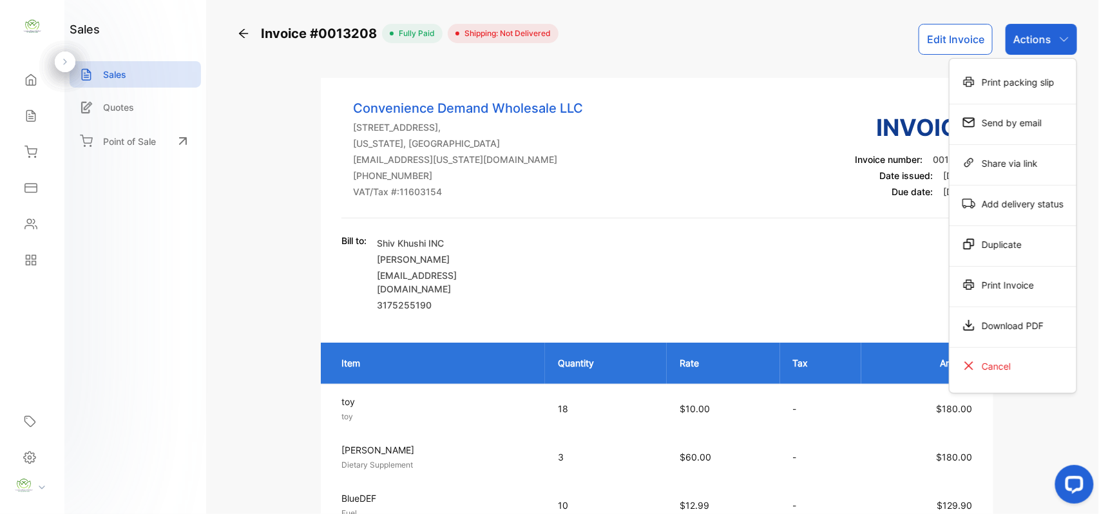
click at [995, 284] on div "Print Invoice" at bounding box center [1013, 285] width 127 height 26
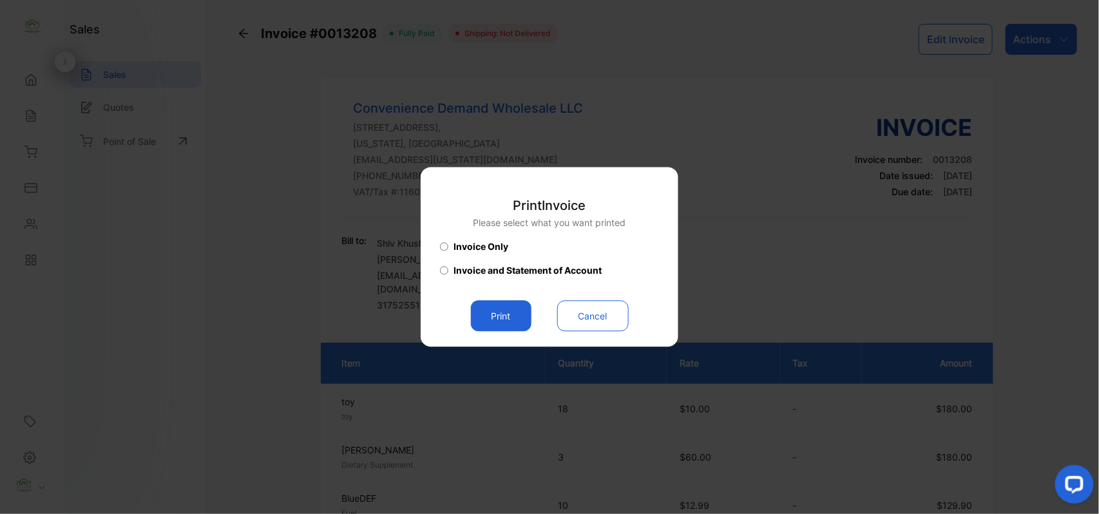
click at [496, 316] on button "Print" at bounding box center [501, 316] width 61 height 31
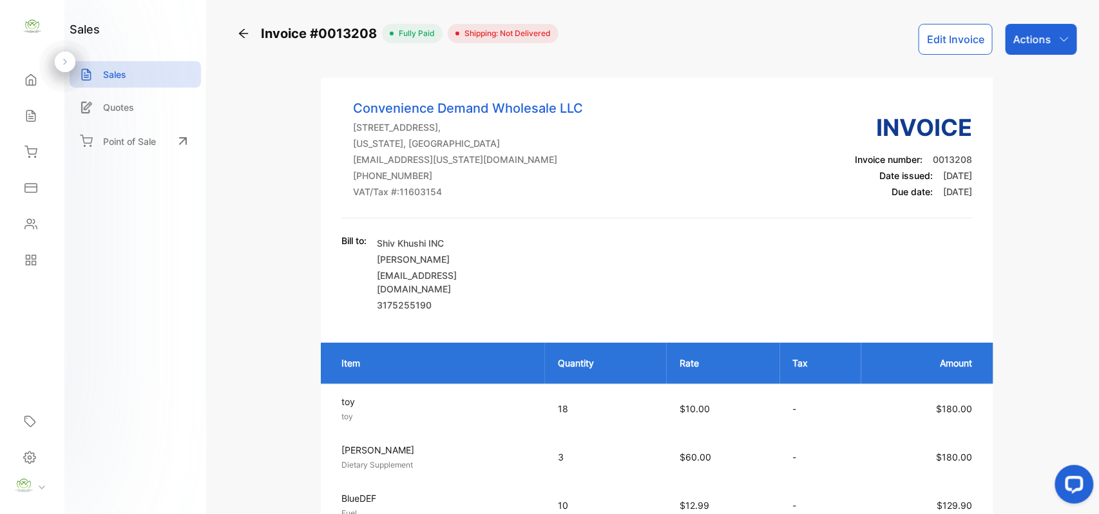
click at [28, 111] on icon at bounding box center [30, 116] width 13 height 13
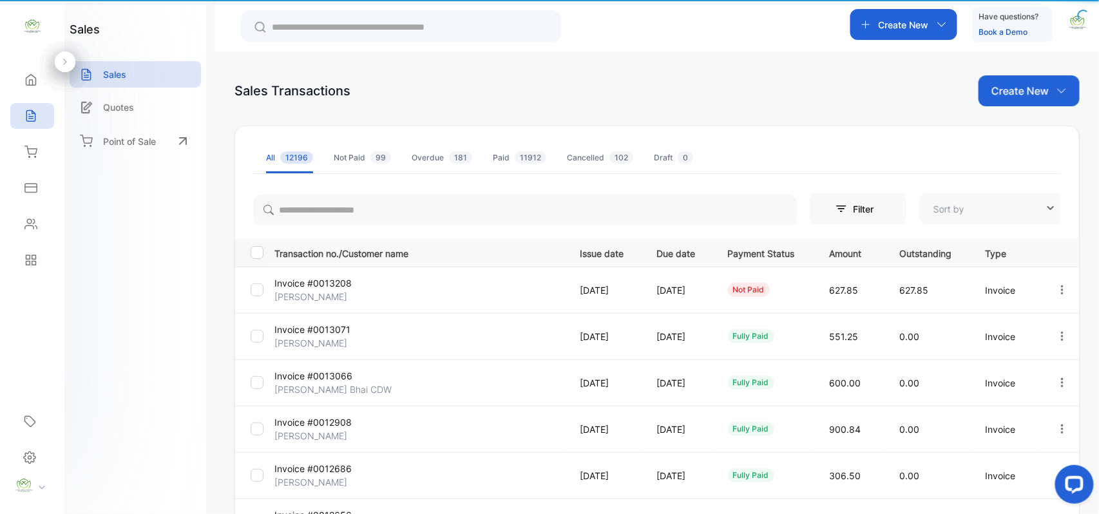
type input "**********"
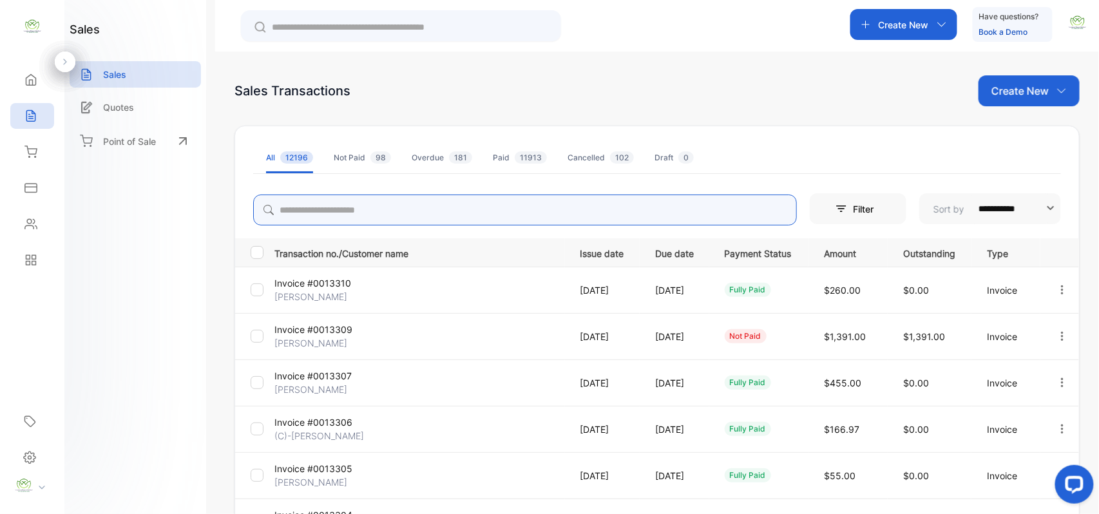
click at [408, 214] on input "search" at bounding box center [525, 210] width 544 height 31
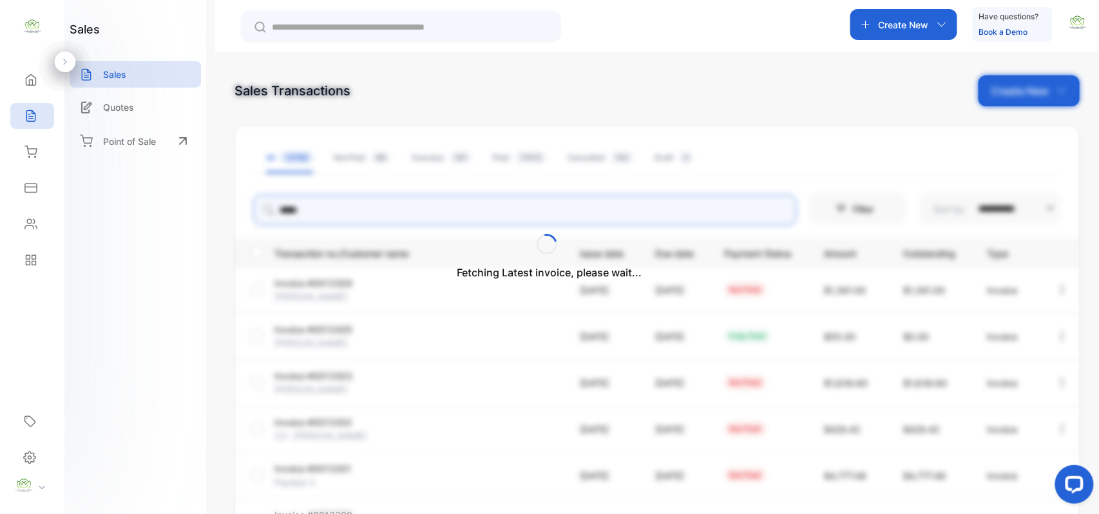
type input "******"
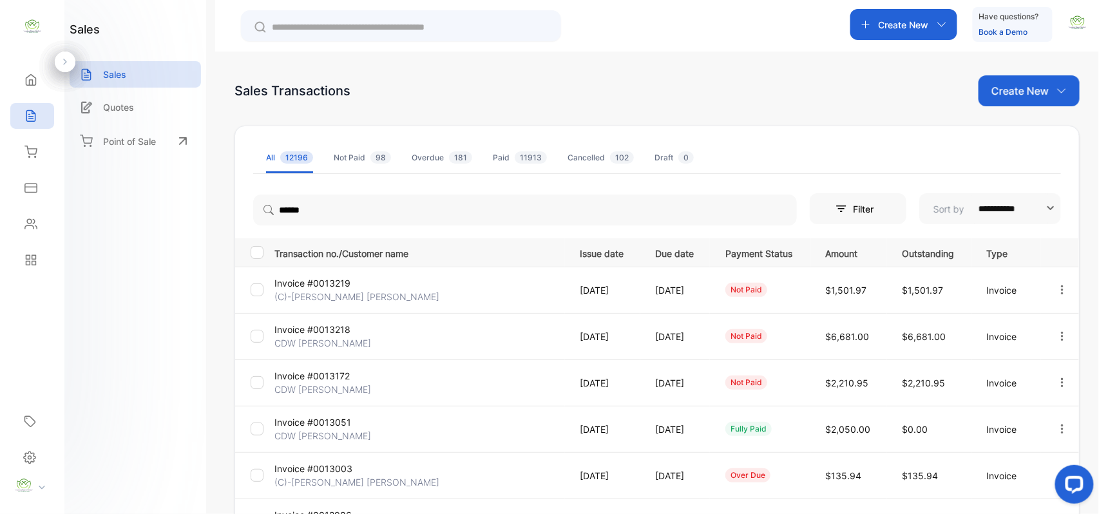
click at [357, 294] on p "(C)-[PERSON_NAME] [PERSON_NAME]" at bounding box center [356, 297] width 165 height 14
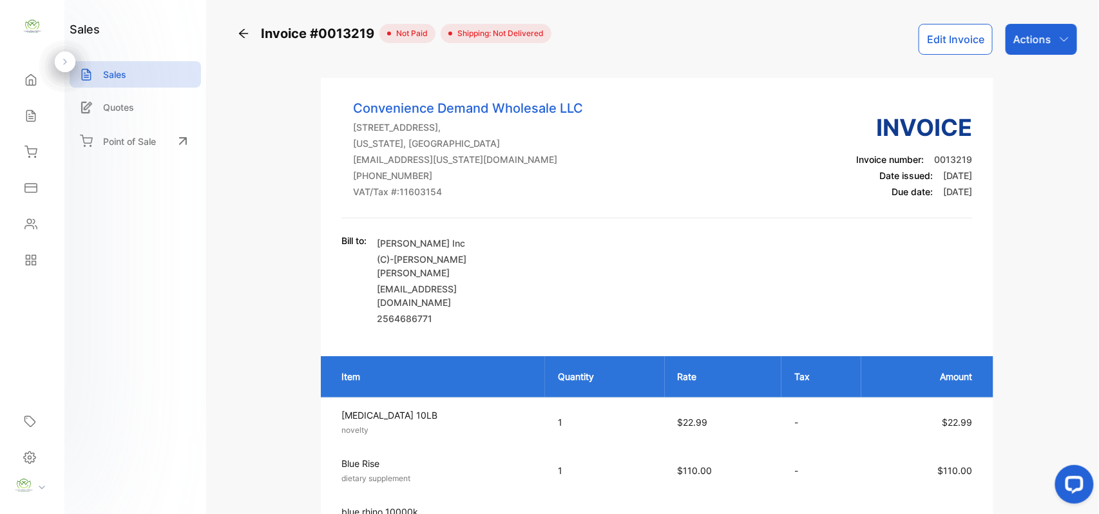
click at [970, 49] on button "Edit Invoice" at bounding box center [956, 39] width 74 height 31
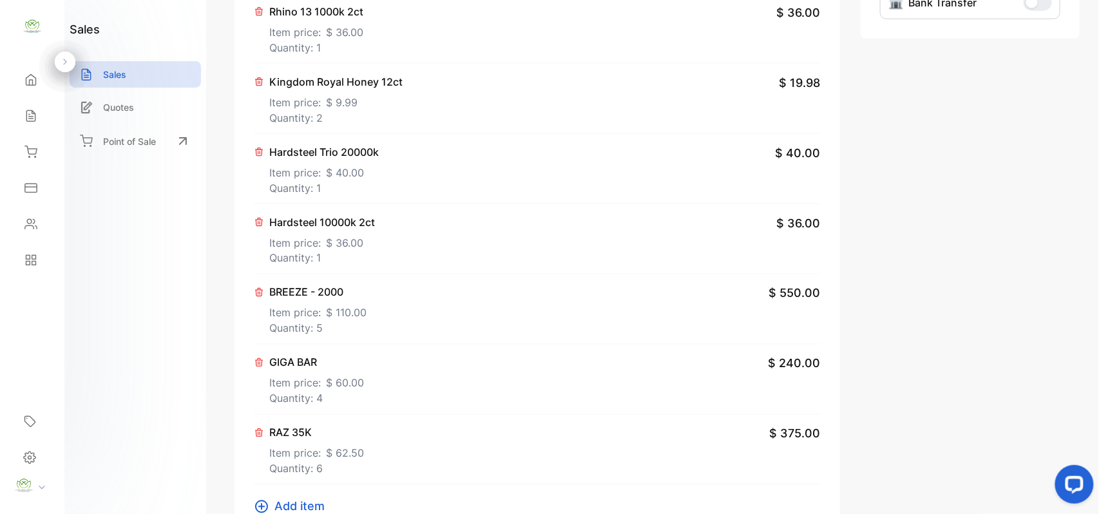
scroll to position [802, 0]
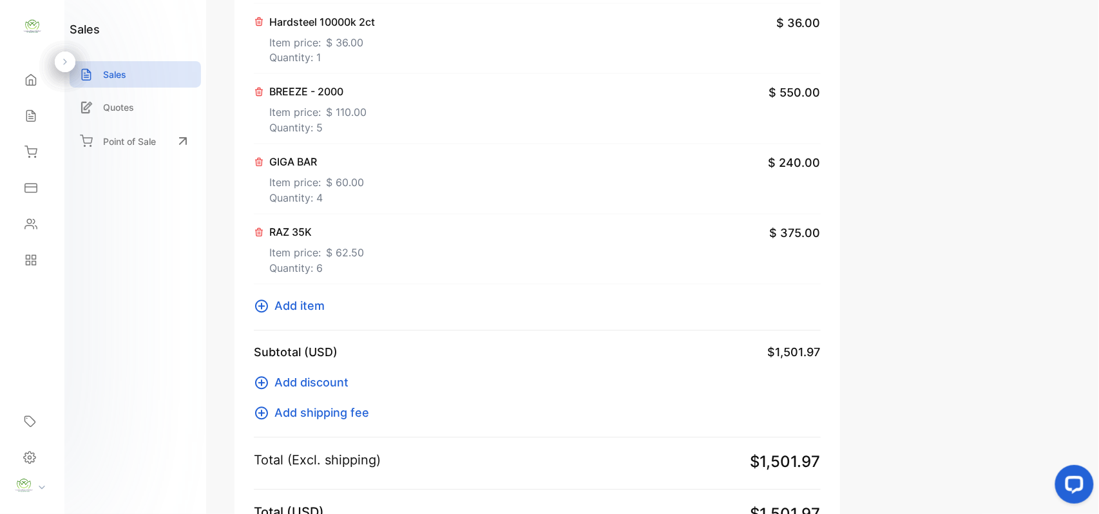
click at [265, 312] on icon at bounding box center [261, 306] width 13 height 13
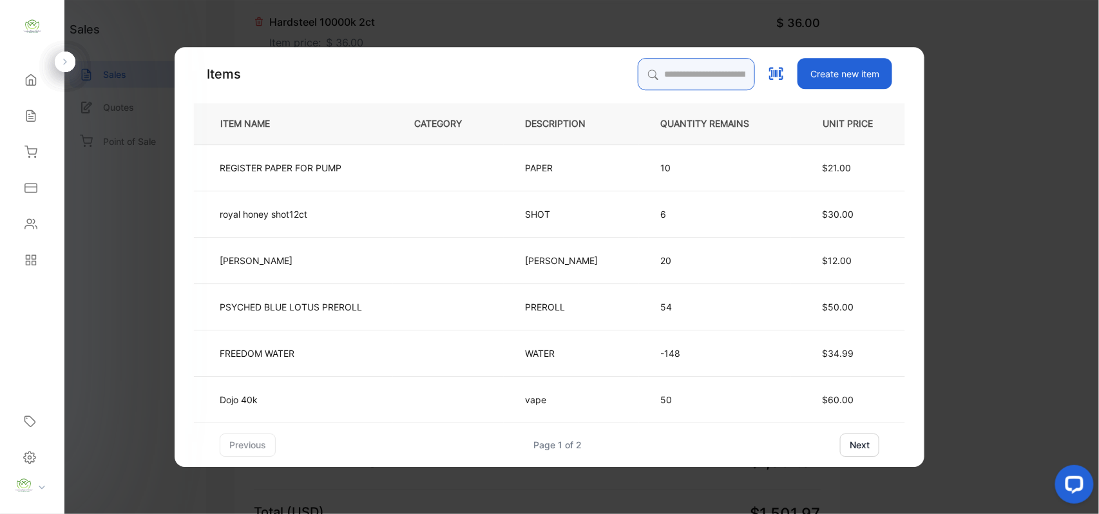
click at [686, 68] on input "search" at bounding box center [696, 74] width 117 height 32
type input "******"
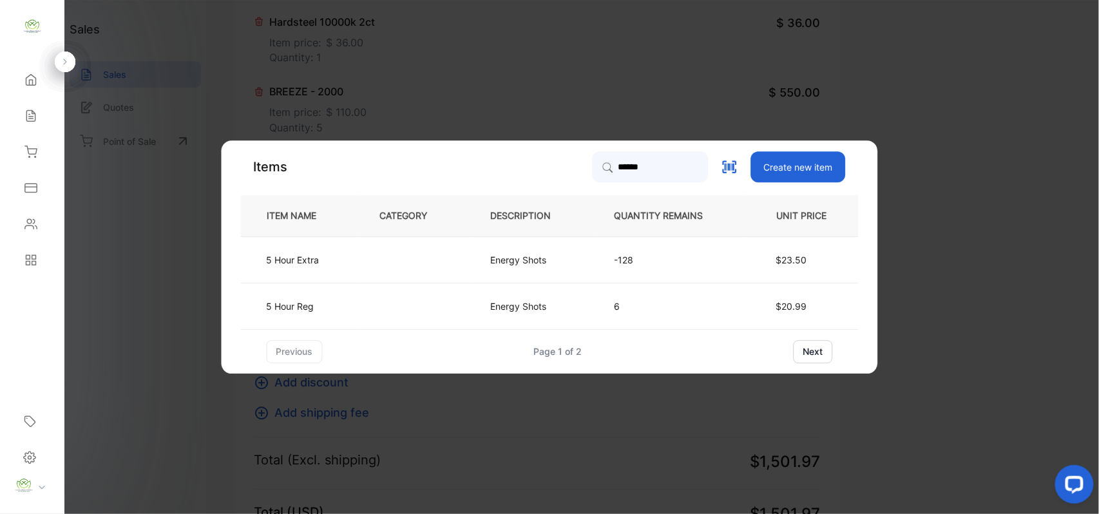
click at [684, 259] on p "-128" at bounding box center [670, 260] width 110 height 14
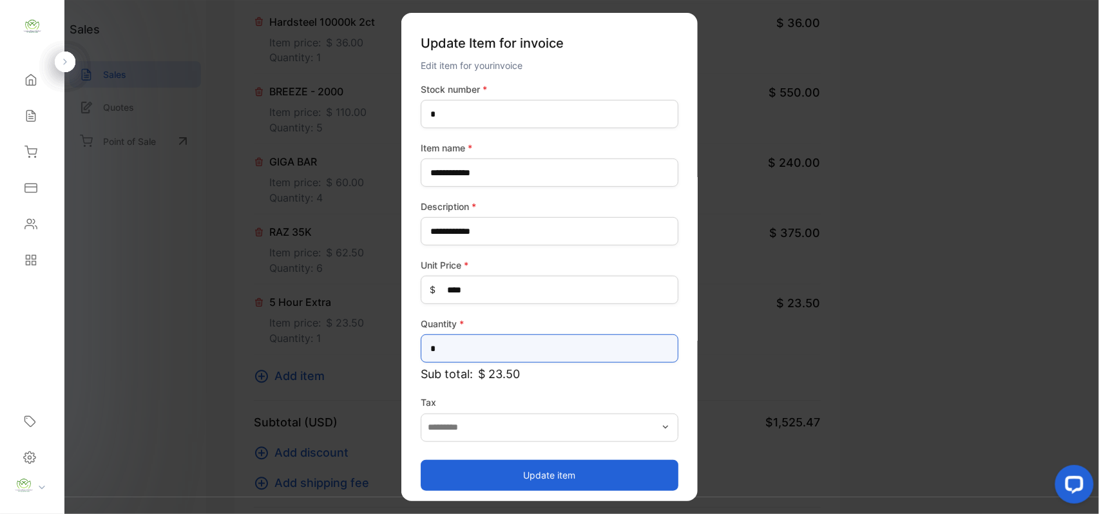
click at [506, 341] on input "*" at bounding box center [550, 348] width 258 height 28
type input "*"
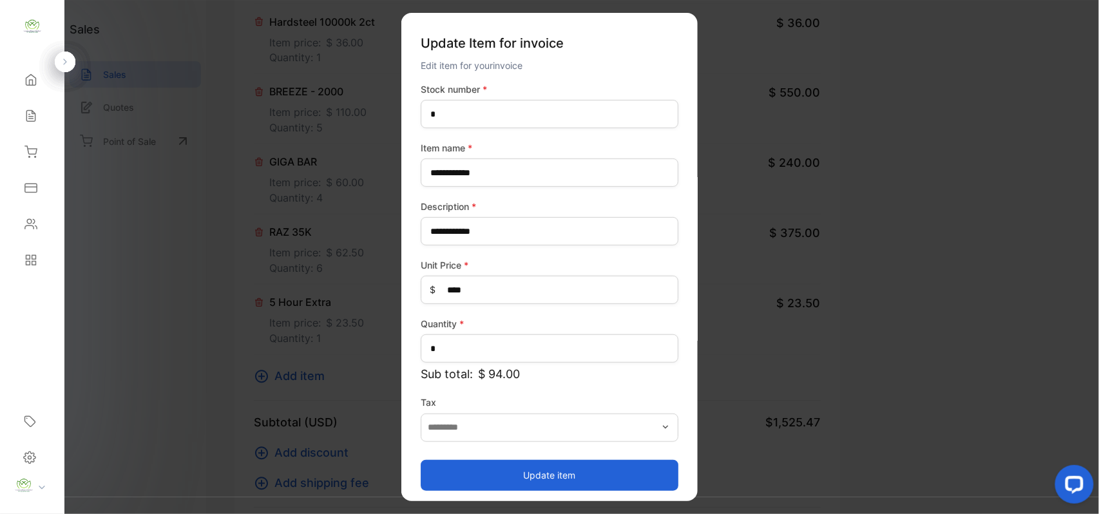
click at [585, 468] on button "Update item" at bounding box center [550, 474] width 258 height 31
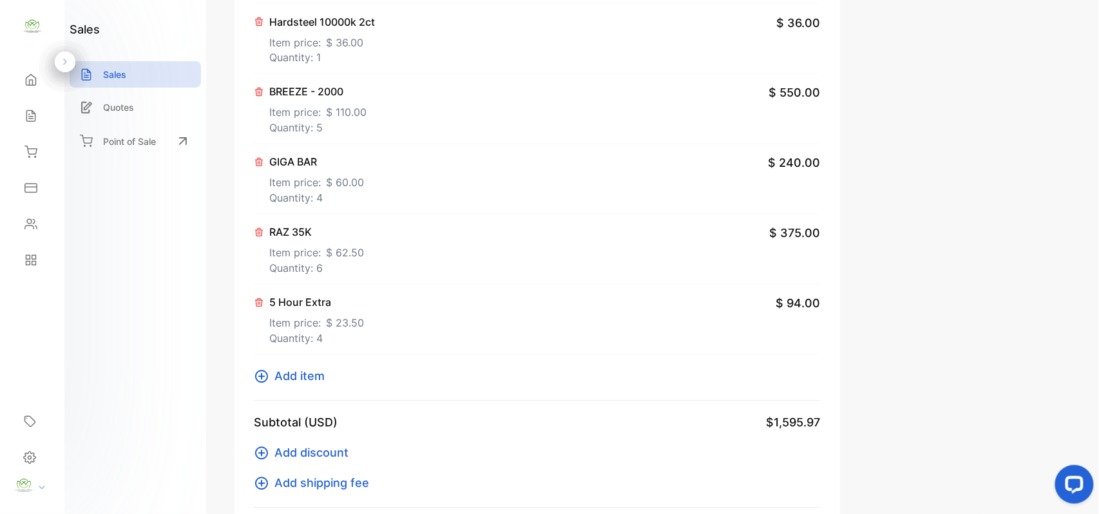
click at [261, 378] on icon at bounding box center [261, 376] width 13 height 13
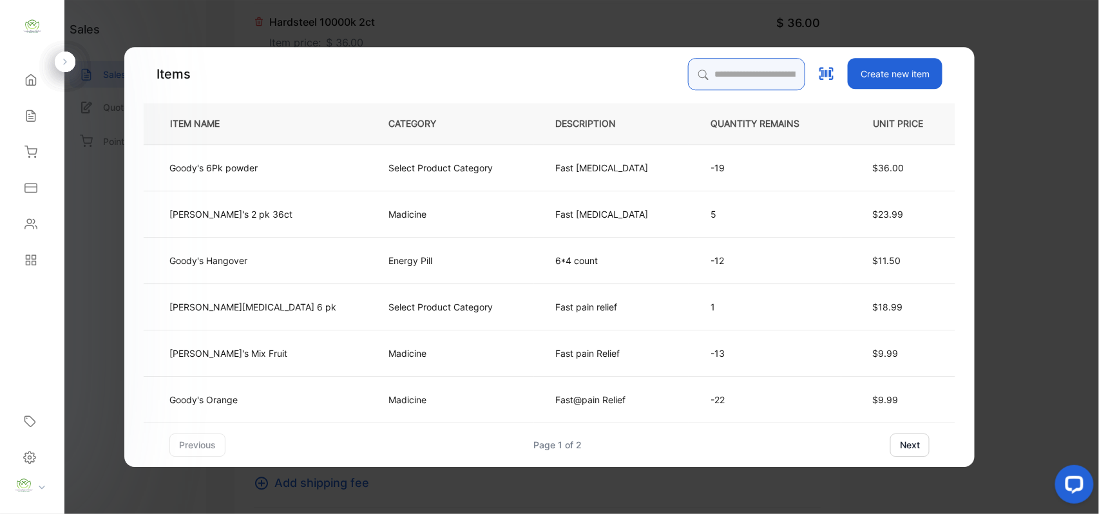
click at [730, 75] on input "search" at bounding box center [746, 74] width 117 height 32
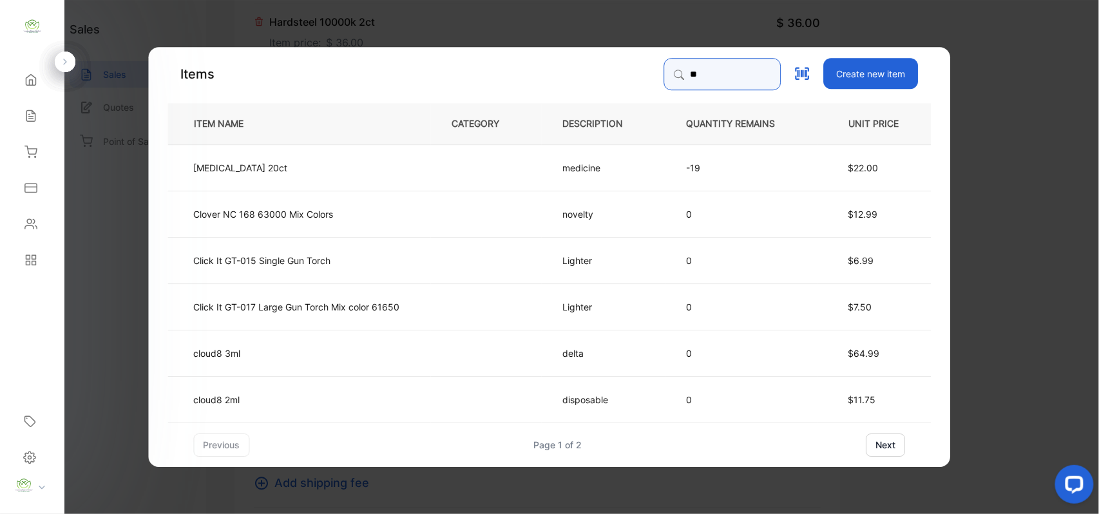
type input "********"
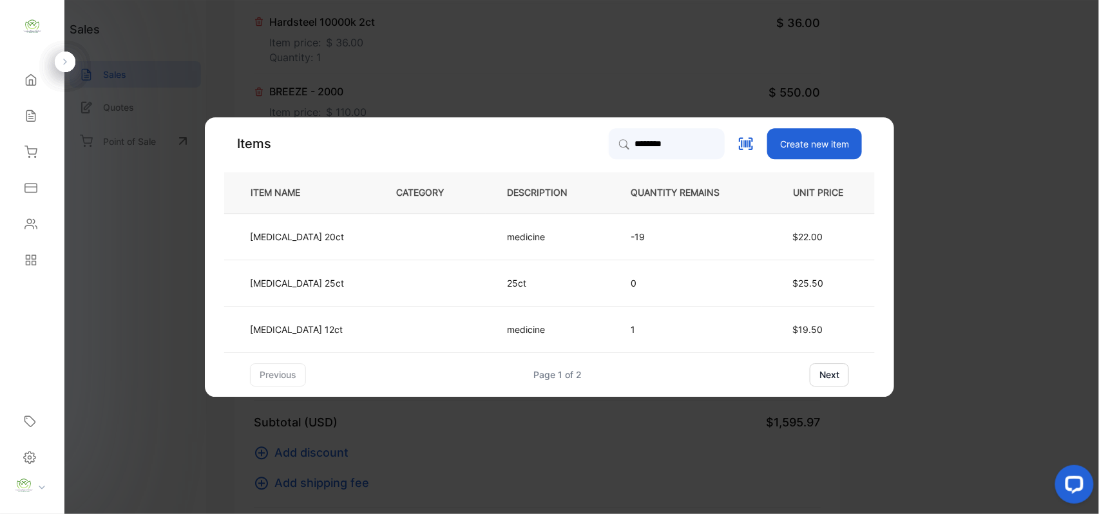
click at [495, 245] on td "medicine" at bounding box center [548, 236] width 124 height 46
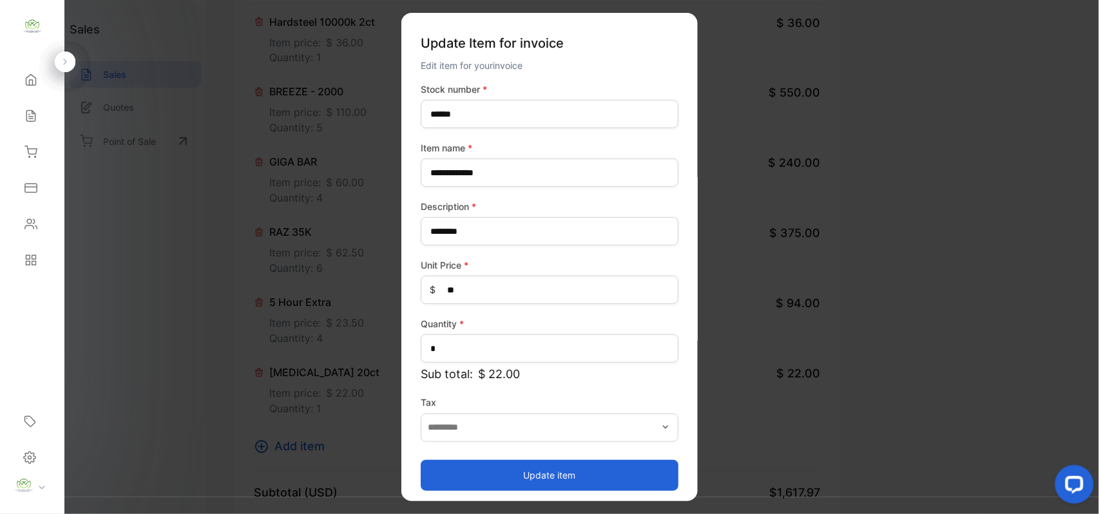
click at [487, 467] on button "Update item" at bounding box center [550, 474] width 258 height 31
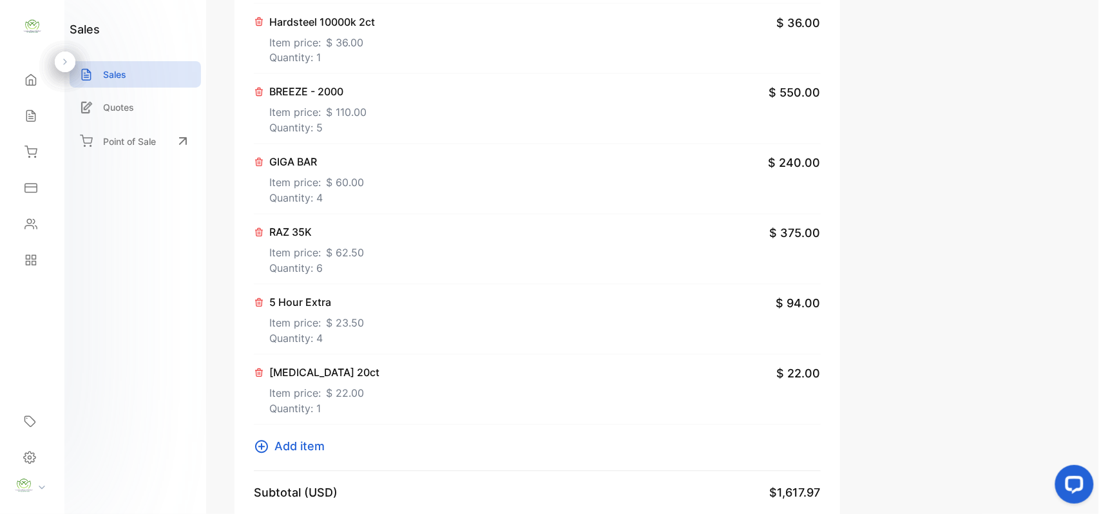
click at [267, 454] on icon at bounding box center [261, 446] width 15 height 15
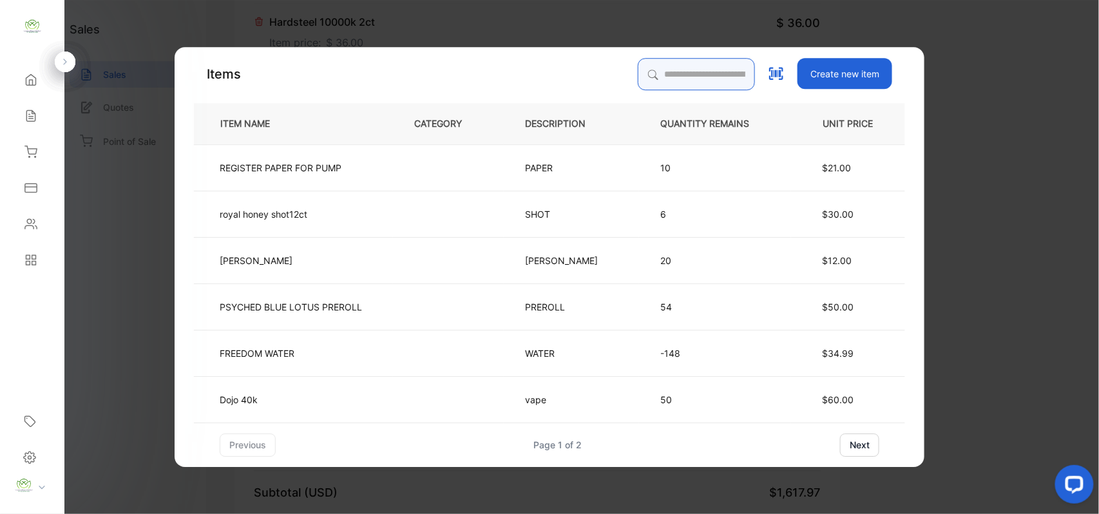
click at [658, 67] on input "search" at bounding box center [696, 74] width 117 height 32
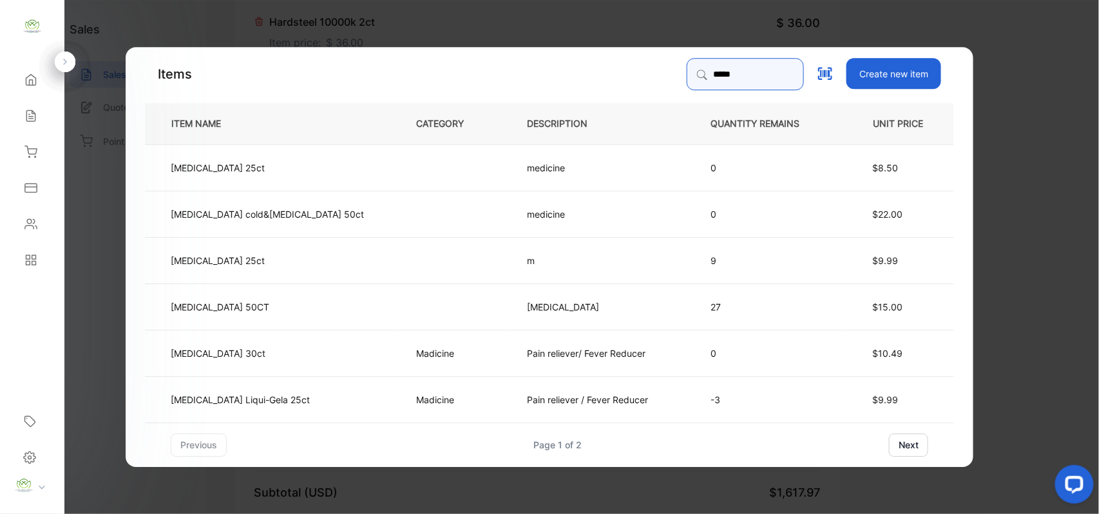
type input "*****"
click at [539, 269] on td "m" at bounding box center [598, 259] width 184 height 46
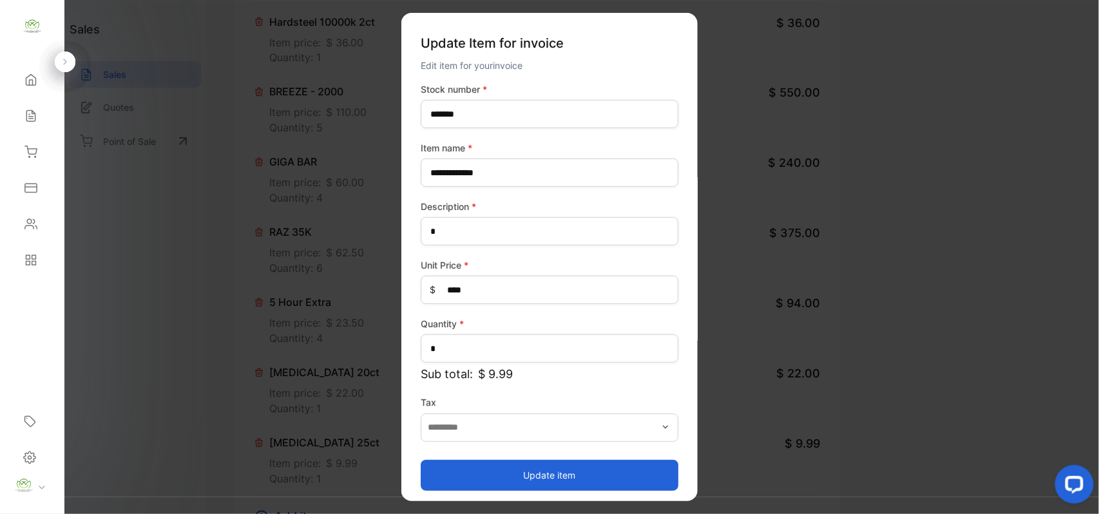
click at [482, 464] on button "Update item" at bounding box center [550, 474] width 258 height 31
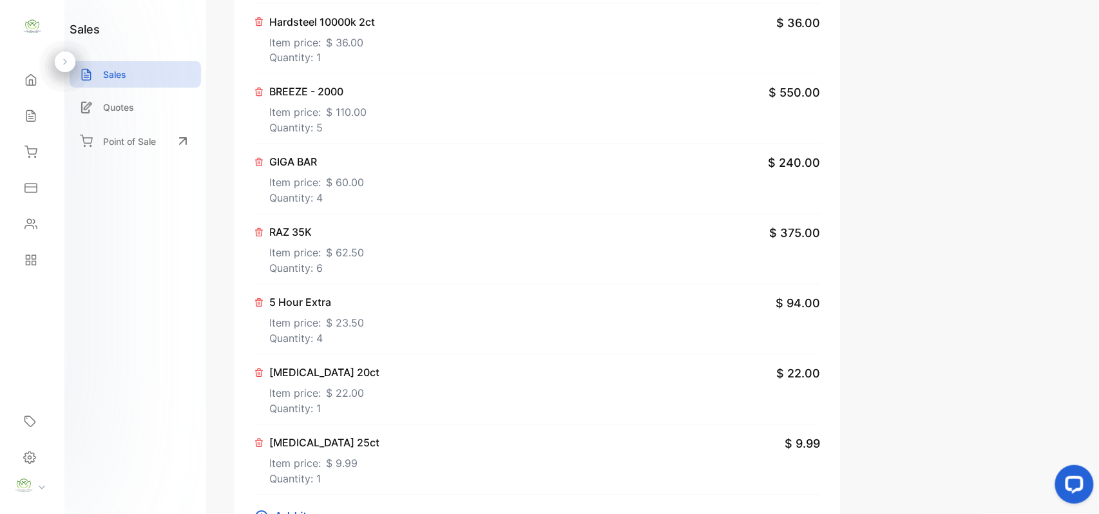
scroll to position [1192, 0]
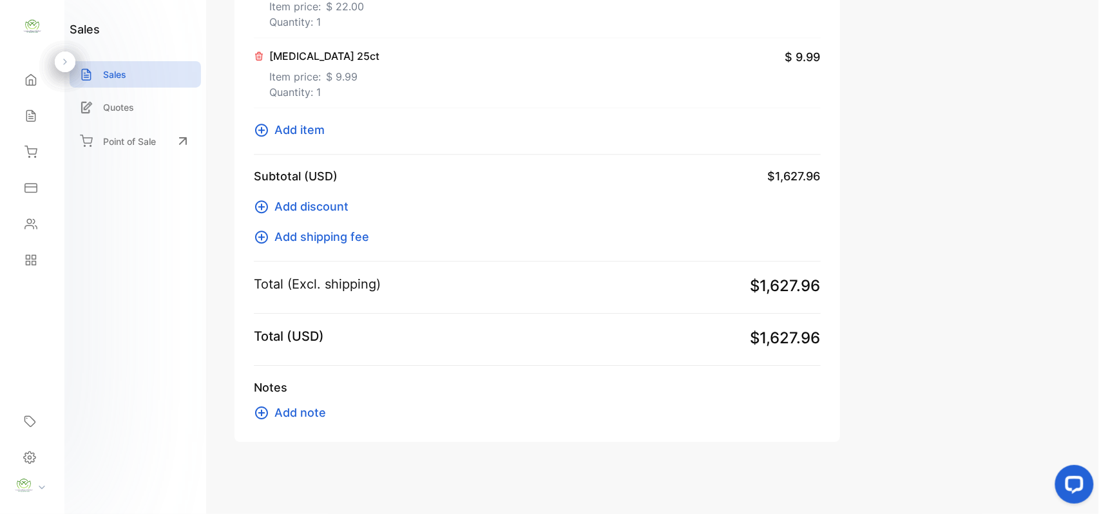
click at [258, 125] on icon at bounding box center [261, 129] width 15 height 15
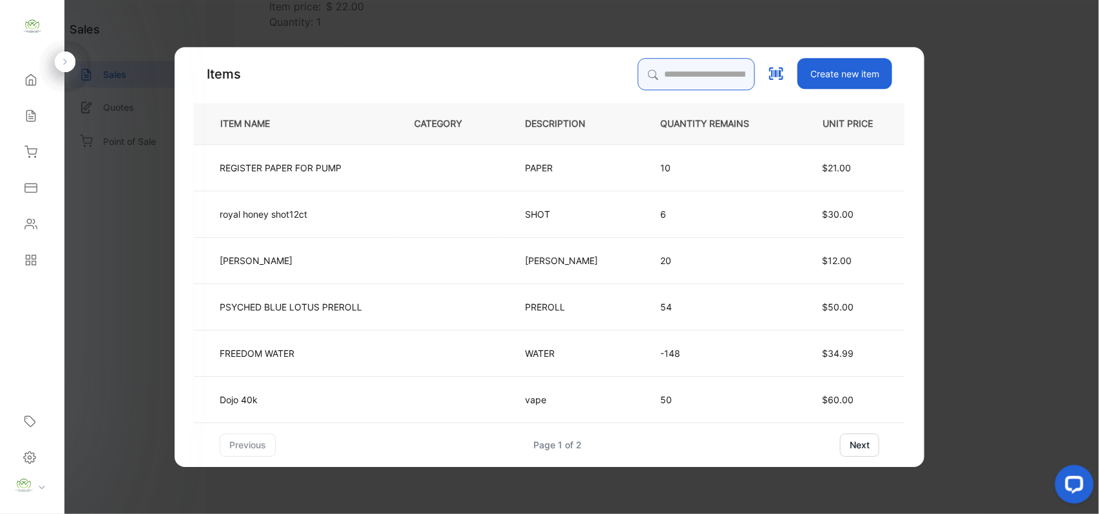
click at [710, 63] on input "search" at bounding box center [696, 74] width 117 height 32
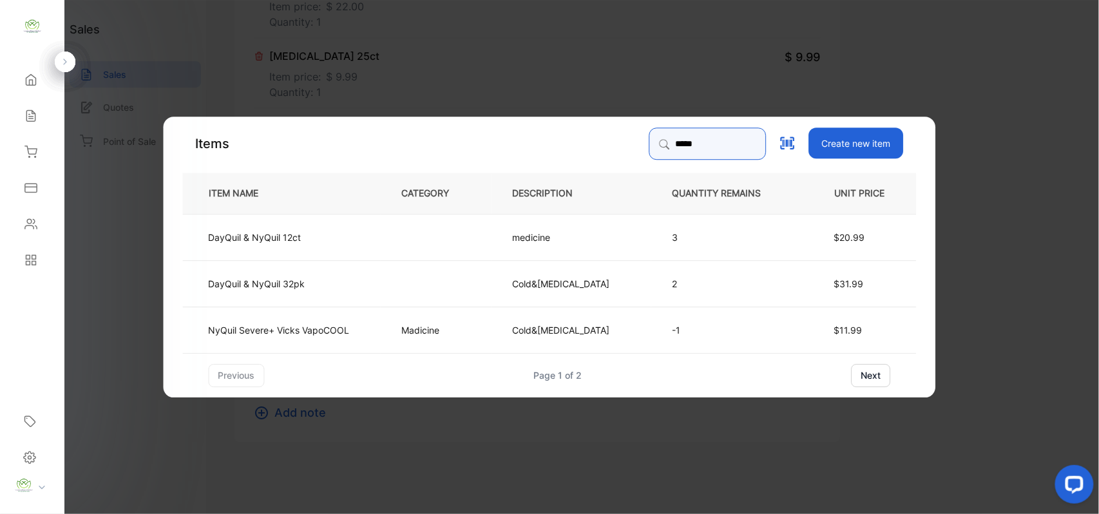
type input "*****"
click at [604, 292] on td "Cold&[MEDICAL_DATA]" at bounding box center [572, 283] width 160 height 46
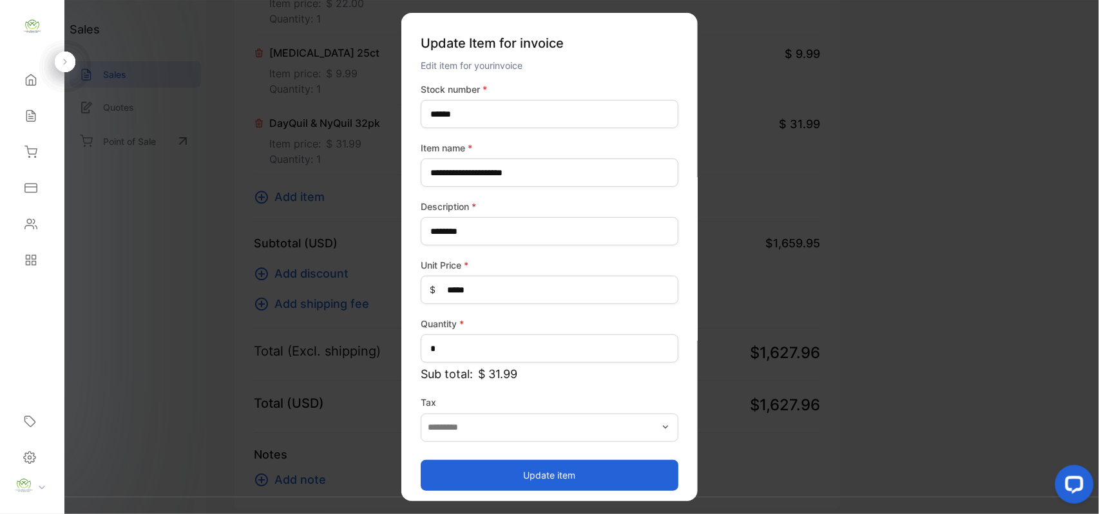
click at [542, 483] on button "Update item" at bounding box center [550, 474] width 258 height 31
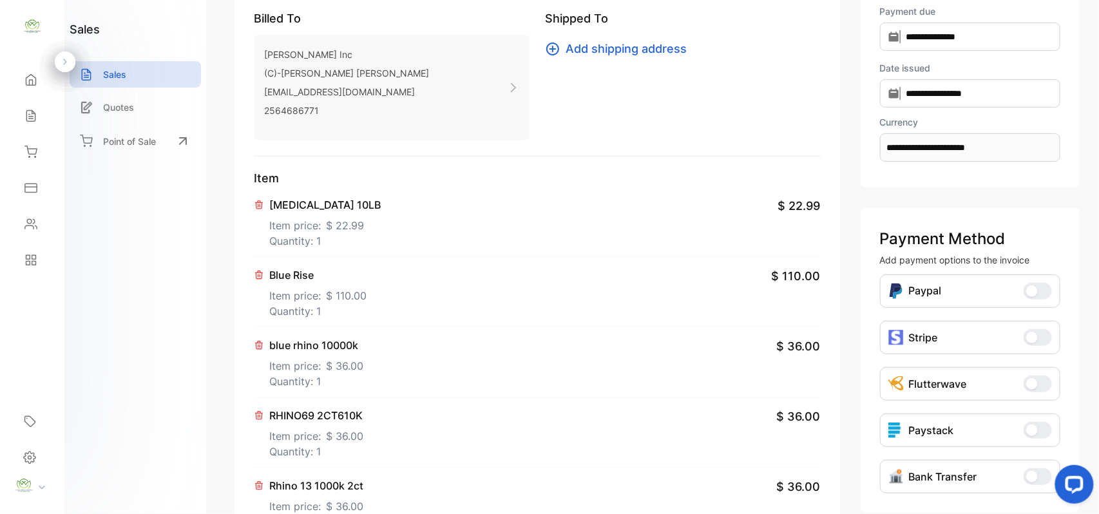
scroll to position [0, 0]
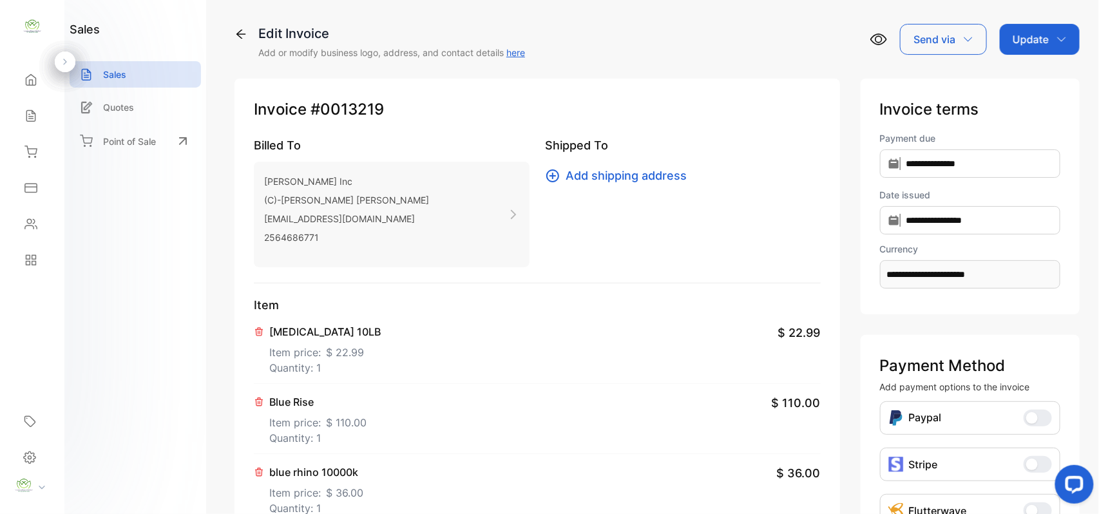
click at [1062, 41] on icon "button" at bounding box center [1062, 39] width 10 height 10
click at [1036, 73] on div "Invoice" at bounding box center [1042, 82] width 74 height 26
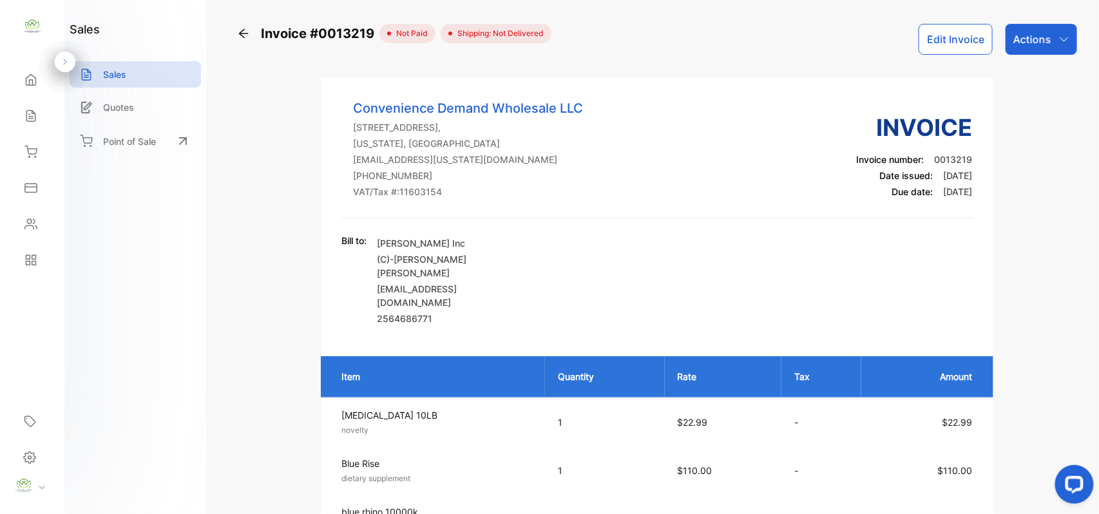
click at [121, 76] on p "Sales" at bounding box center [114, 75] width 23 height 14
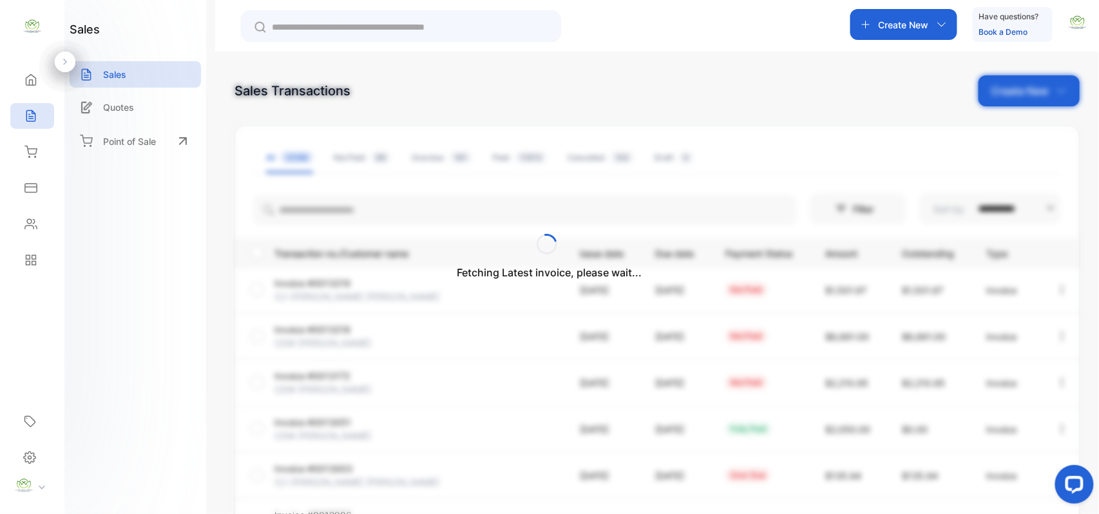
click at [921, 32] on div "Fetching Latest invoice, please wait..." at bounding box center [549, 257] width 1099 height 514
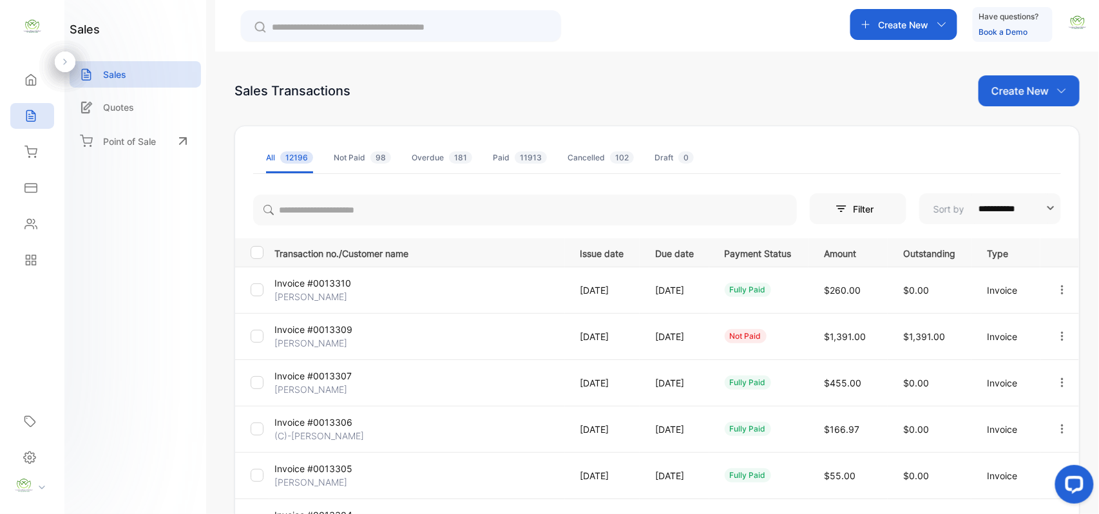
click at [939, 27] on icon "button" at bounding box center [942, 24] width 10 height 10
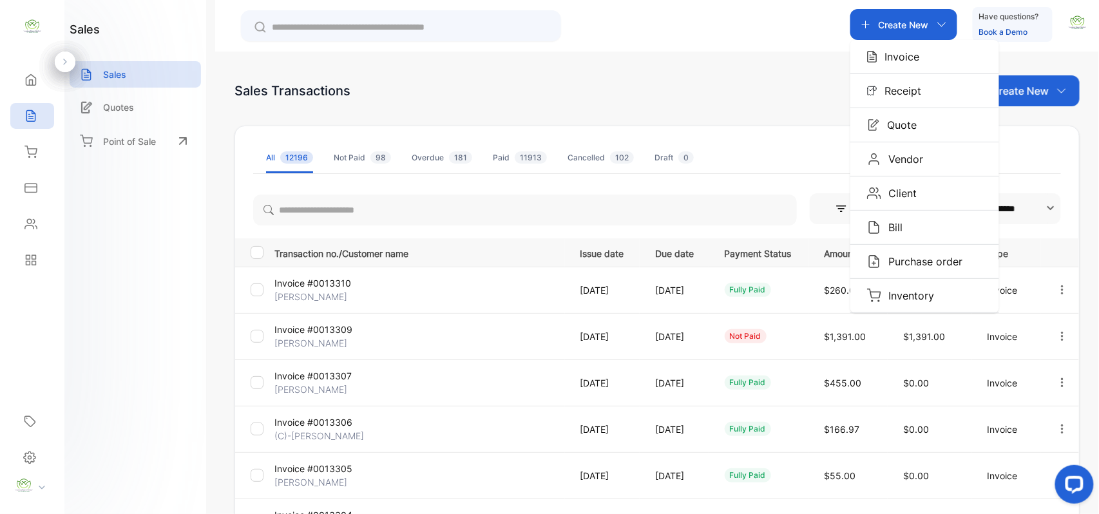
click at [919, 46] on div "Invoice" at bounding box center [924, 57] width 149 height 34
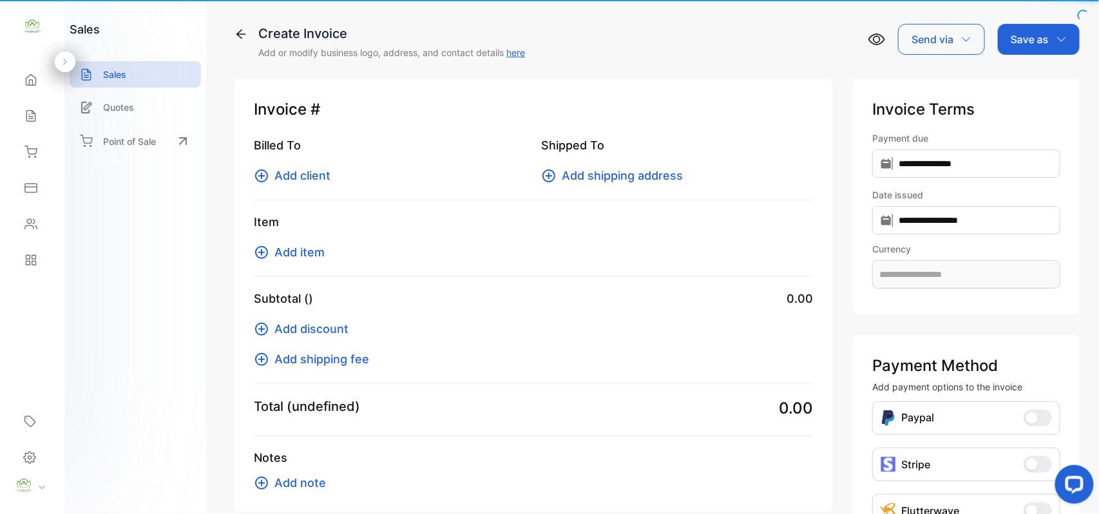
type input "**********"
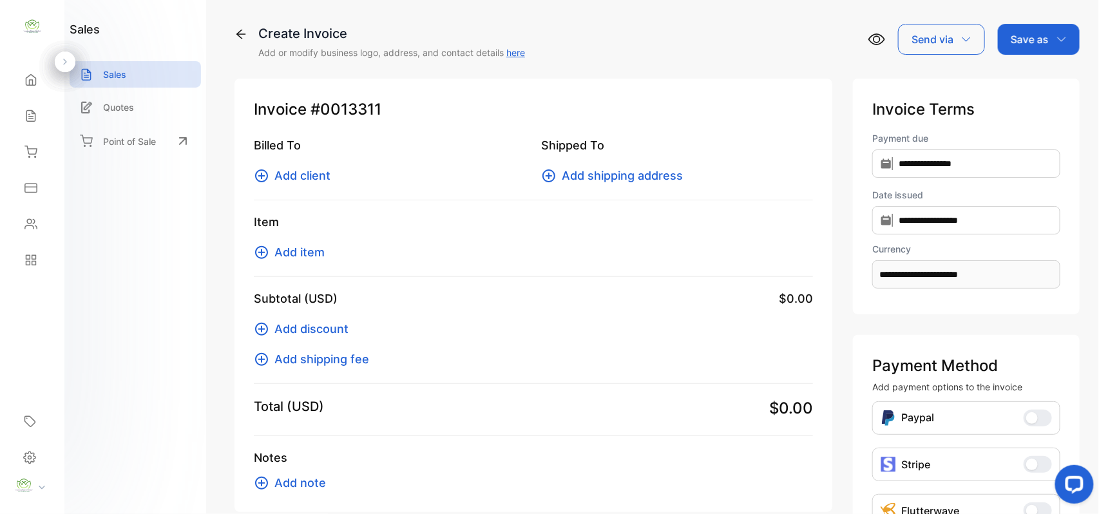
click at [256, 178] on icon at bounding box center [261, 175] width 13 height 13
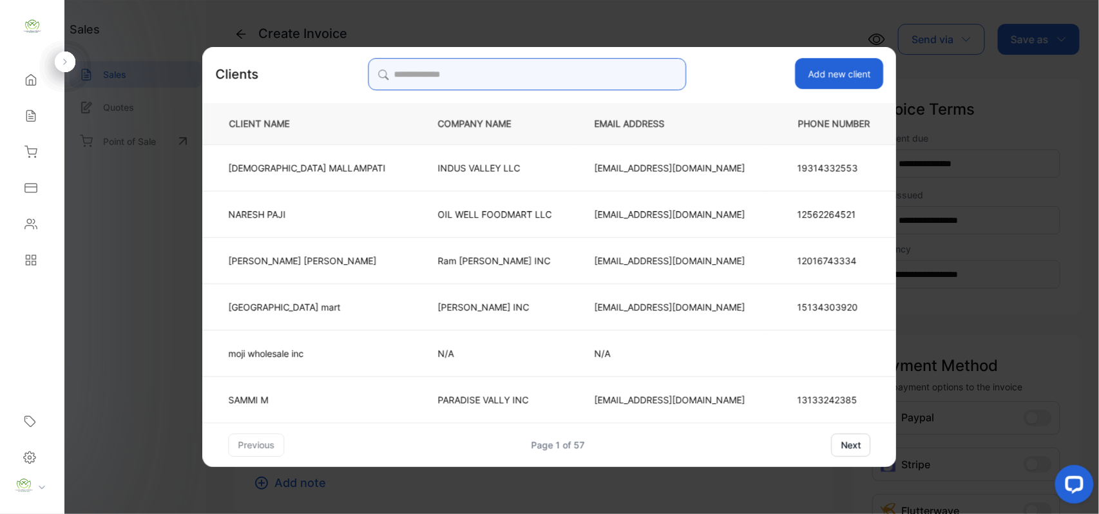
click at [560, 81] on input "search" at bounding box center [527, 74] width 318 height 32
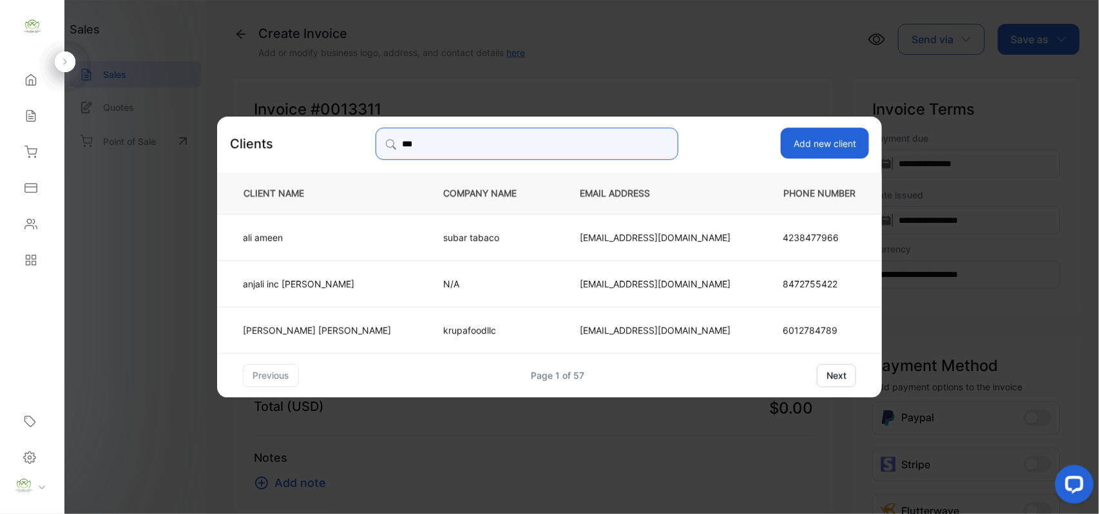
type input "***"
click at [344, 278] on p "anjali inc [PERSON_NAME]" at bounding box center [317, 283] width 148 height 14
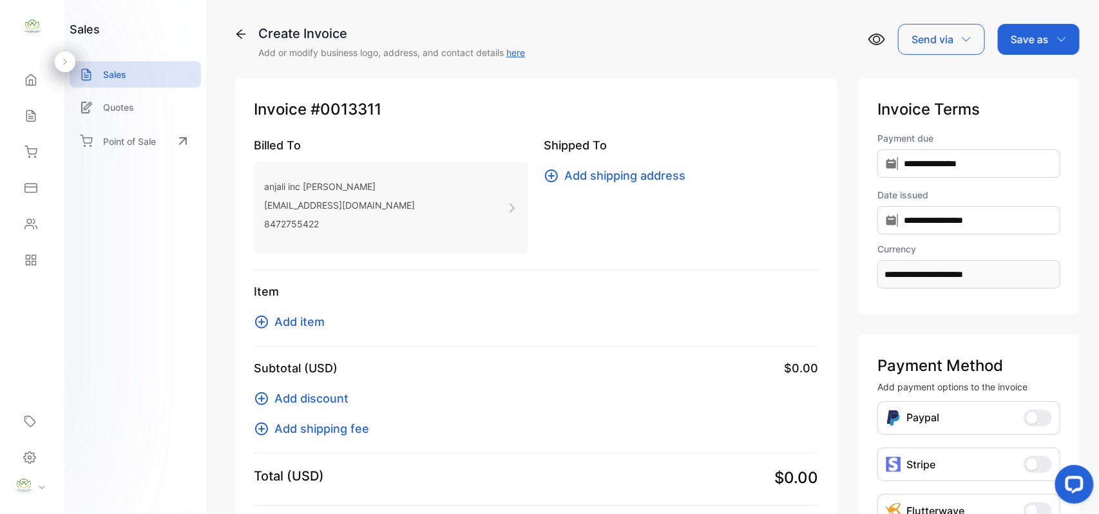
click at [273, 320] on button "Add item" at bounding box center [293, 321] width 79 height 17
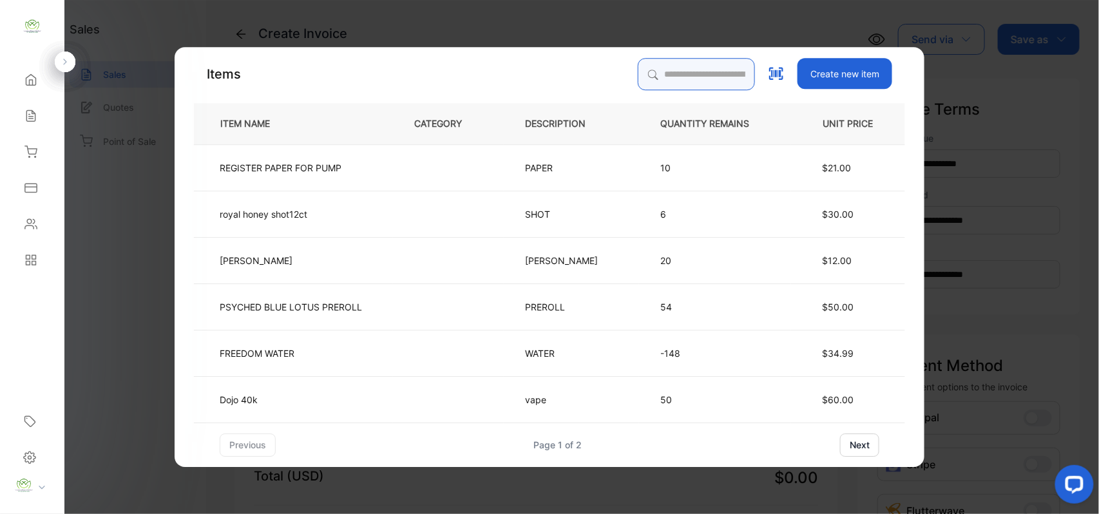
click at [650, 72] on input "search" at bounding box center [696, 74] width 117 height 32
type input "****"
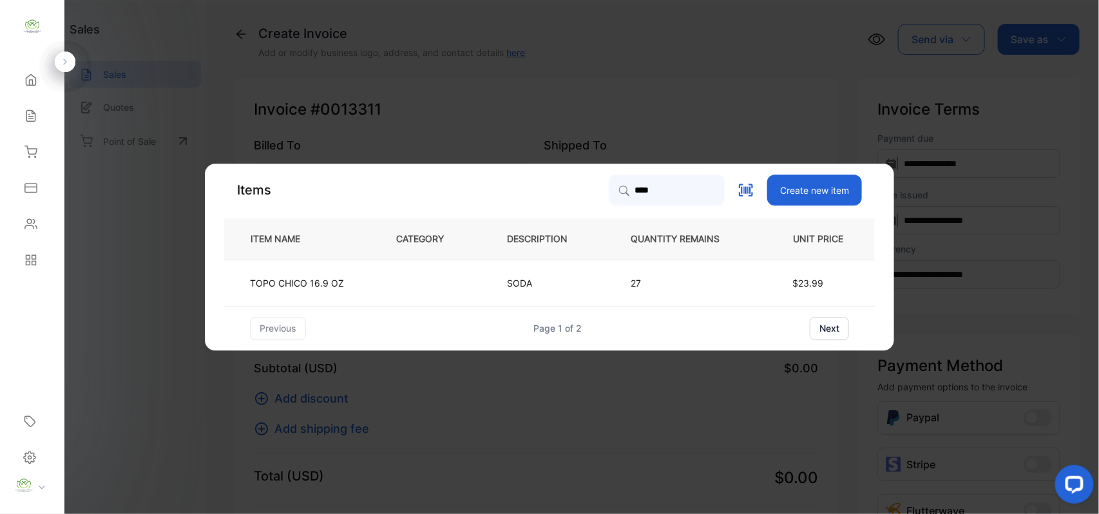
click at [666, 280] on p "27" at bounding box center [686, 283] width 110 height 14
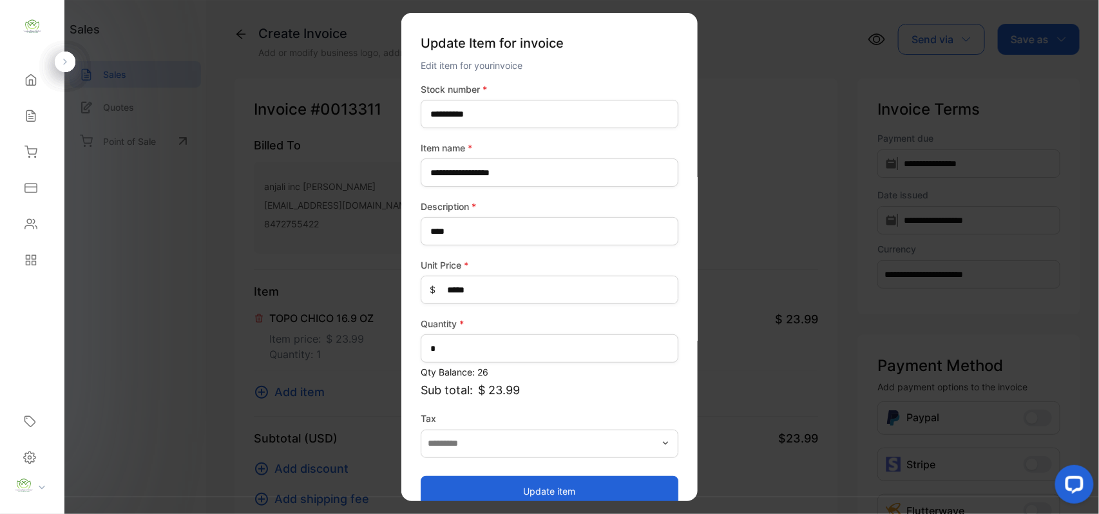
click at [586, 492] on button "Update item" at bounding box center [550, 490] width 258 height 31
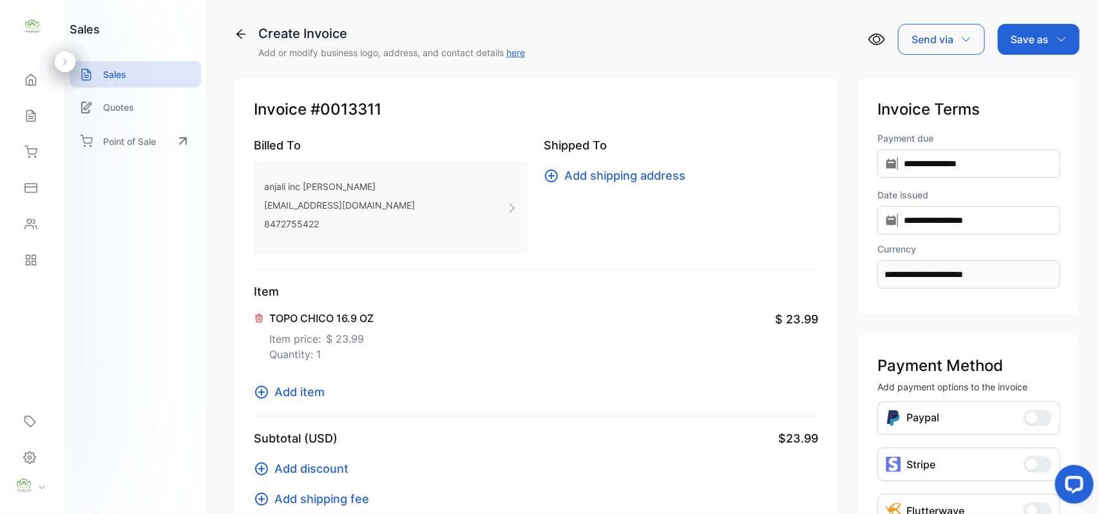
click at [258, 385] on icon at bounding box center [261, 392] width 15 height 15
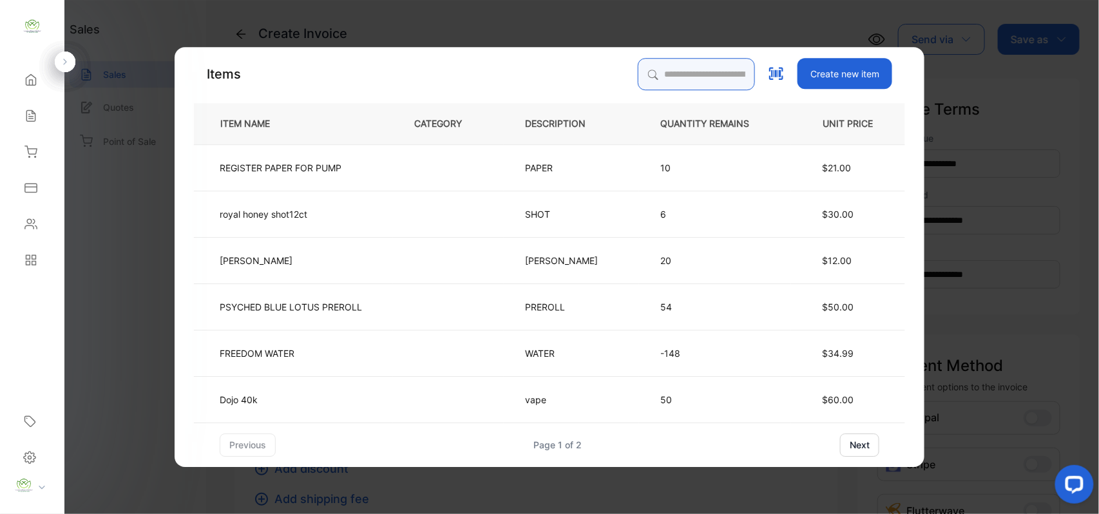
click at [684, 76] on input "search" at bounding box center [696, 74] width 117 height 32
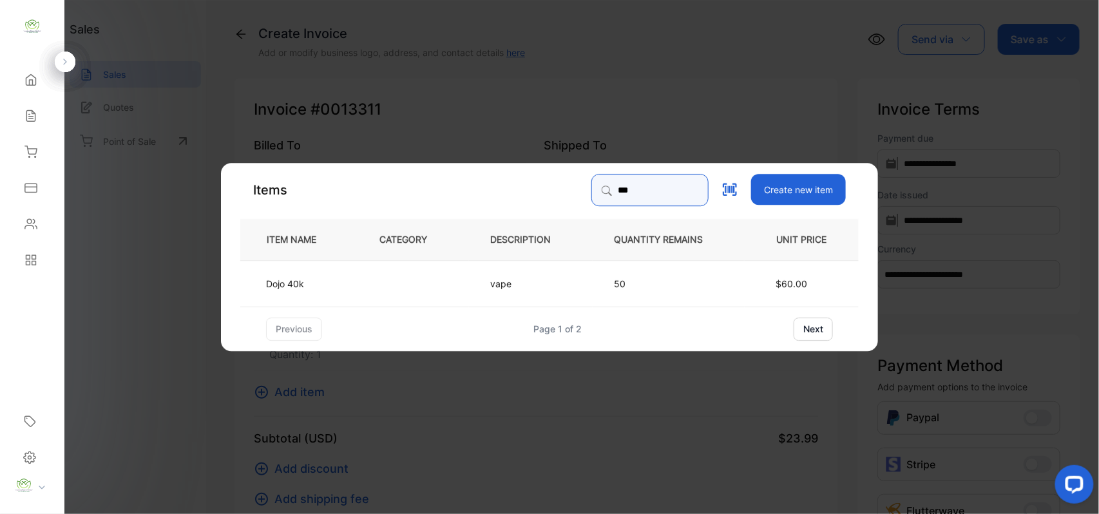
type input "***"
click at [657, 273] on td "50" at bounding box center [669, 283] width 152 height 46
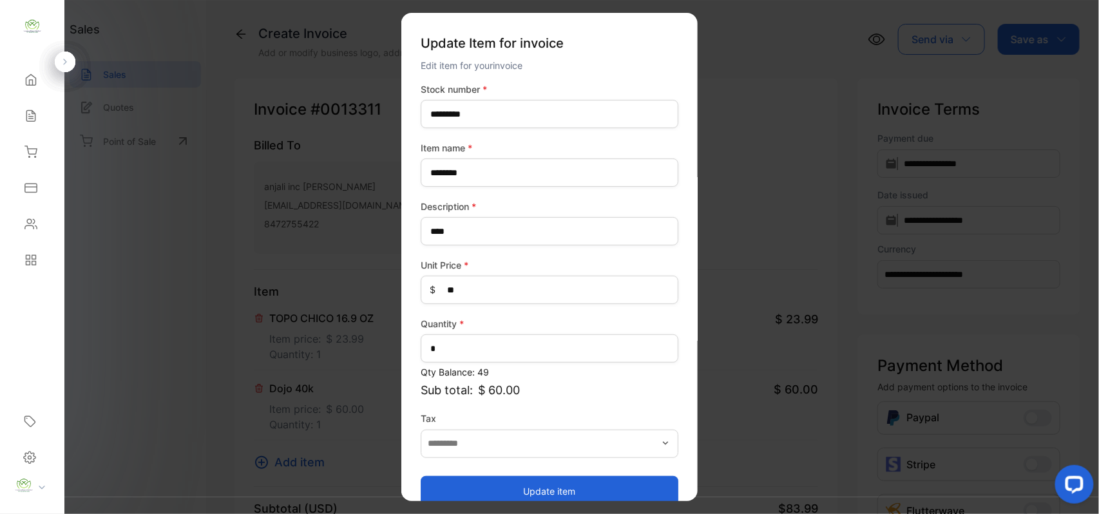
click at [526, 477] on button "Update item" at bounding box center [550, 490] width 258 height 31
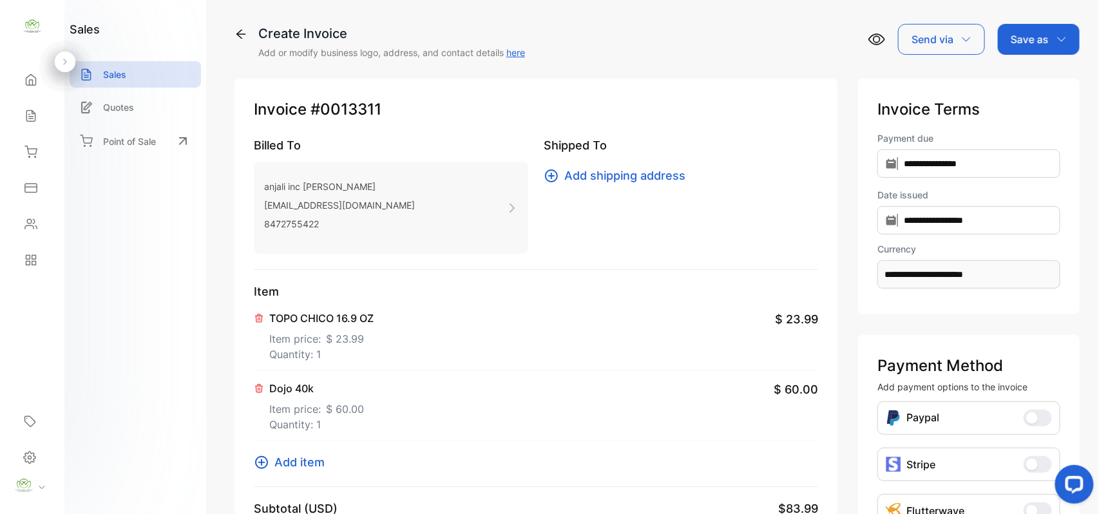
click at [259, 462] on icon at bounding box center [261, 462] width 15 height 15
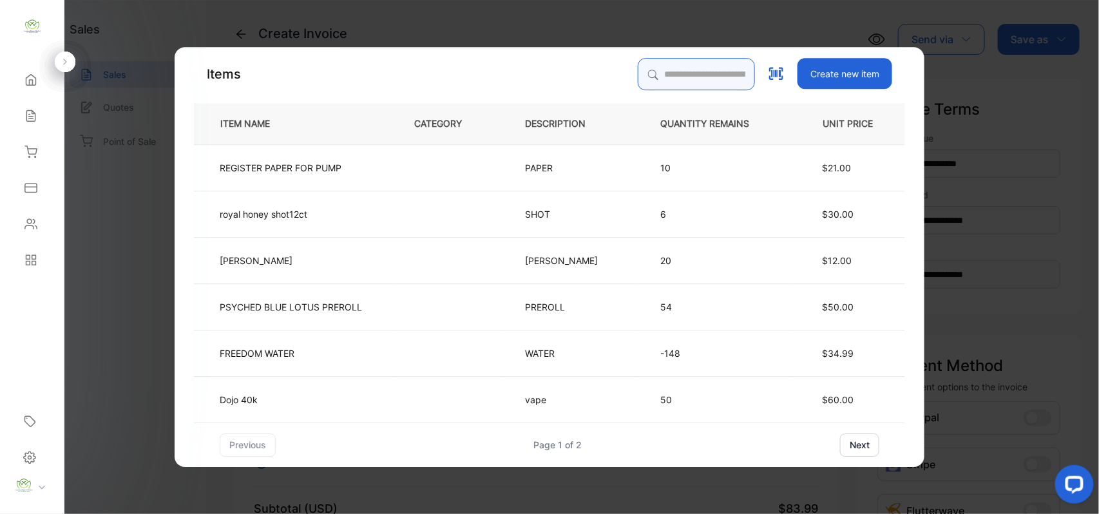
click at [666, 73] on input "search" at bounding box center [696, 74] width 117 height 32
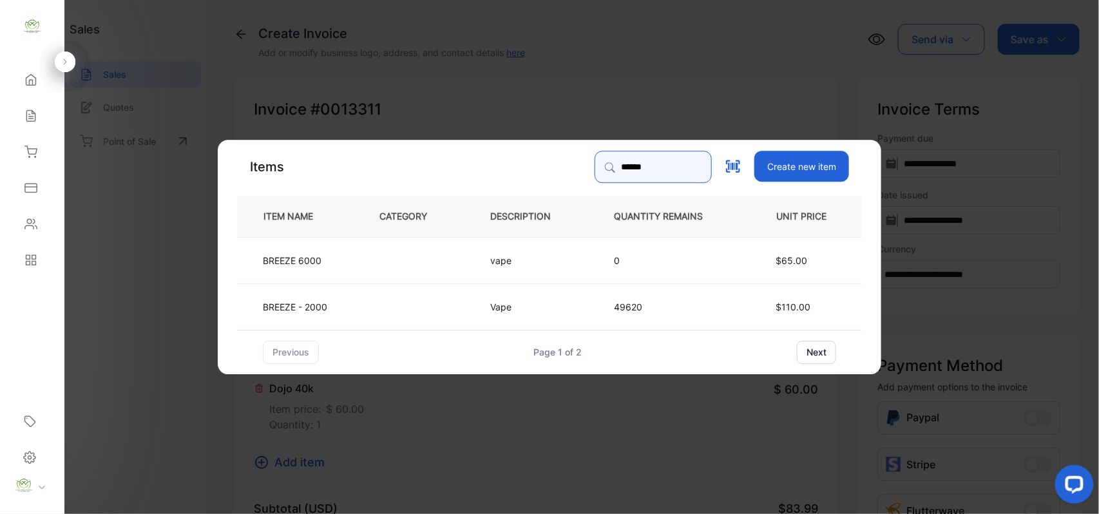
type input "******"
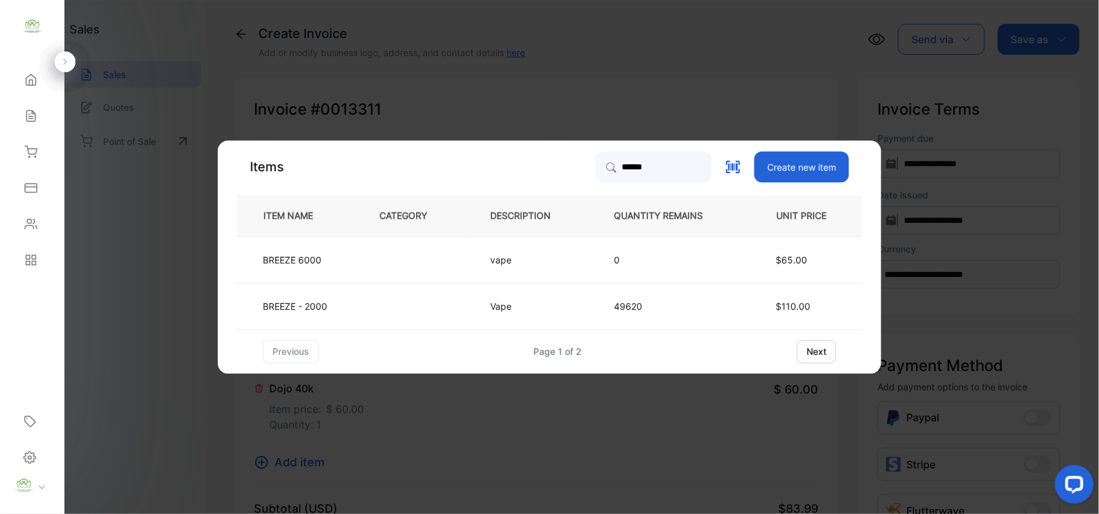
click at [631, 298] on td "49620" at bounding box center [669, 306] width 152 height 46
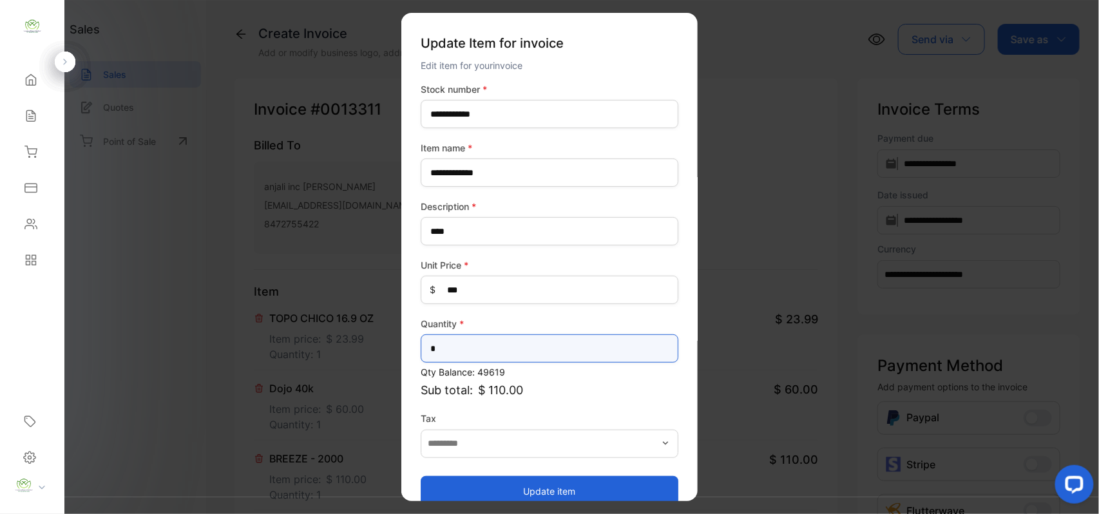
click at [467, 338] on input "*" at bounding box center [550, 348] width 258 height 28
type input "*"
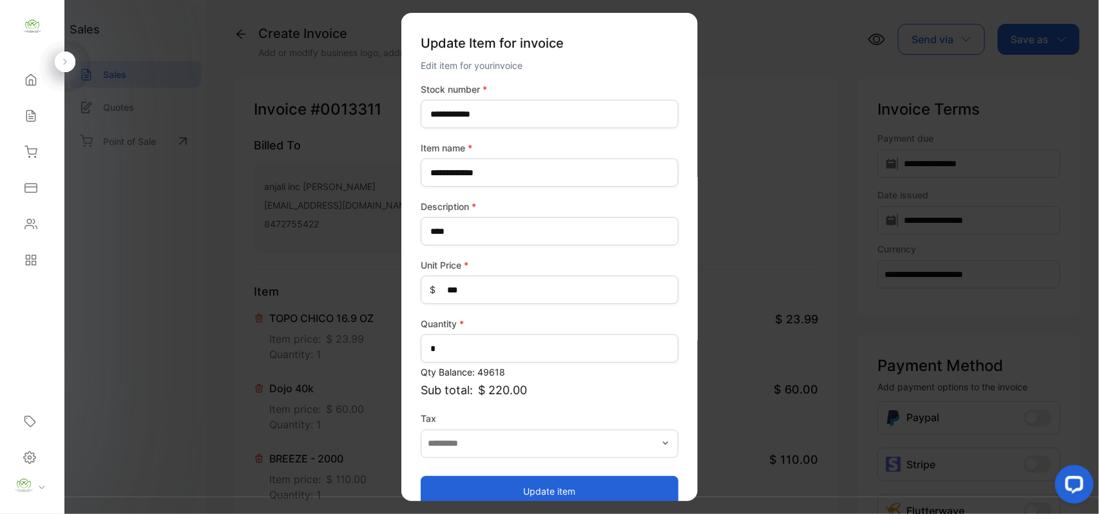
click at [557, 495] on button "Update item" at bounding box center [550, 490] width 258 height 31
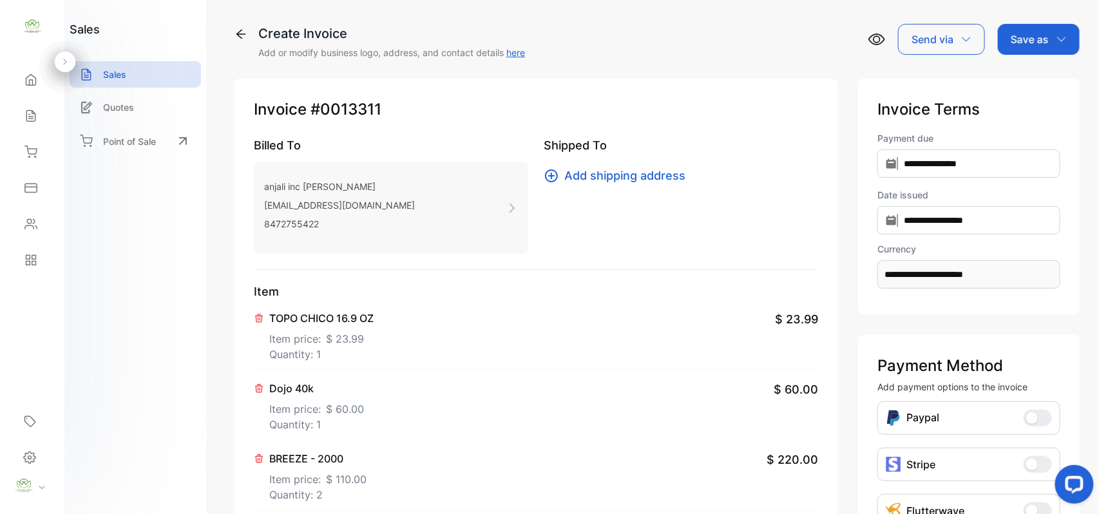
click at [367, 400] on div "Dojo 40k Item price: $ 60.00 Quantity: 1 $ 60.00" at bounding box center [536, 405] width 564 height 70
click at [345, 406] on span "$ 60.00" at bounding box center [345, 408] width 38 height 15
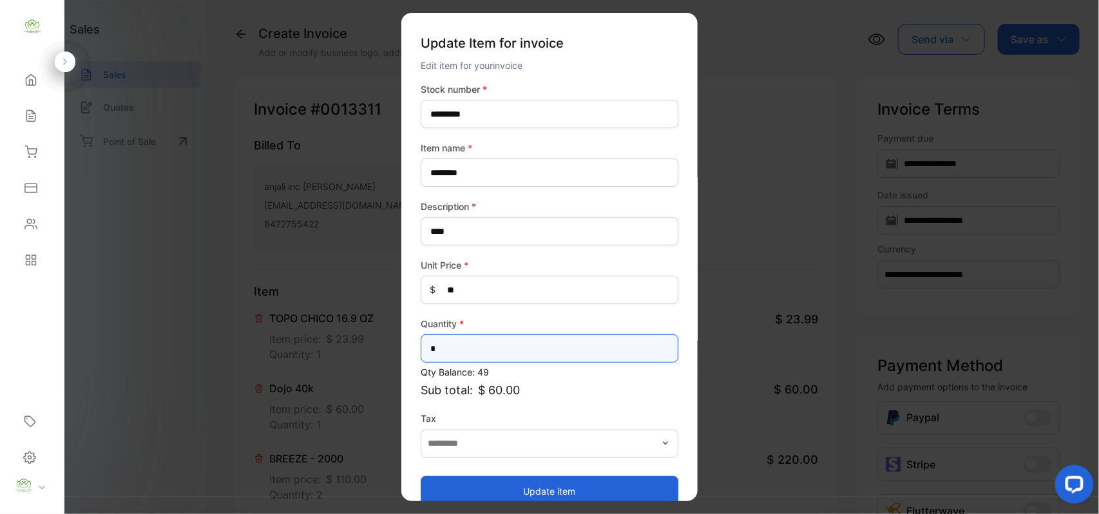
click at [496, 338] on input "*" at bounding box center [550, 348] width 258 height 28
type input "*"
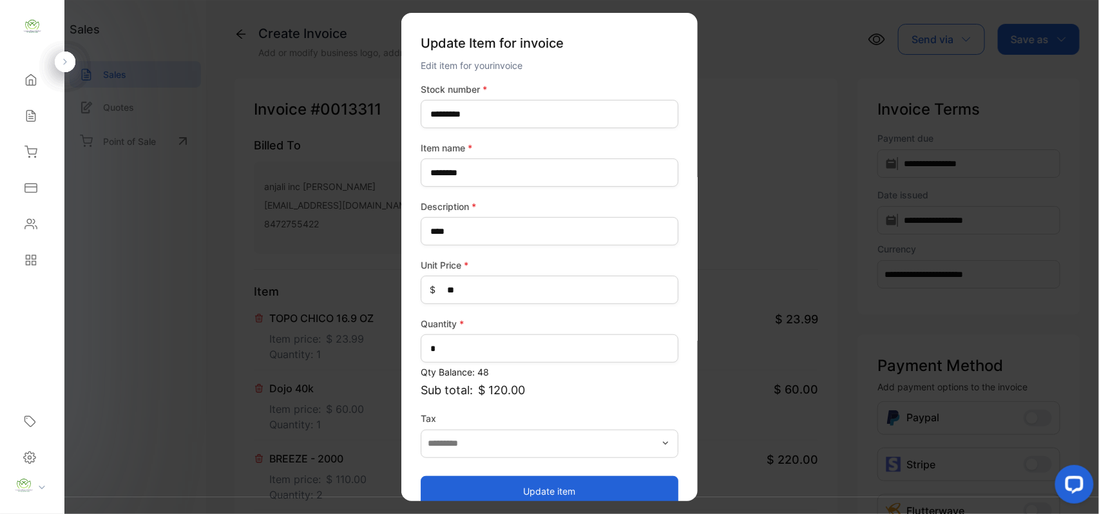
click at [529, 493] on button "Update item" at bounding box center [550, 490] width 258 height 31
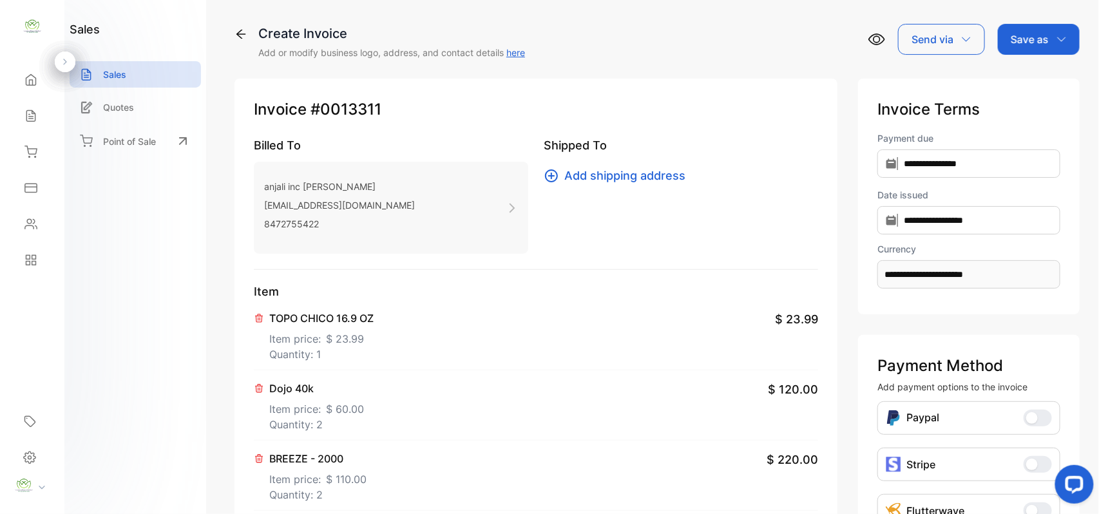
click at [1032, 39] on p "Save as" at bounding box center [1030, 39] width 38 height 15
click at [1017, 86] on div "Invoice" at bounding box center [1036, 82] width 74 height 26
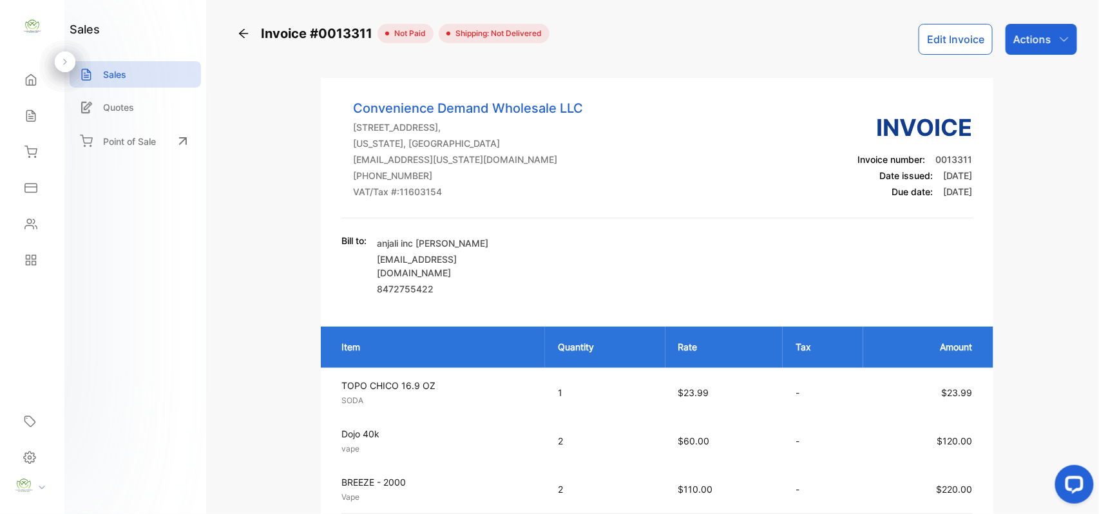
click at [1019, 40] on p "Actions" at bounding box center [1032, 39] width 38 height 15
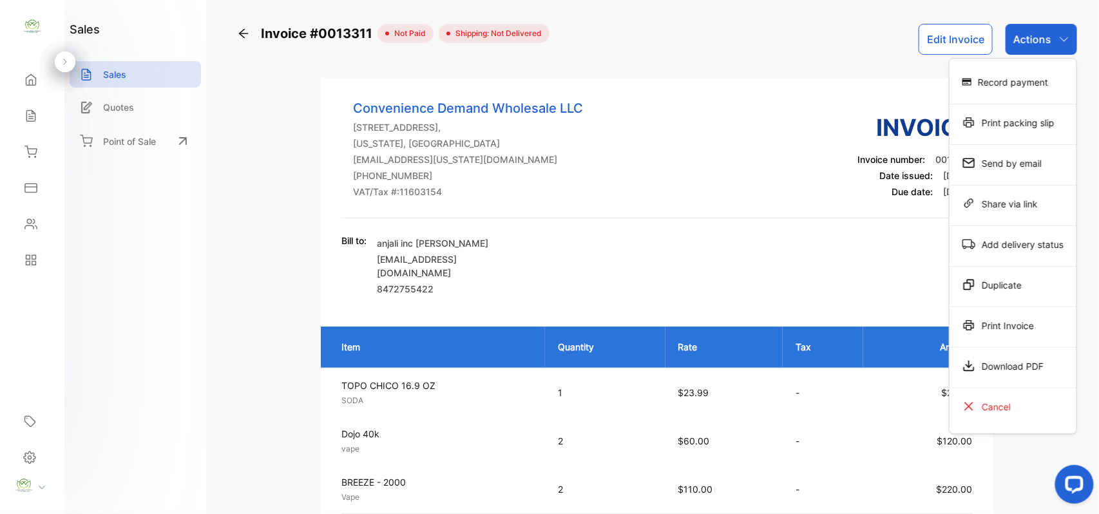
click at [1000, 75] on div "Record payment" at bounding box center [1013, 82] width 127 height 26
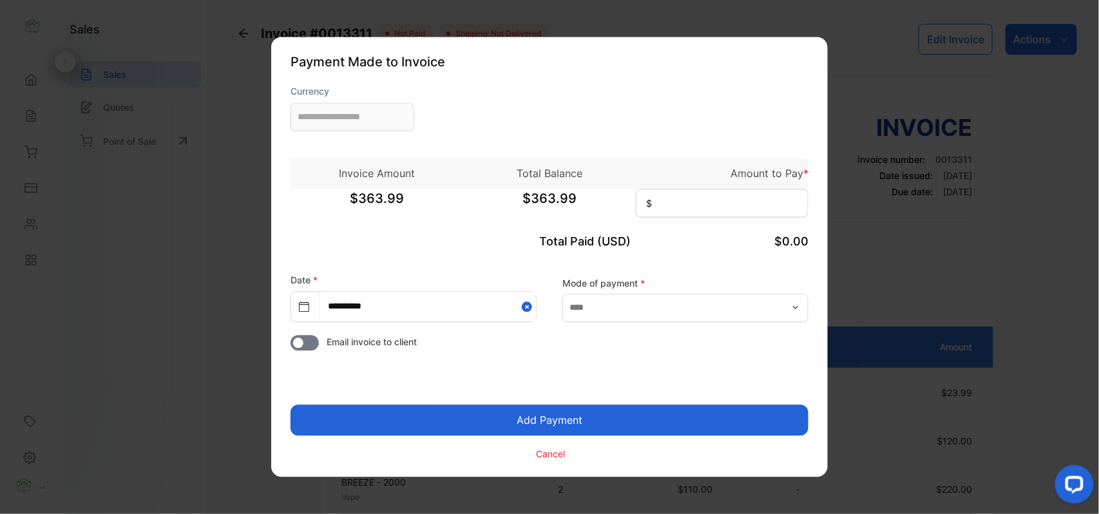
type input "**********"
click at [686, 202] on input at bounding box center [722, 203] width 173 height 28
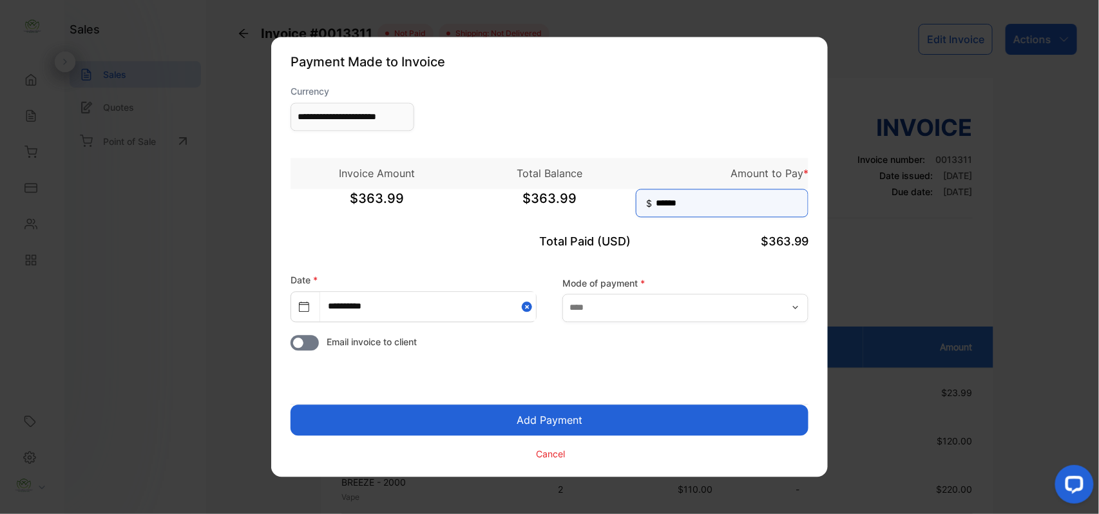
type input "******"
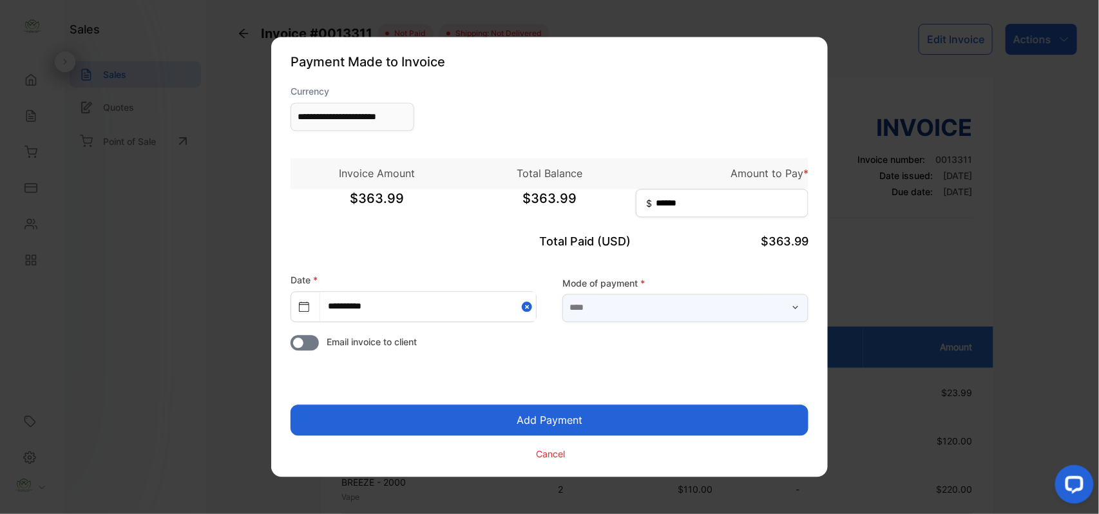
click at [670, 300] on input "text" at bounding box center [685, 308] width 246 height 28
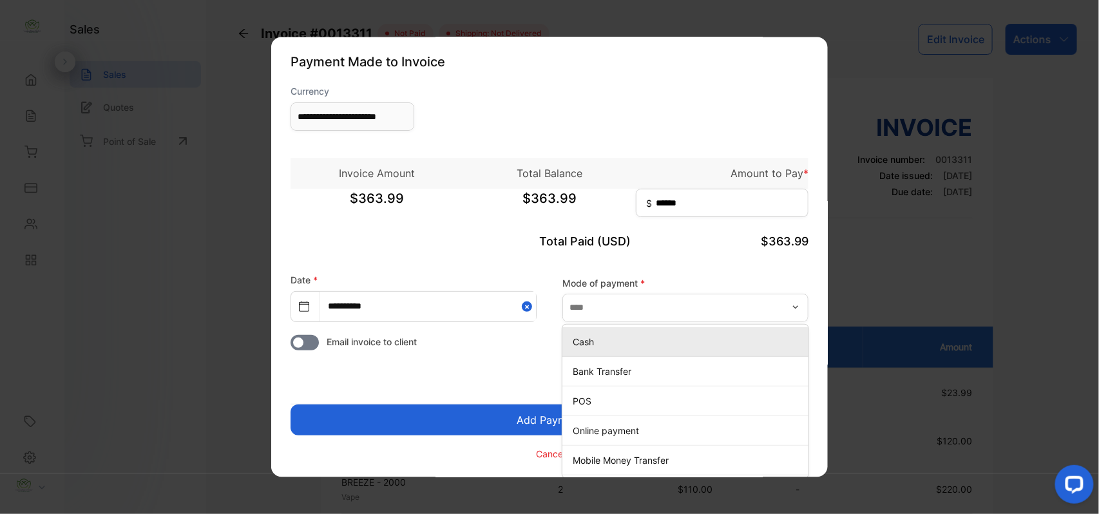
click at [604, 344] on p "Cash" at bounding box center [688, 342] width 231 height 14
type input "****"
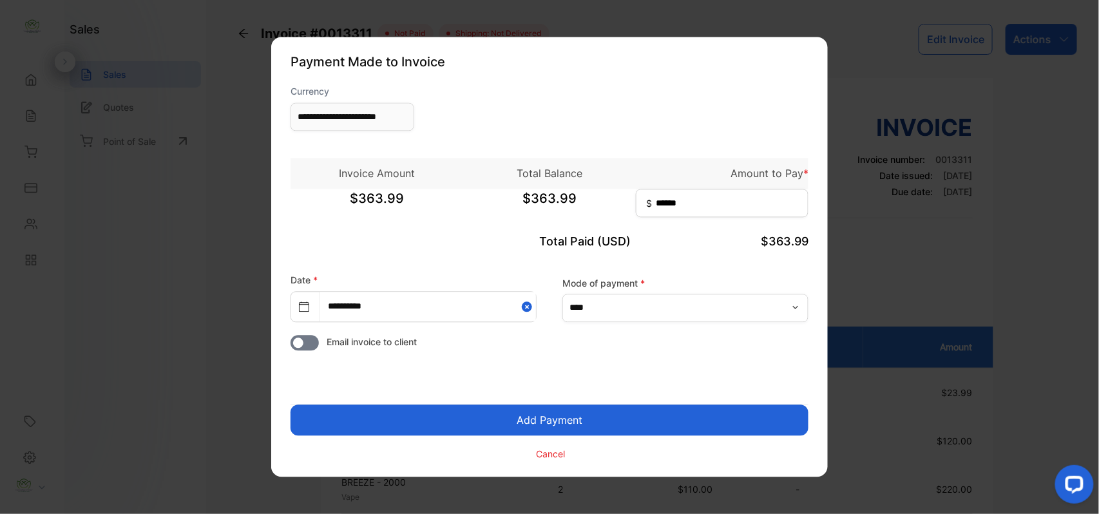
click at [554, 416] on button "Add Payment" at bounding box center [550, 420] width 518 height 31
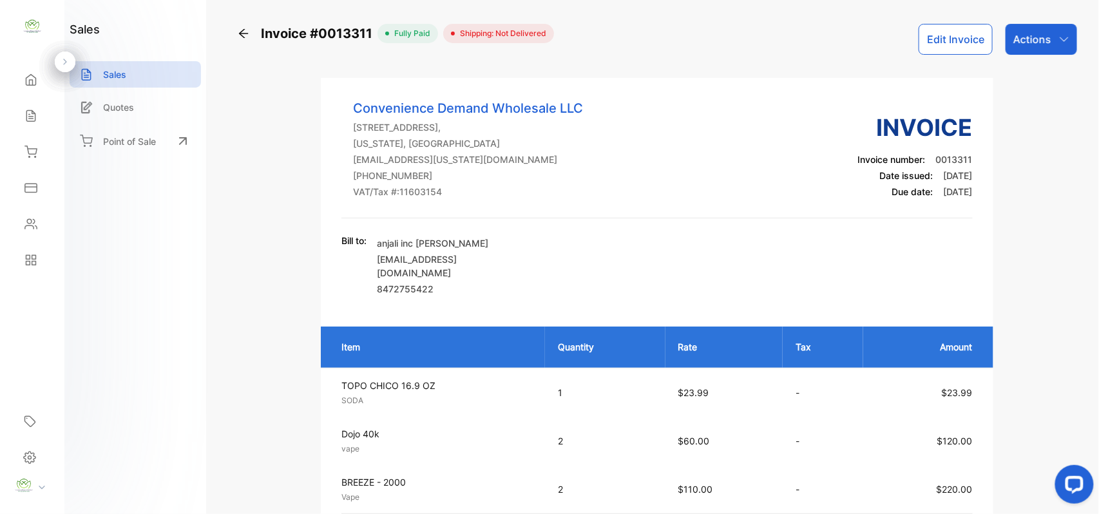
click at [1029, 28] on div "Actions" at bounding box center [1042, 39] width 72 height 31
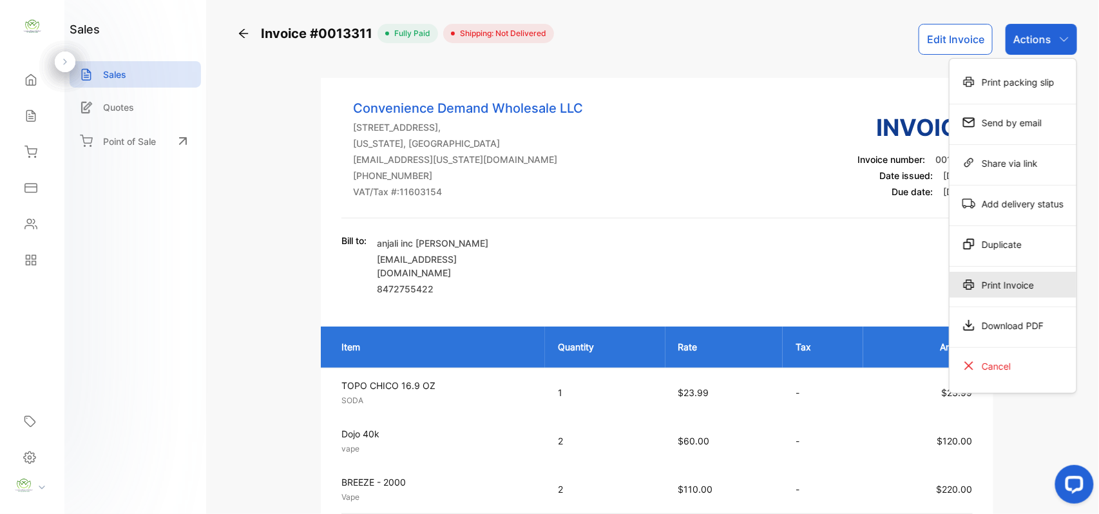
click at [1001, 287] on div "Print Invoice" at bounding box center [1013, 285] width 127 height 26
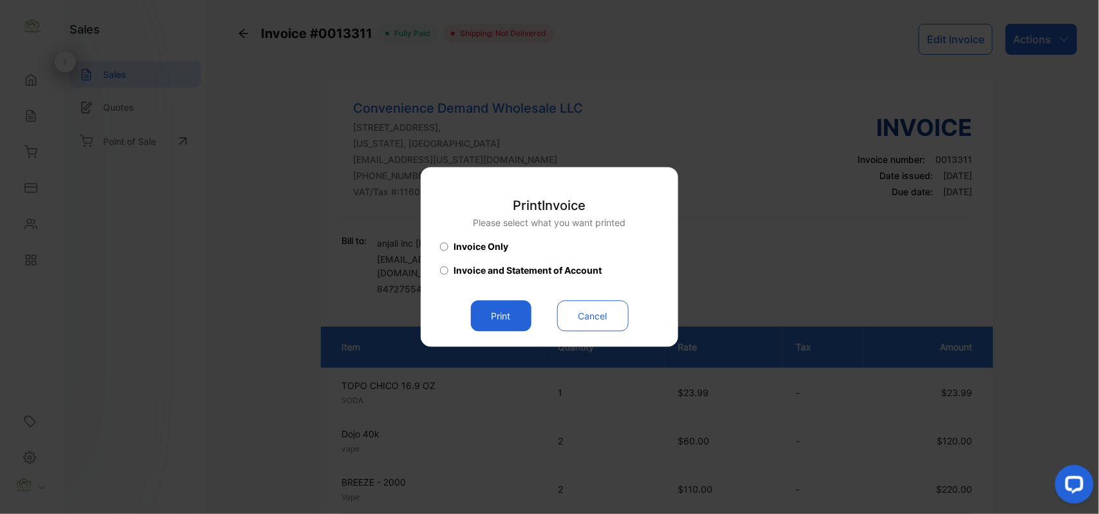
click at [492, 312] on button "Print" at bounding box center [501, 316] width 61 height 31
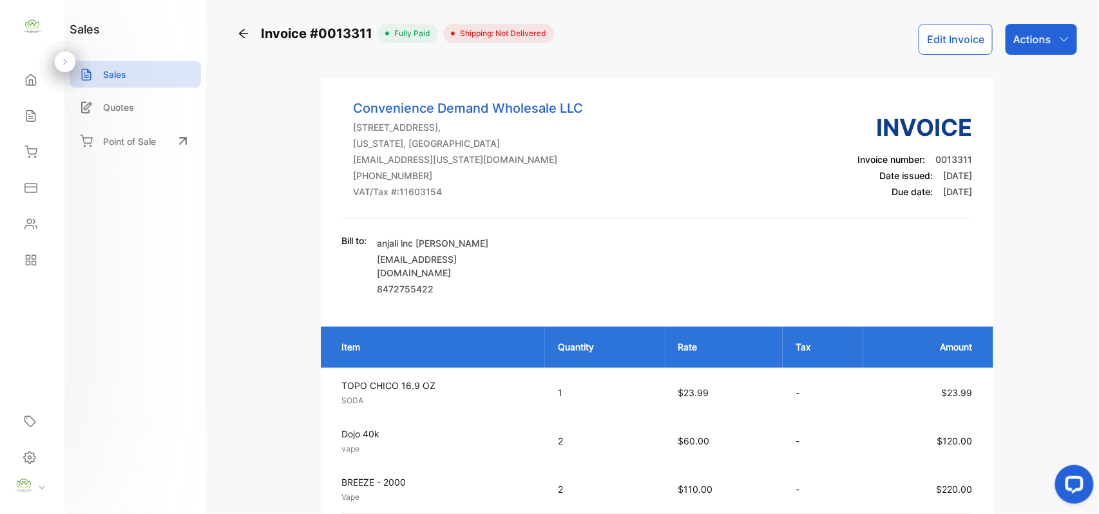
click at [1060, 39] on icon "button" at bounding box center [1064, 39] width 8 height 5
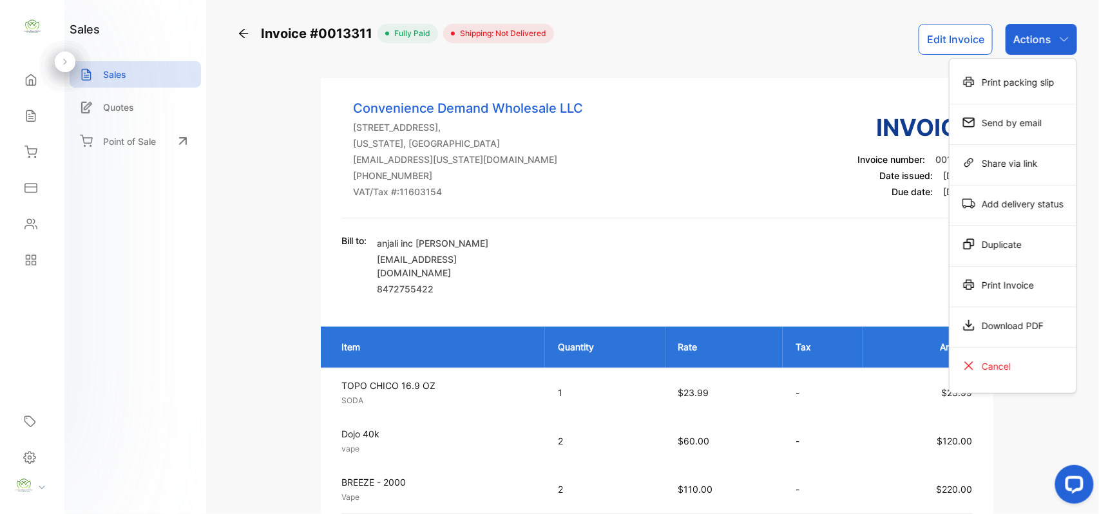
click at [995, 280] on div "Print Invoice" at bounding box center [1013, 285] width 127 height 26
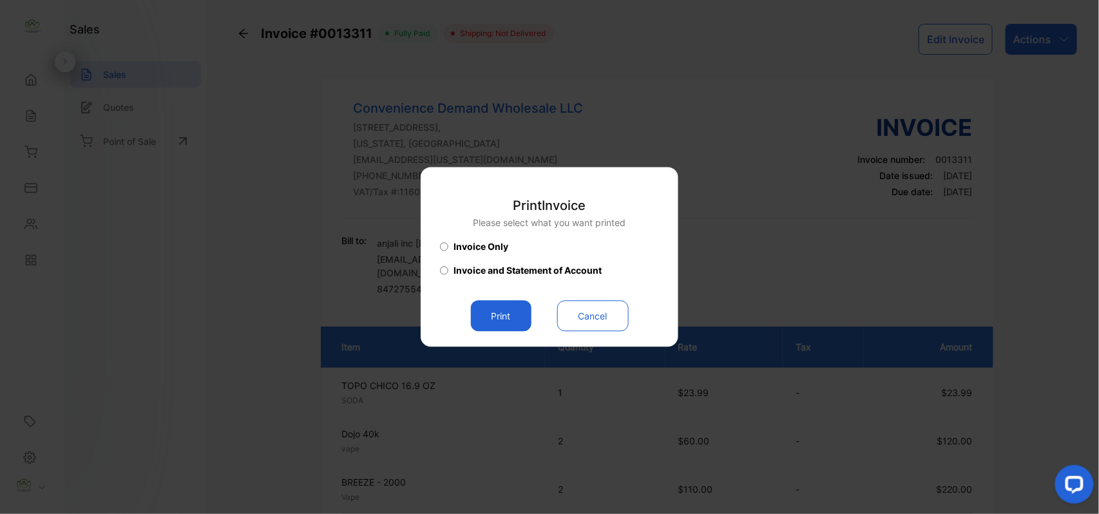
click at [498, 320] on button "Print" at bounding box center [501, 316] width 61 height 31
